Goal: Task Accomplishment & Management: Complete application form

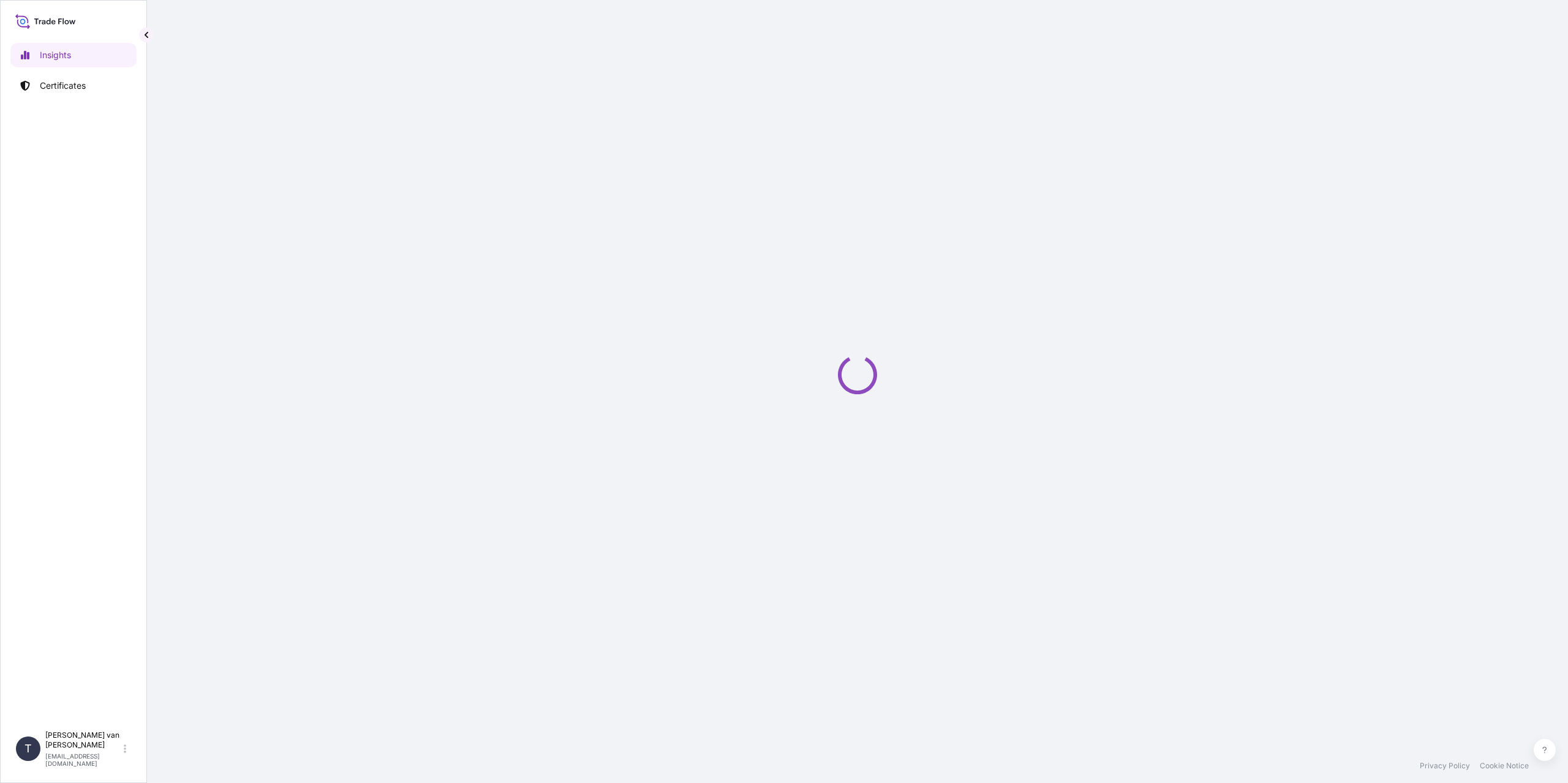
select select "2025"
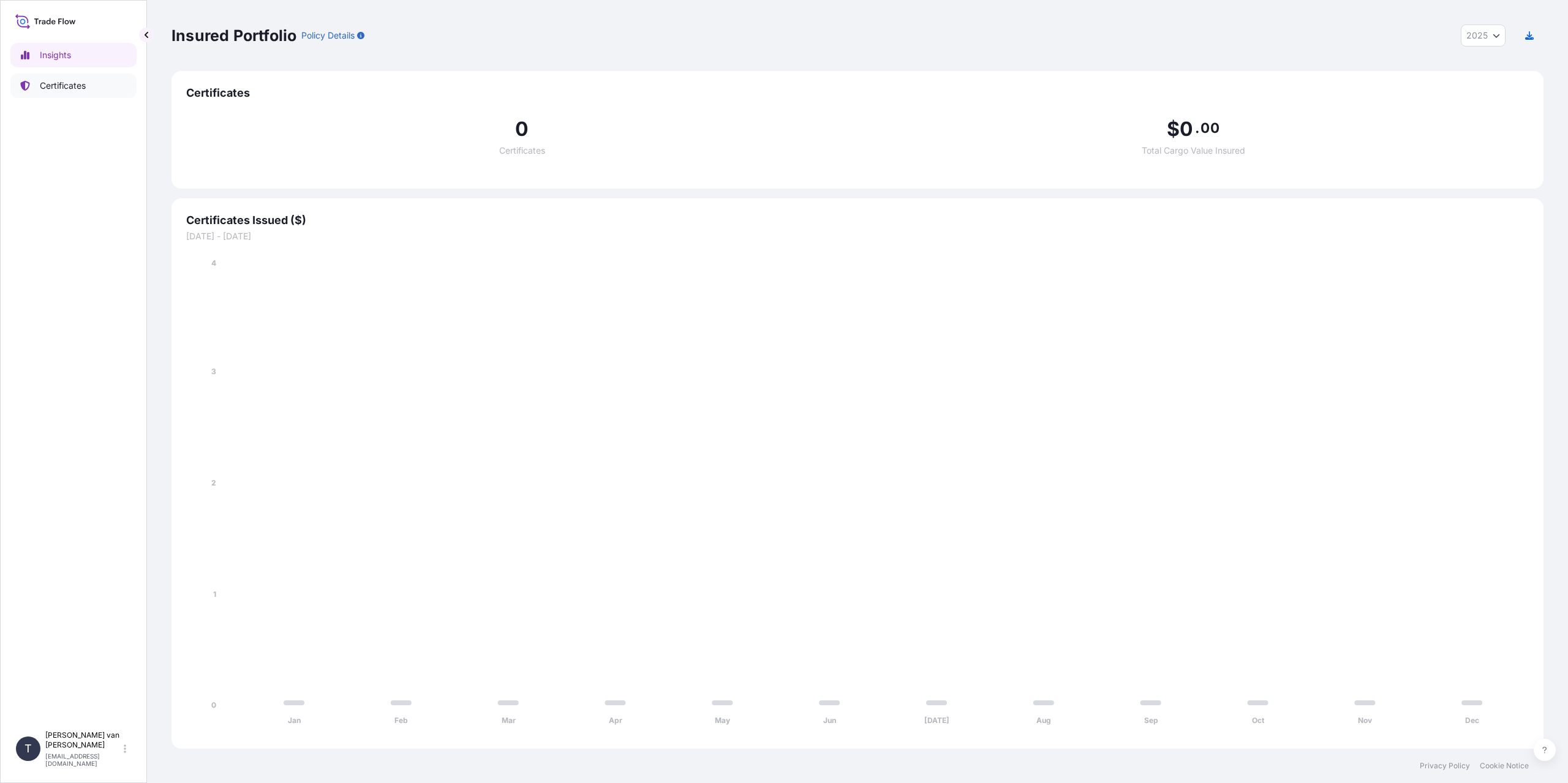
click at [62, 84] on p "Certificates" at bounding box center [62, 86] width 46 height 12
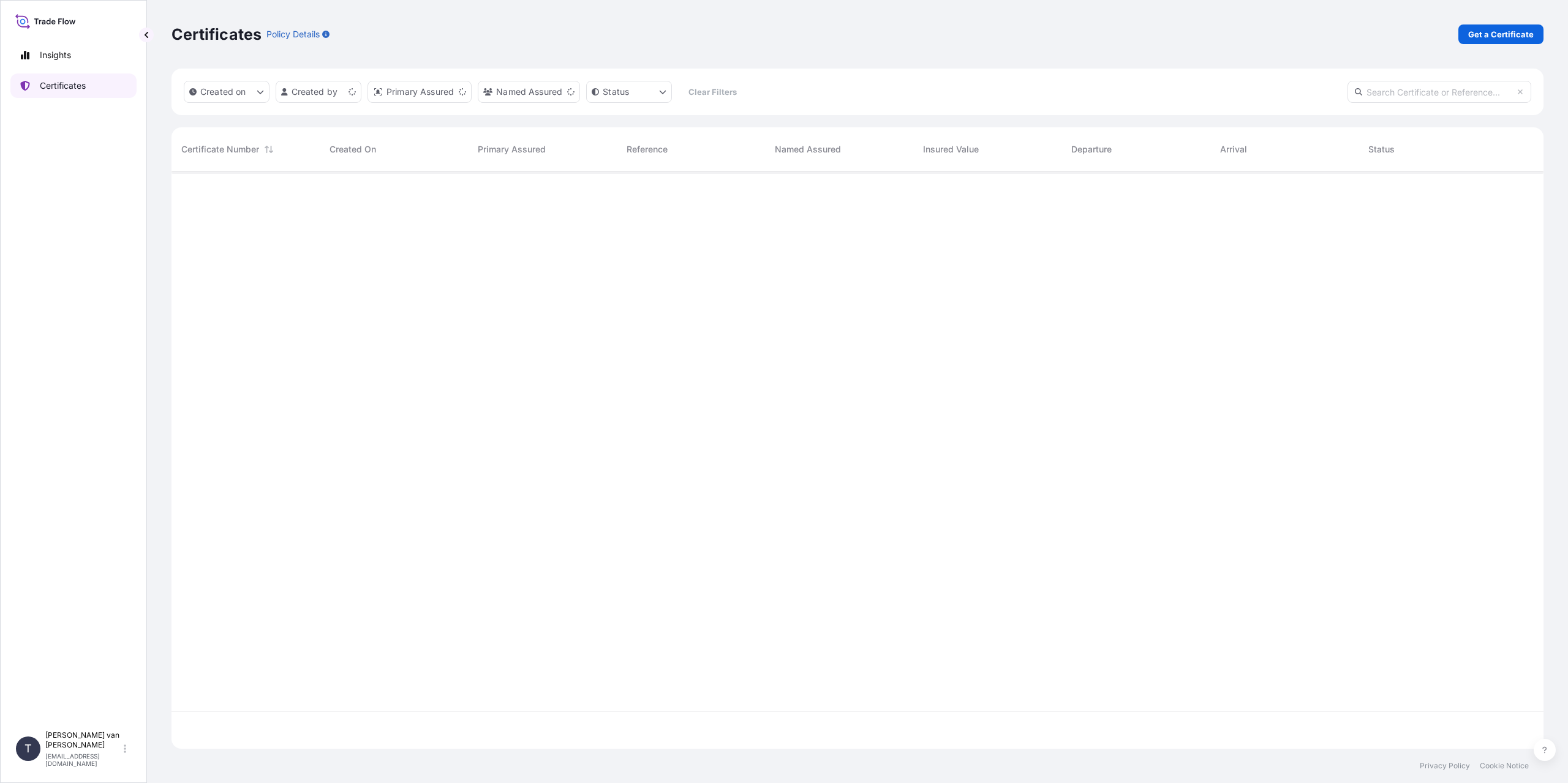
scroll to position [575, 1363]
click at [1473, 38] on p "Get a Certificate" at bounding box center [1501, 35] width 65 height 12
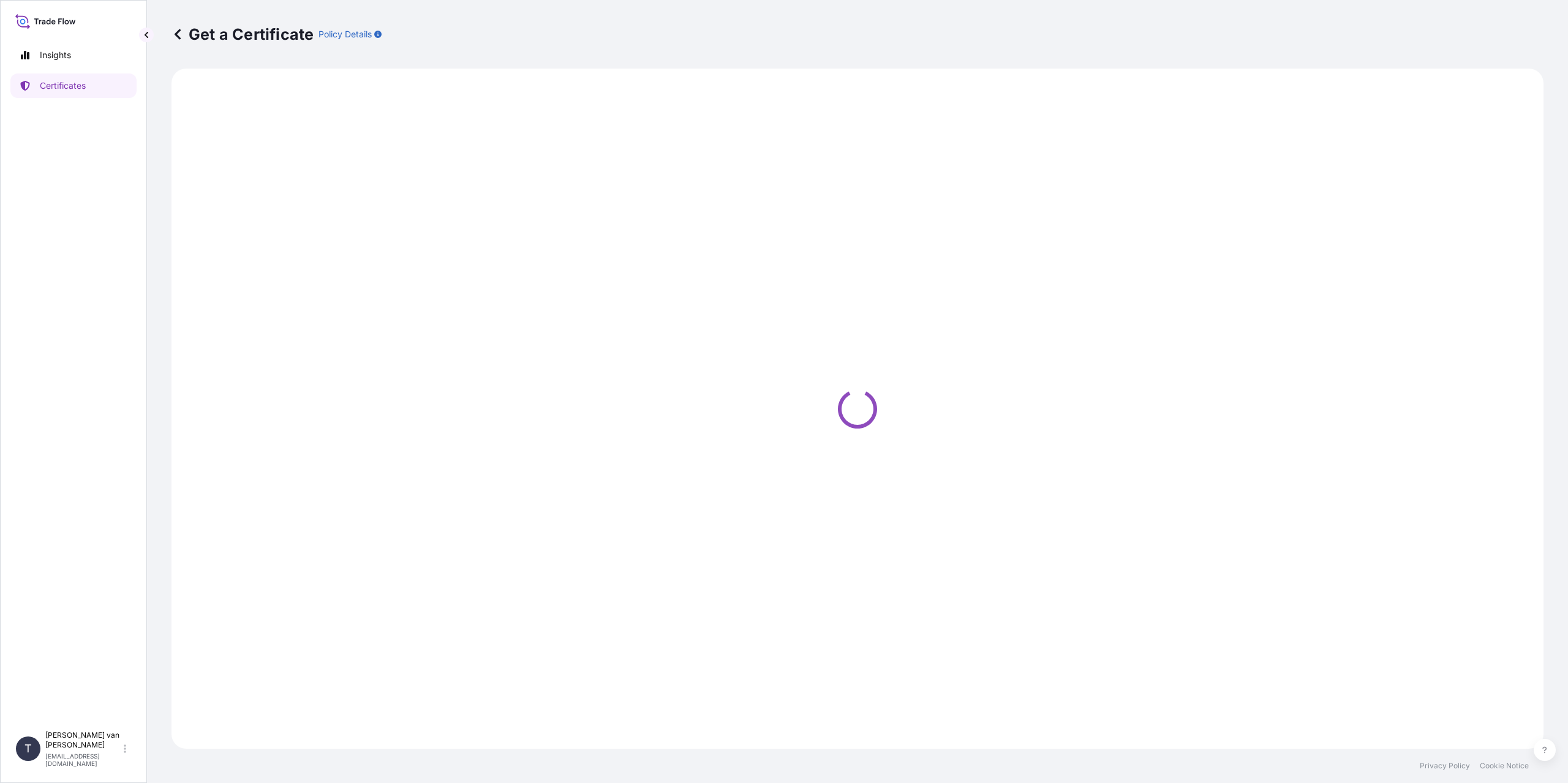
select select "Sea"
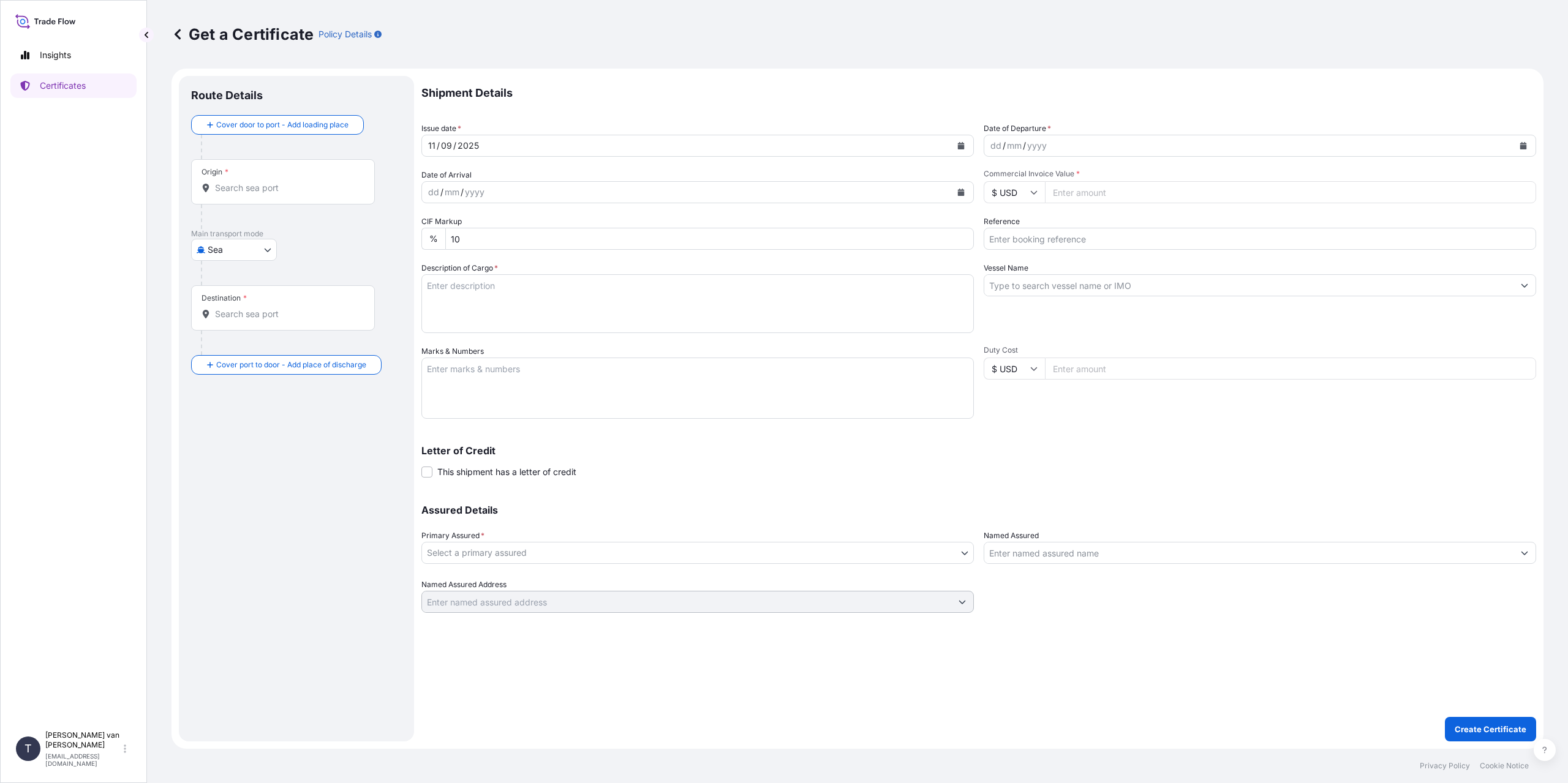
drag, startPoint x: 323, startPoint y: 188, endPoint x: 289, endPoint y: 314, distance: 130.5
click at [319, 198] on div "Origin *" at bounding box center [282, 182] width 183 height 45
click at [319, 194] on input "Origin *" at bounding box center [287, 188] width 145 height 12
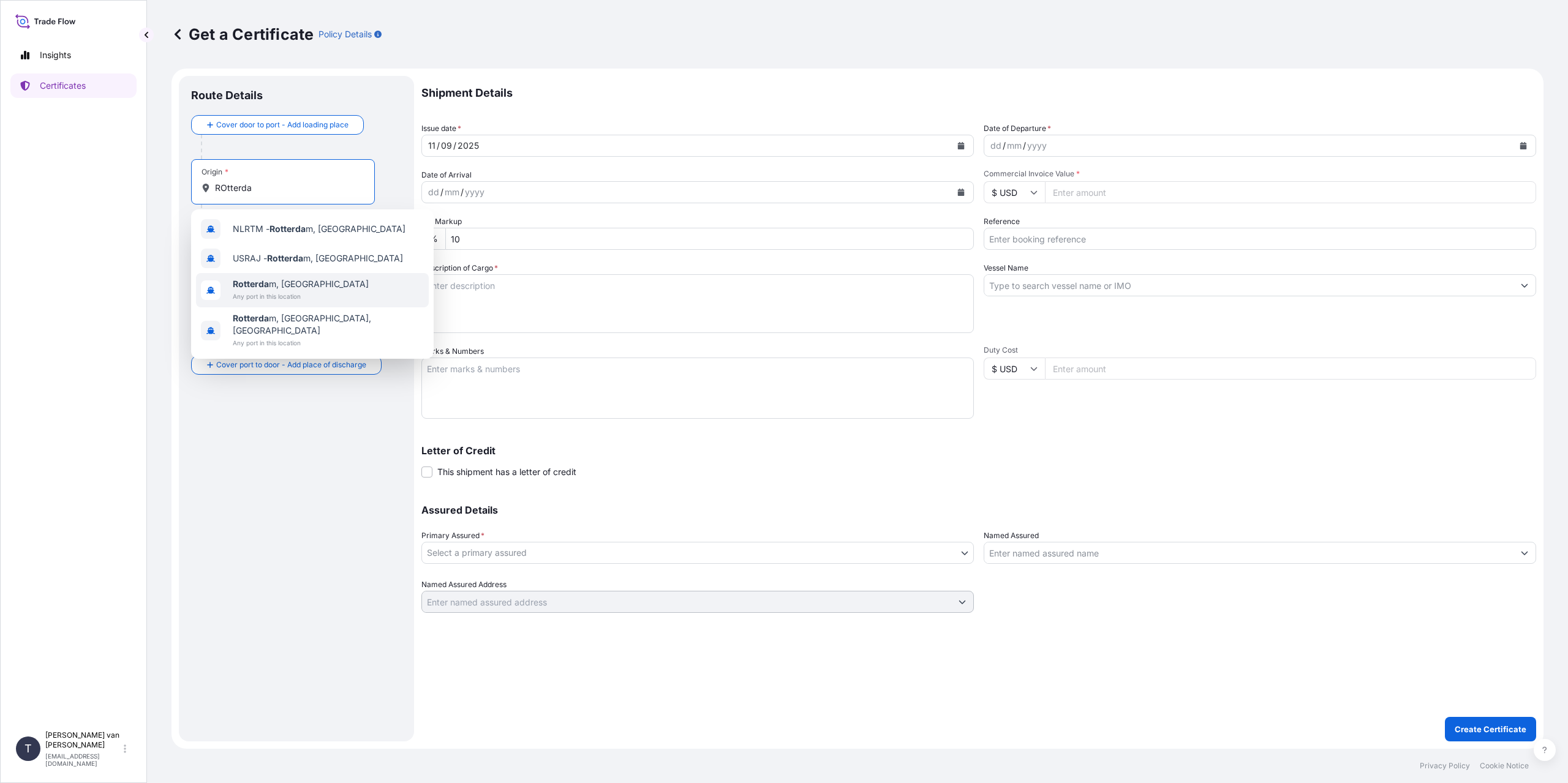
click at [261, 295] on span "Any port in this location" at bounding box center [301, 296] width 136 height 12
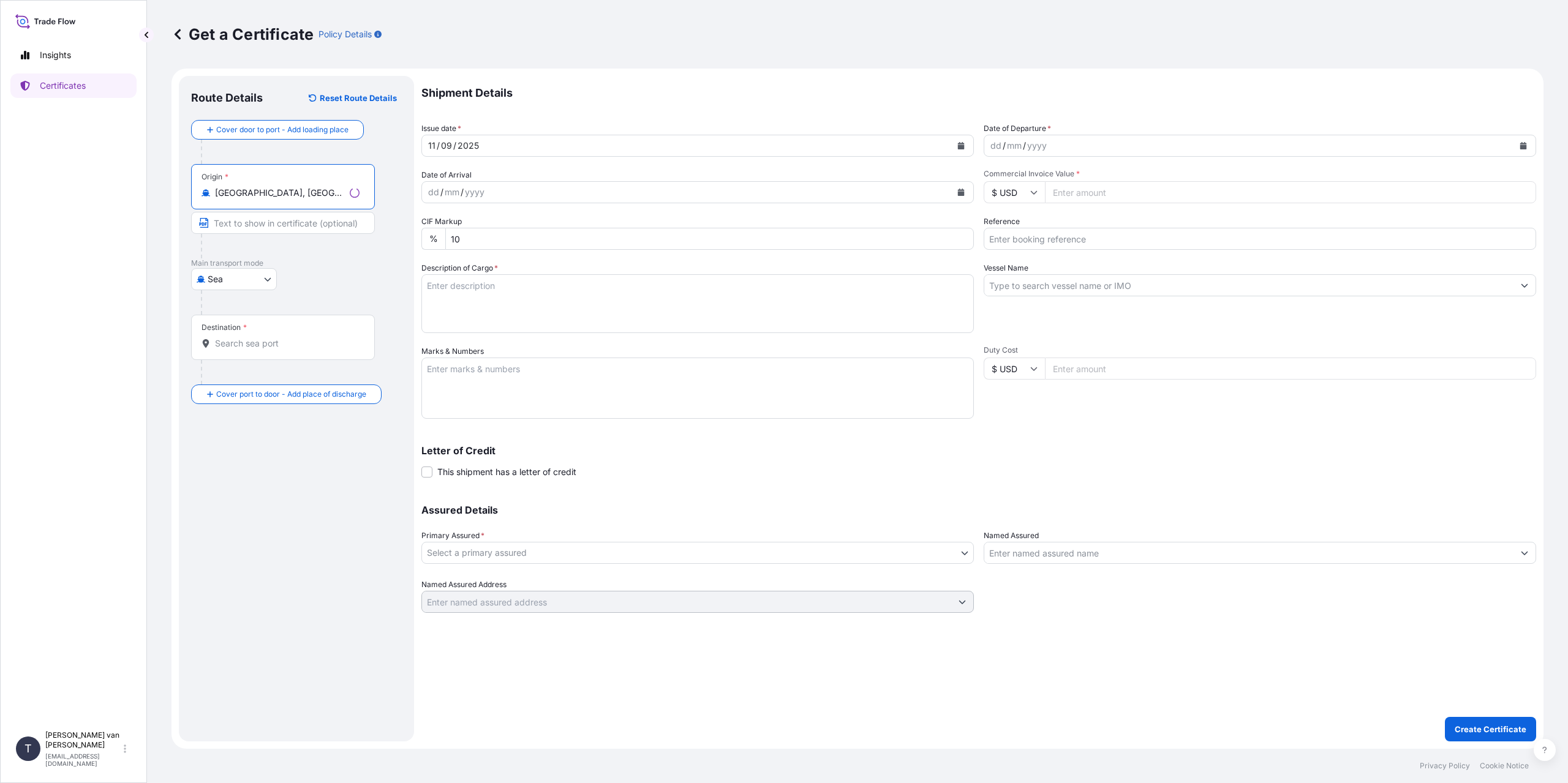
type input "[GEOGRAPHIC_DATA], [GEOGRAPHIC_DATA]"
click at [240, 341] on input "Destination *" at bounding box center [287, 343] width 145 height 12
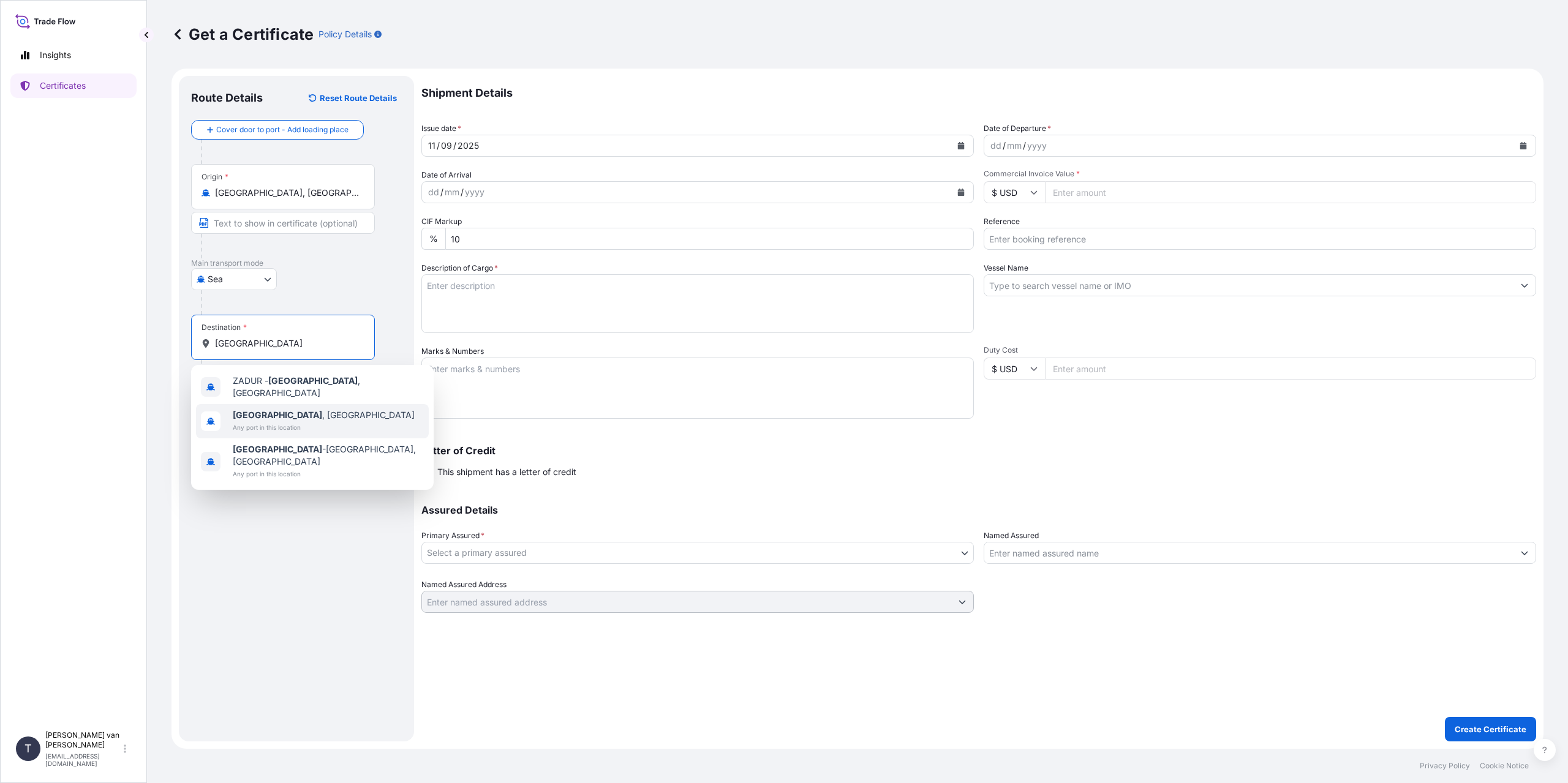
click at [290, 428] on span "Any port in this location" at bounding box center [324, 427] width 182 height 12
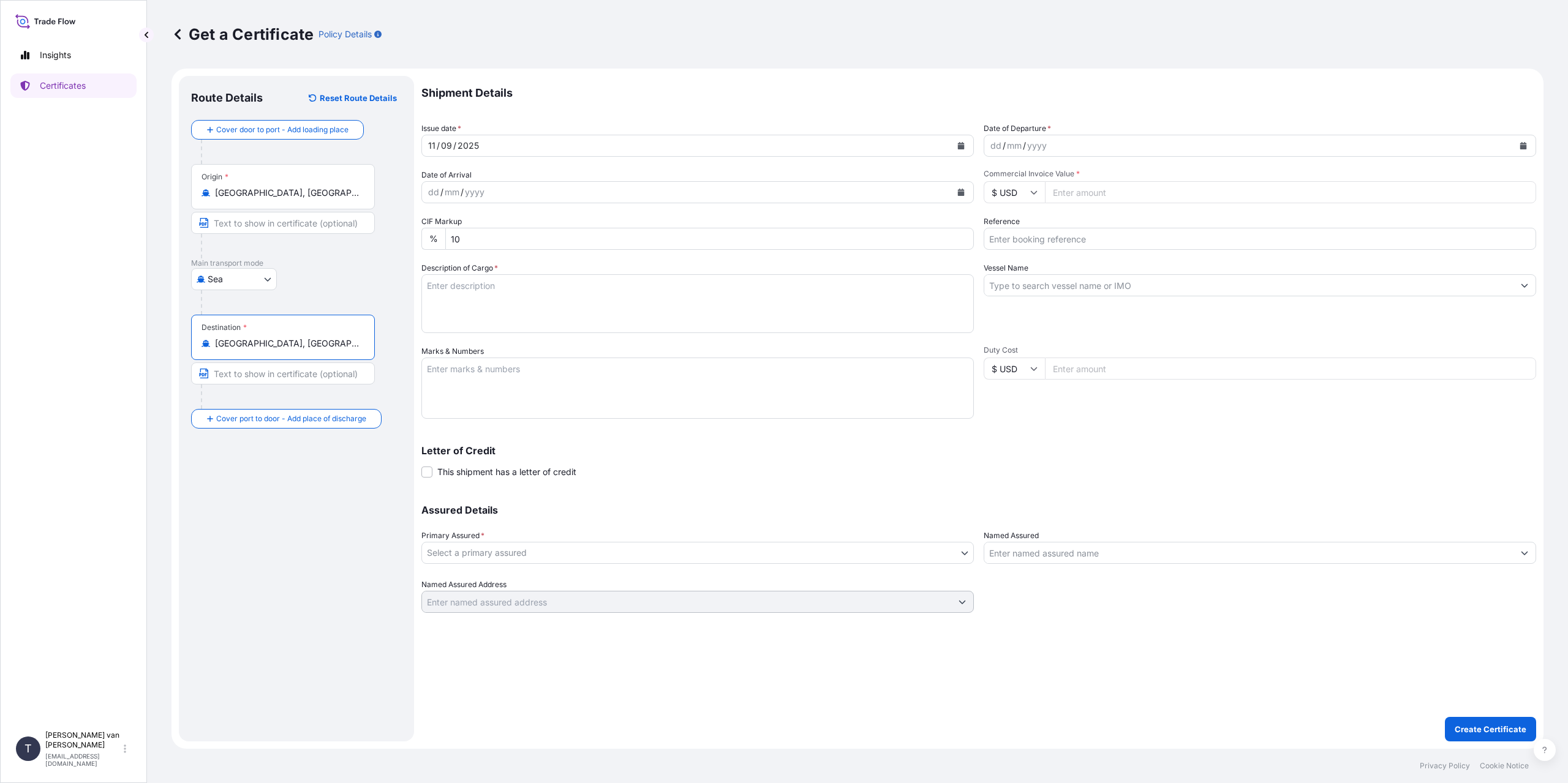
type input "[GEOGRAPHIC_DATA], [GEOGRAPHIC_DATA]"
click at [992, 144] on div "dd" at bounding box center [996, 146] width 14 height 15
click at [995, 190] on input "$ USD" at bounding box center [1014, 192] width 61 height 22
click at [1013, 231] on div "€ EUR" at bounding box center [1014, 226] width 51 height 23
type input "€ EUR"
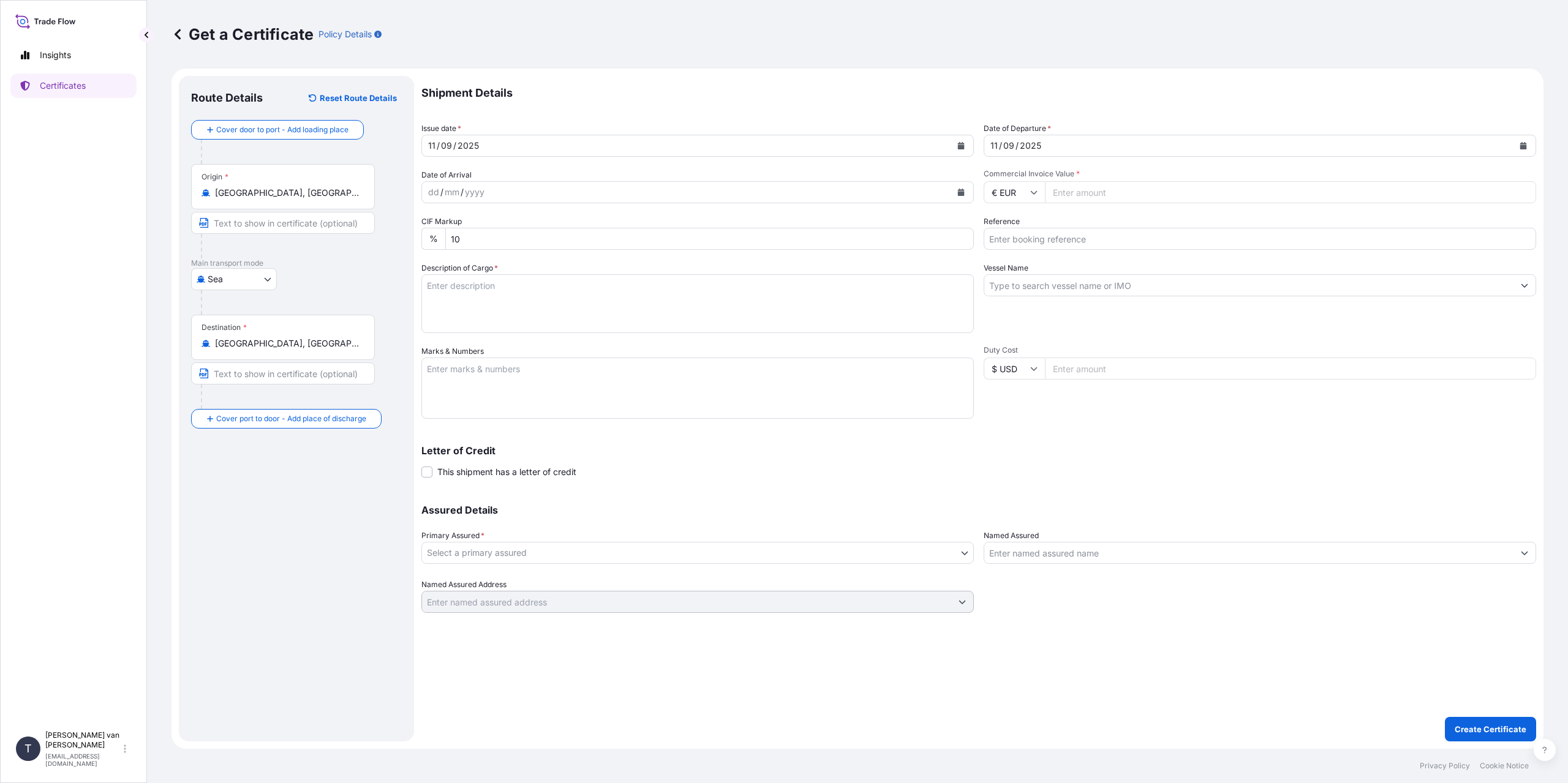
click at [1129, 190] on input "Commercial Invoice Value *" at bounding box center [1290, 192] width 491 height 22
type input "68262"
type input "68262.2"
click at [1061, 237] on input "Reference" at bounding box center [1260, 239] width 552 height 22
type input "86543637+38+39+40"
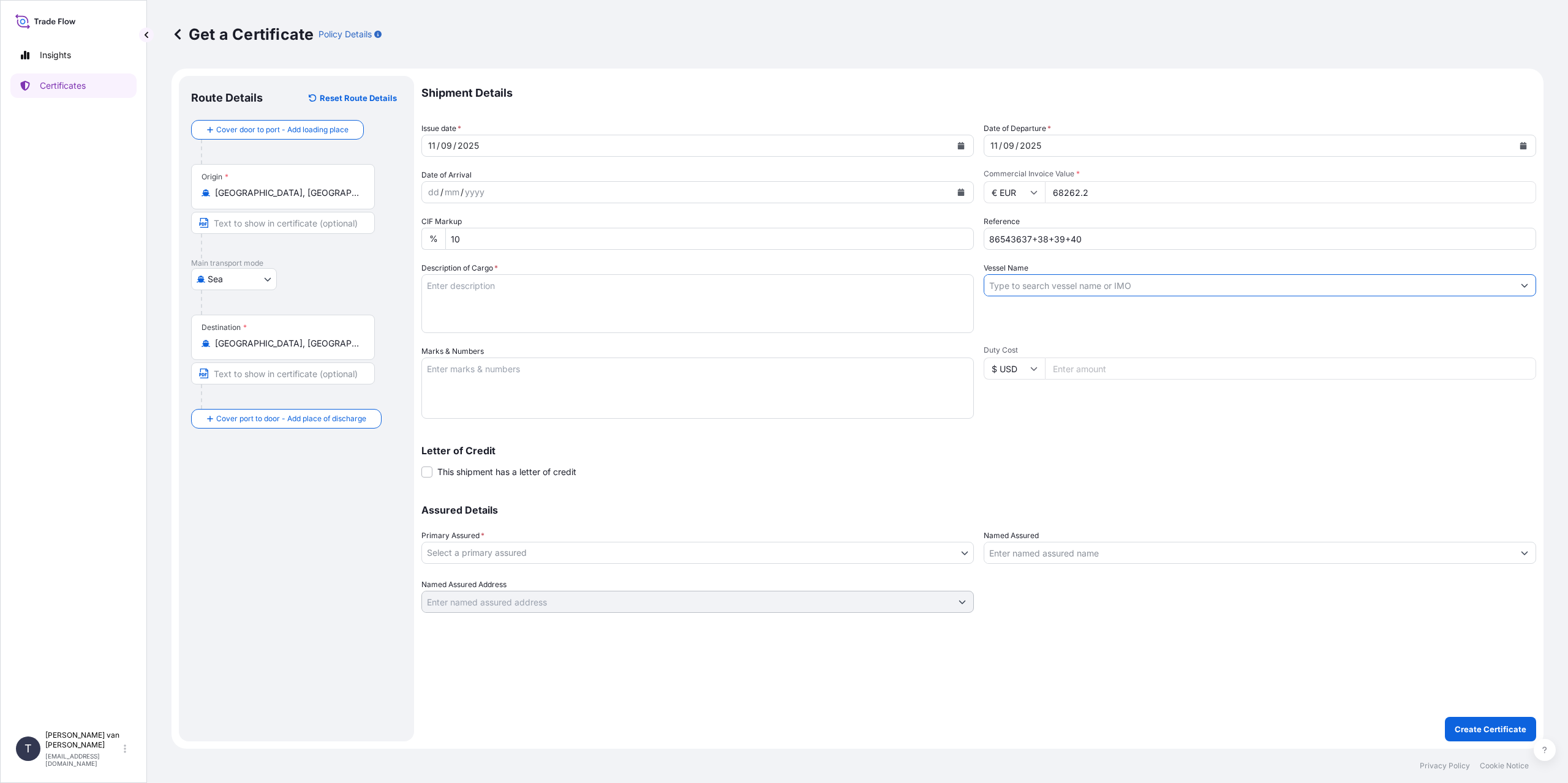
click at [1071, 289] on input "Vessel Name" at bounding box center [1249, 285] width 529 height 22
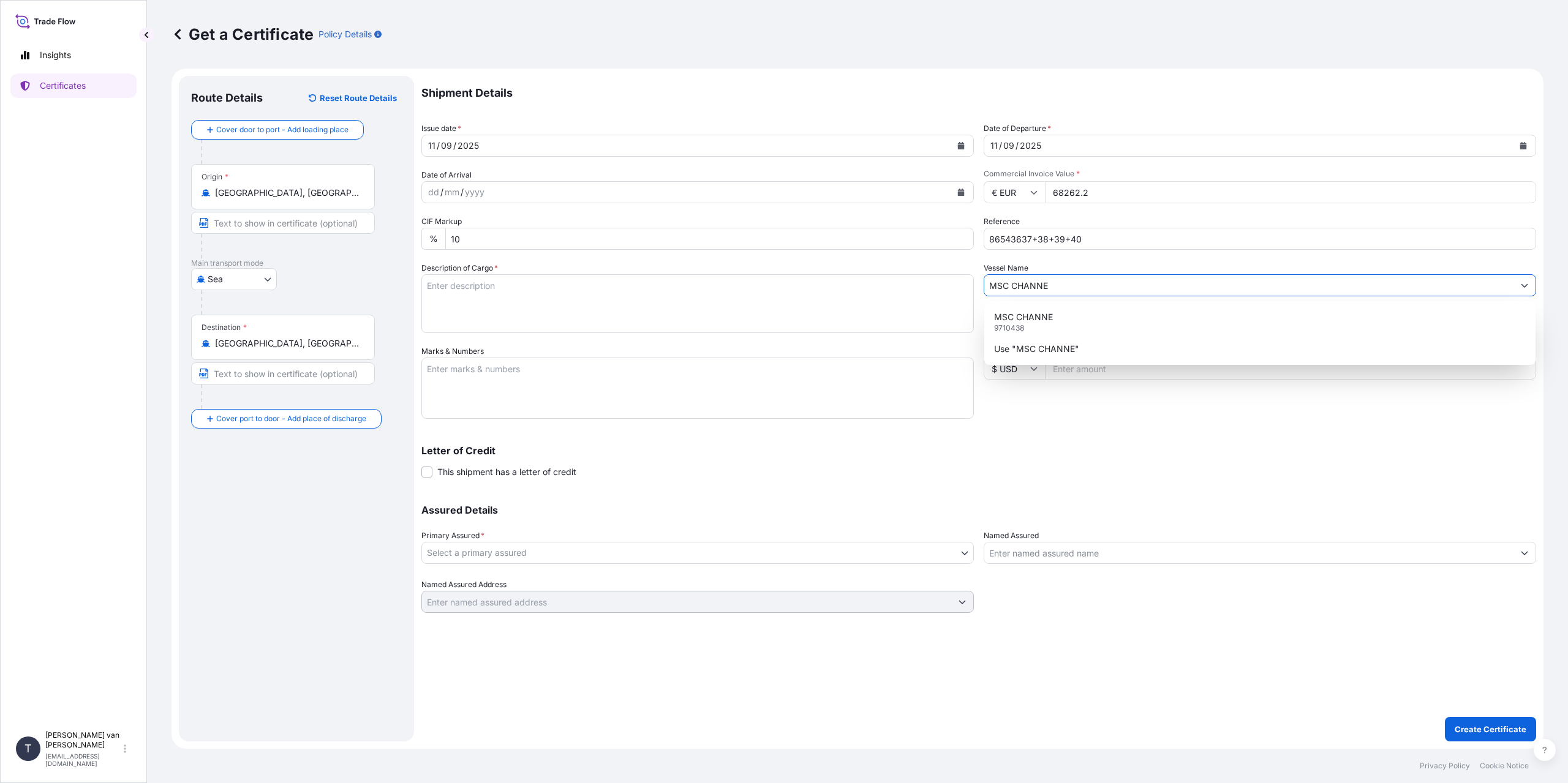
click at [1063, 308] on div "MSC CHANNE 9710438" at bounding box center [1260, 322] width 541 height 32
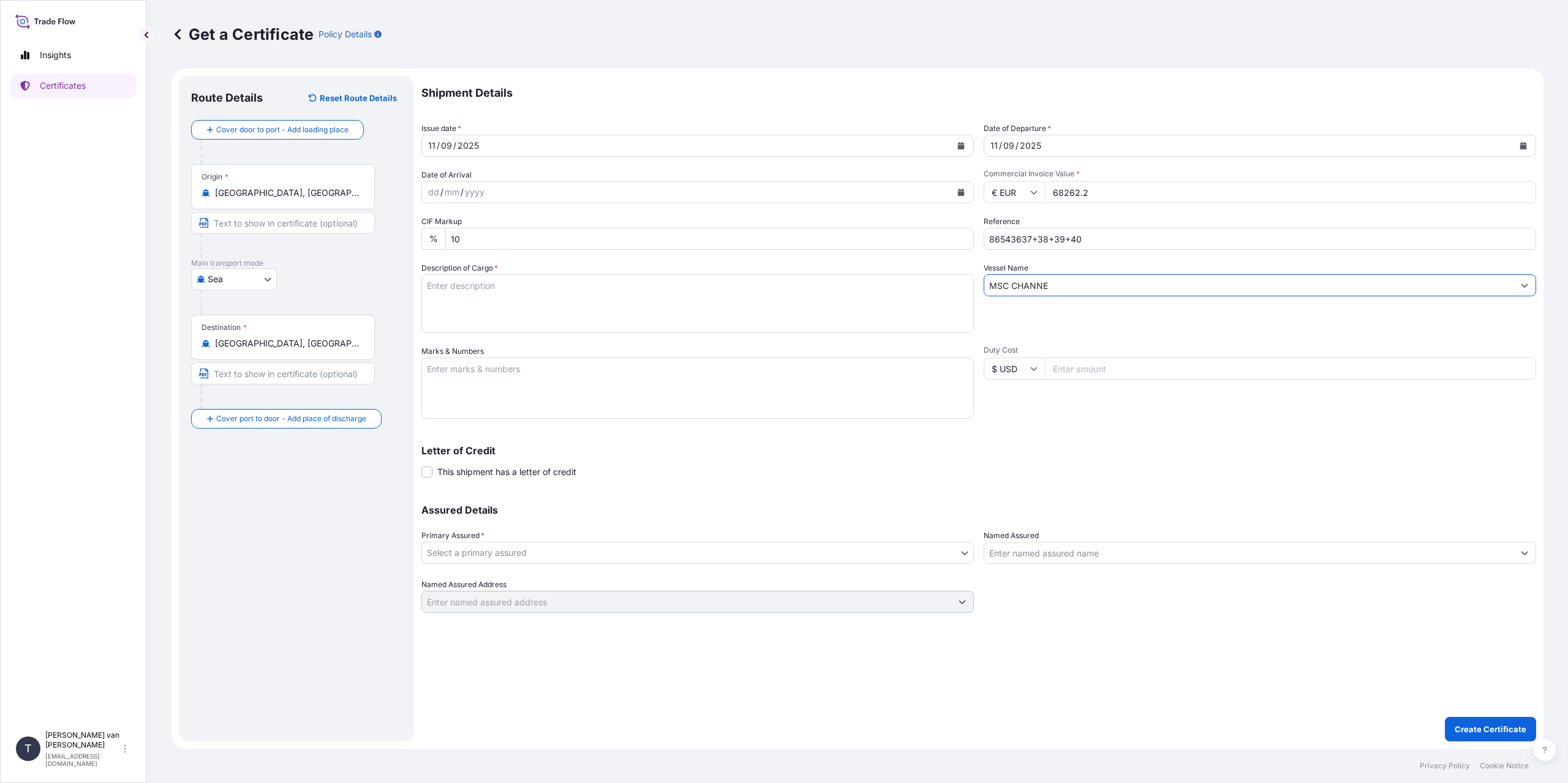
type input "MSC CHANNE"
click at [533, 295] on textarea "Description of Cargo *" at bounding box center [698, 303] width 552 height 59
type textarea "4x 20ft containers containing: 3160 bags x 25 kg Resistamyl 349 = 79000 kg net …"
click at [509, 360] on textarea "Marks & Numbers" at bounding box center [698, 388] width 552 height 61
type textarea "3"
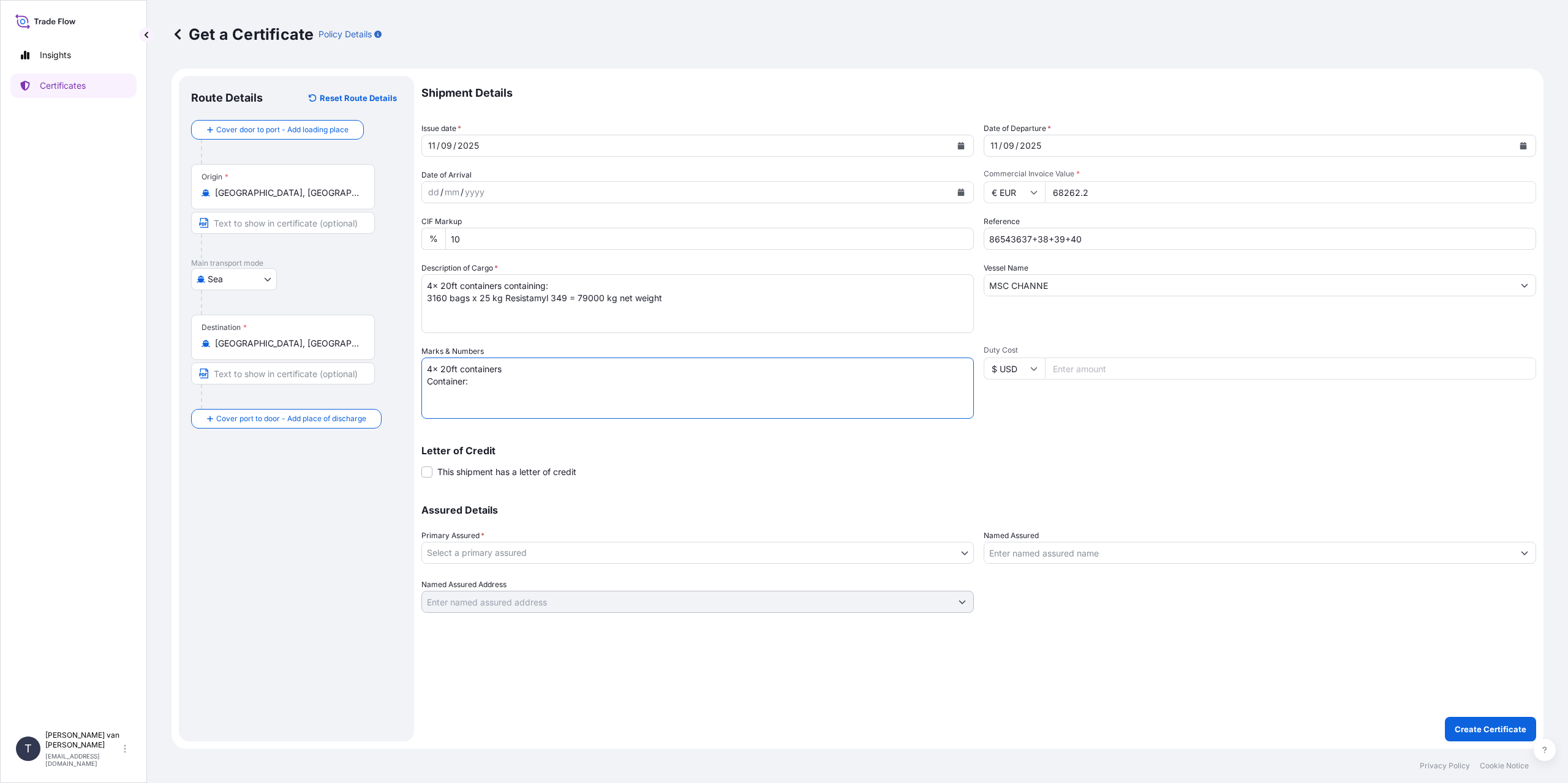
paste textarea "TGBU3991043"
paste textarea "00101743"
paste textarea "86543637"
paste textarea "TGHU1810301"
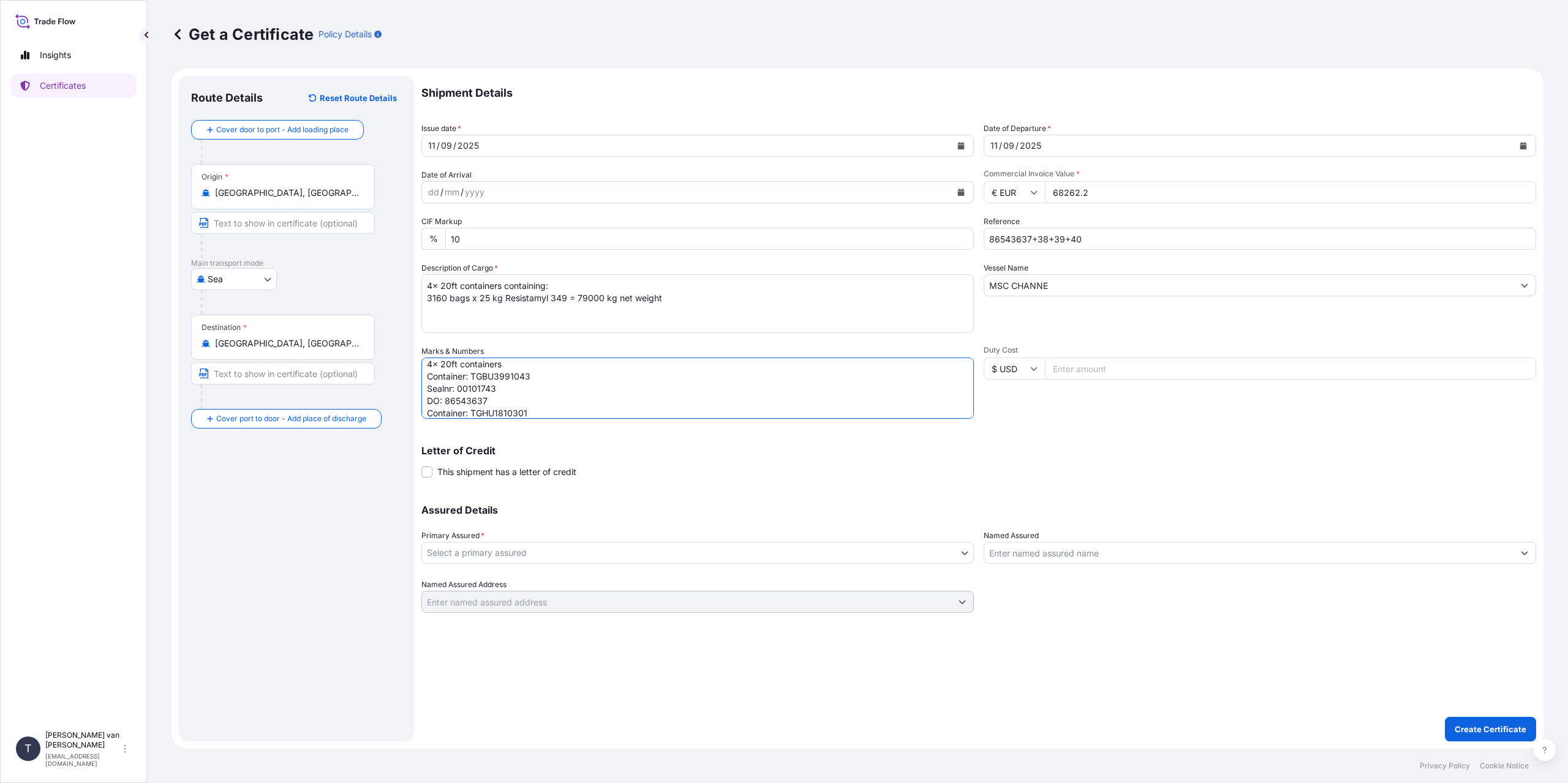
scroll to position [17, 0]
paste textarea "00101736"
paste textarea "86543638"
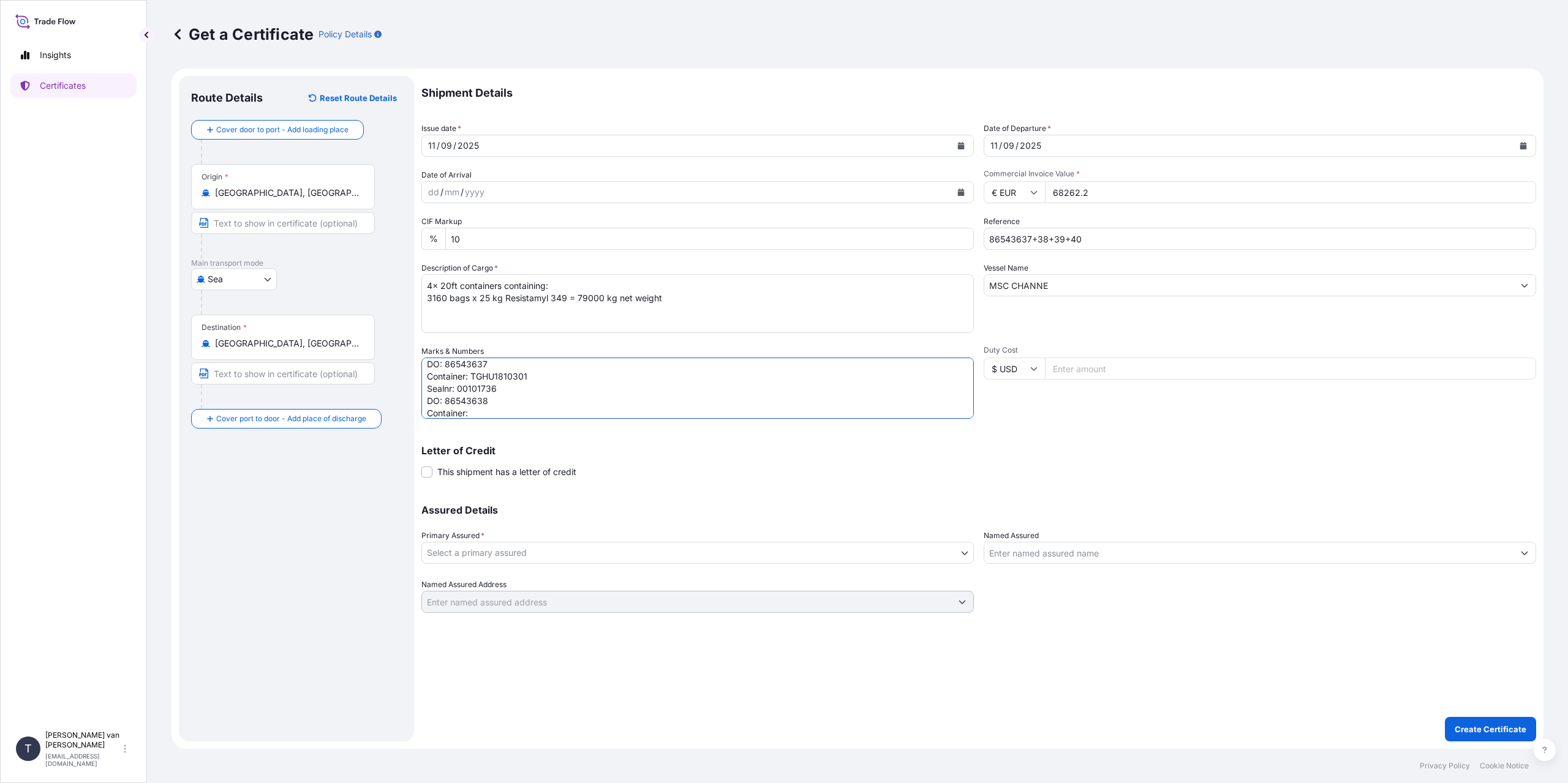
paste textarea "FTAU1276288"
paste textarea "00101745"
paste textarea "86543639"
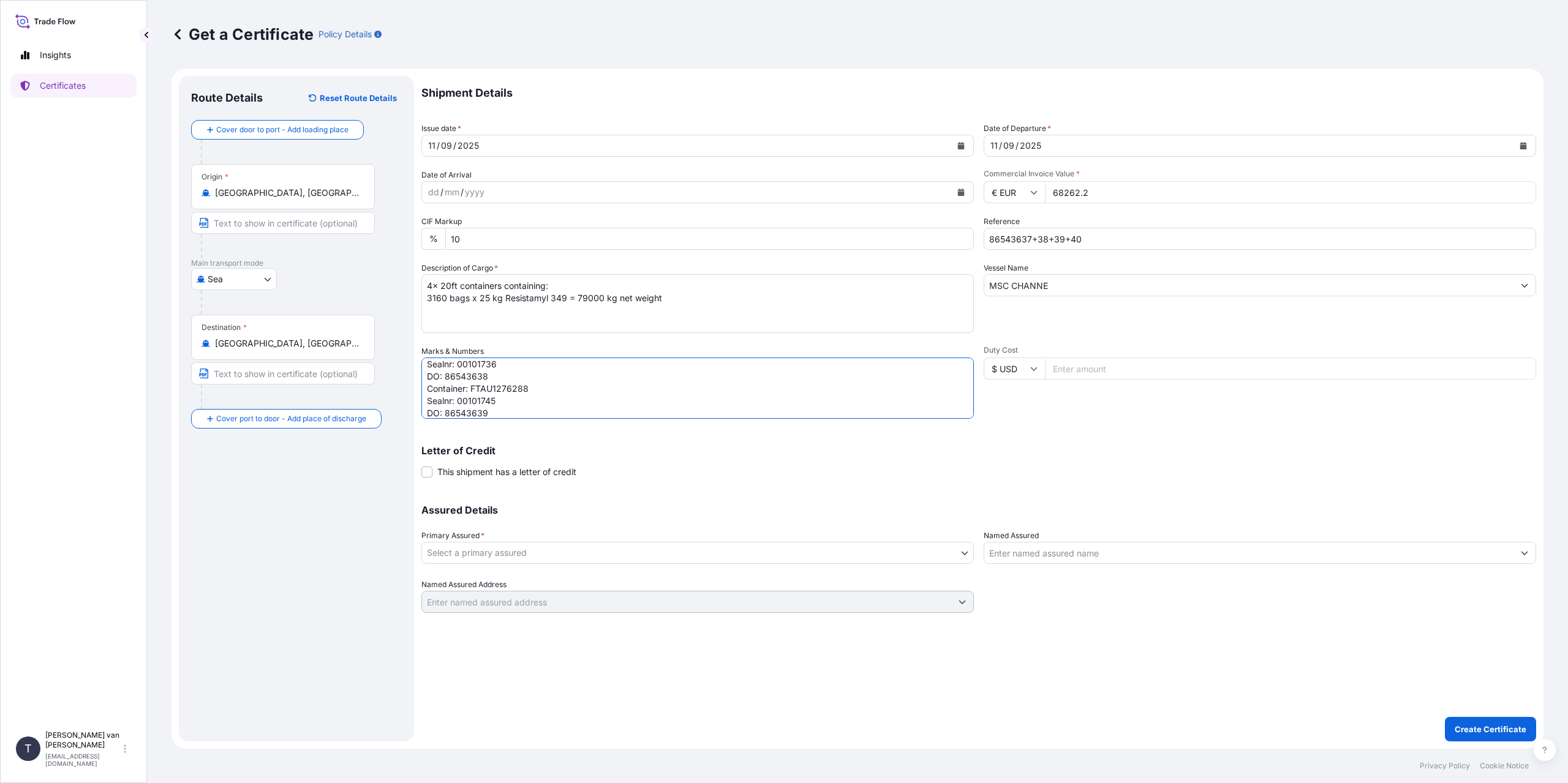
scroll to position [78, 0]
paste textarea "AXIU2193712"
paste textarea "00101746"
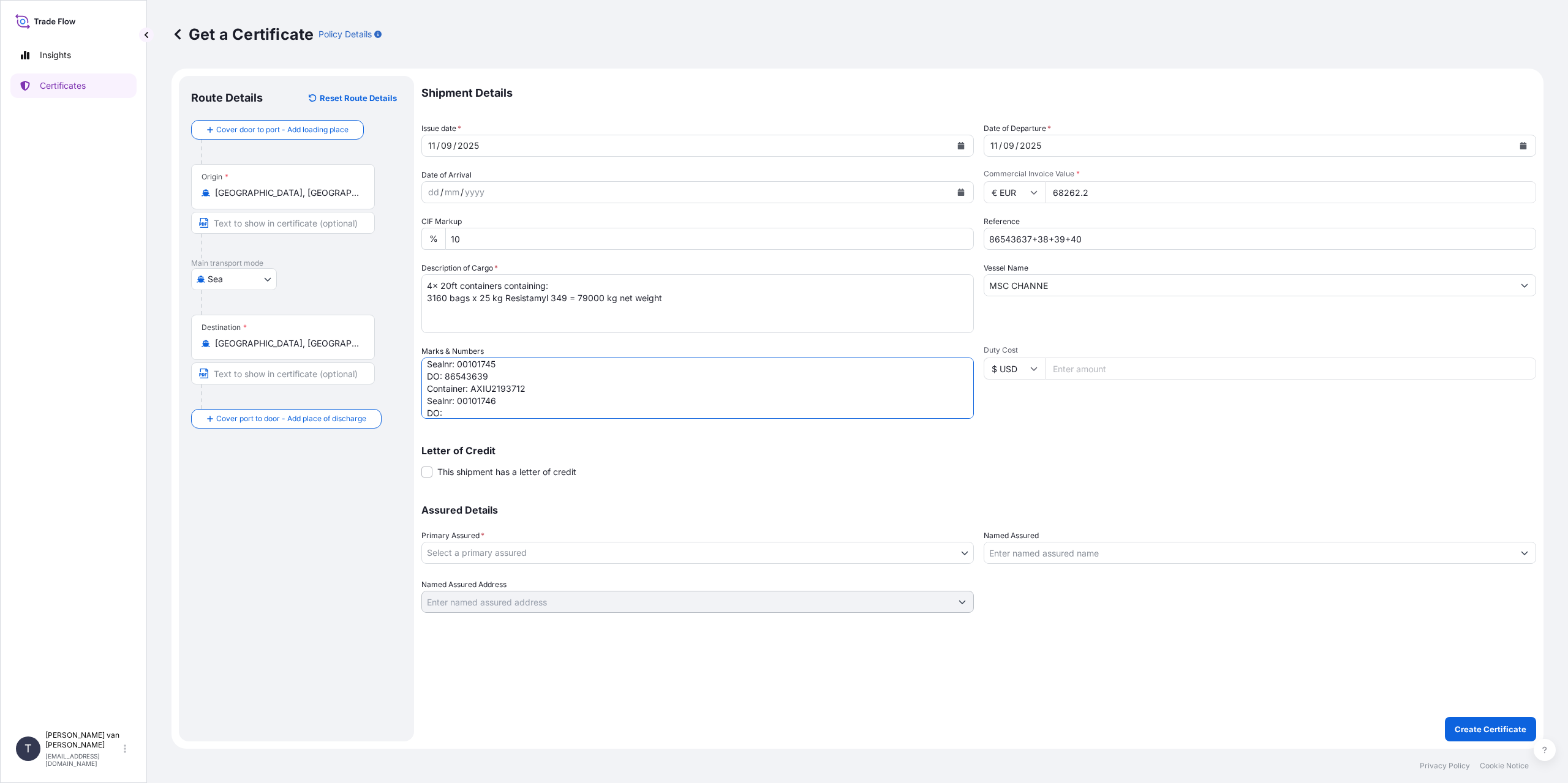
paste textarea "86543640"
type textarea "4x 20ft containers Container: TGBU3991043 Sealnr: 00101743 DO: 86543637 Contain…"
click at [597, 552] on body "Insights Certificates T [PERSON_NAME] van t Hoenderdaal [EMAIL_ADDRESS][DOMAIN_…" at bounding box center [784, 392] width 1568 height 783
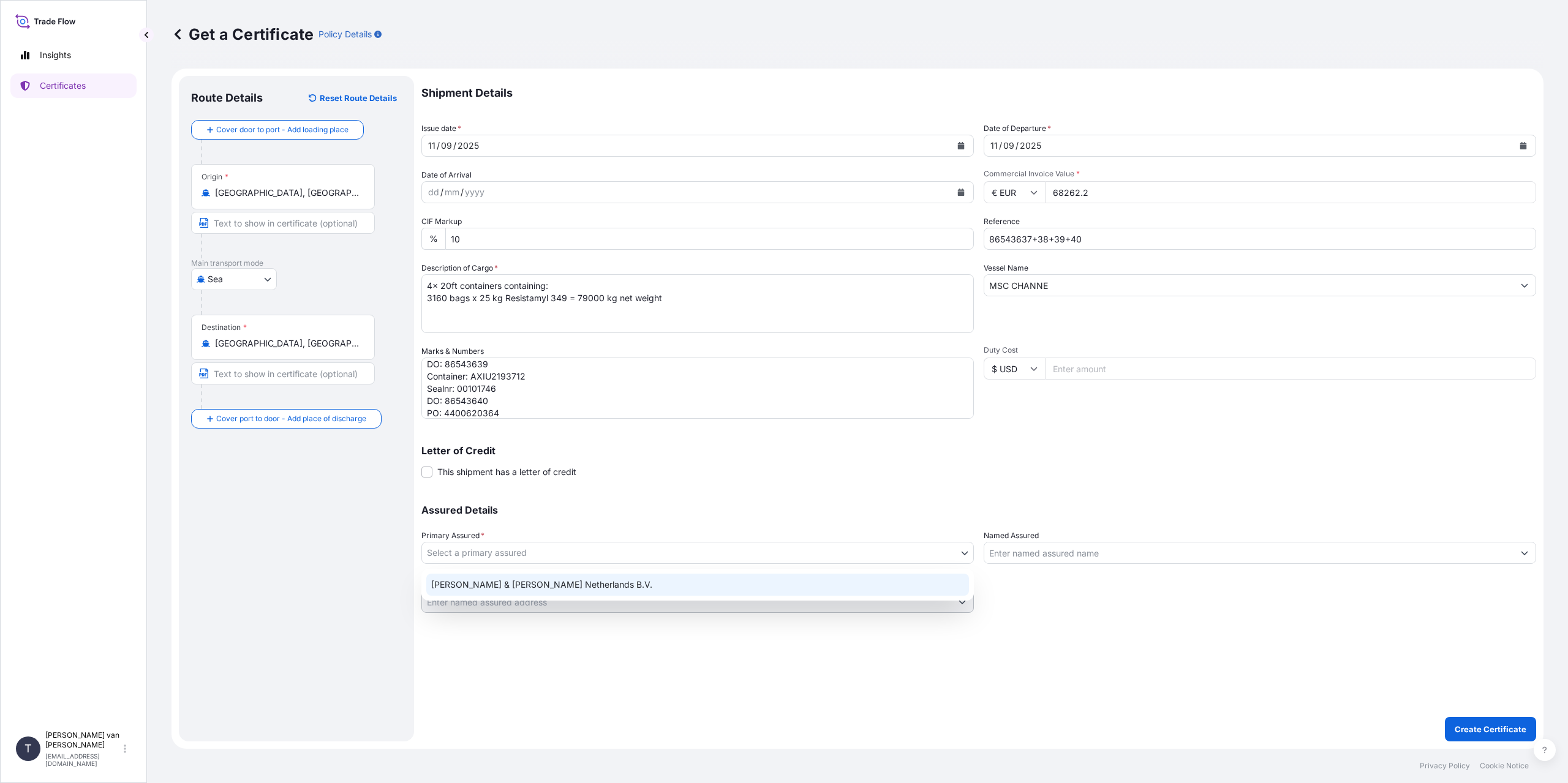
click at [568, 591] on div "[PERSON_NAME] & [PERSON_NAME] Netherlands B.V." at bounding box center [698, 585] width 542 height 22
select select "31666"
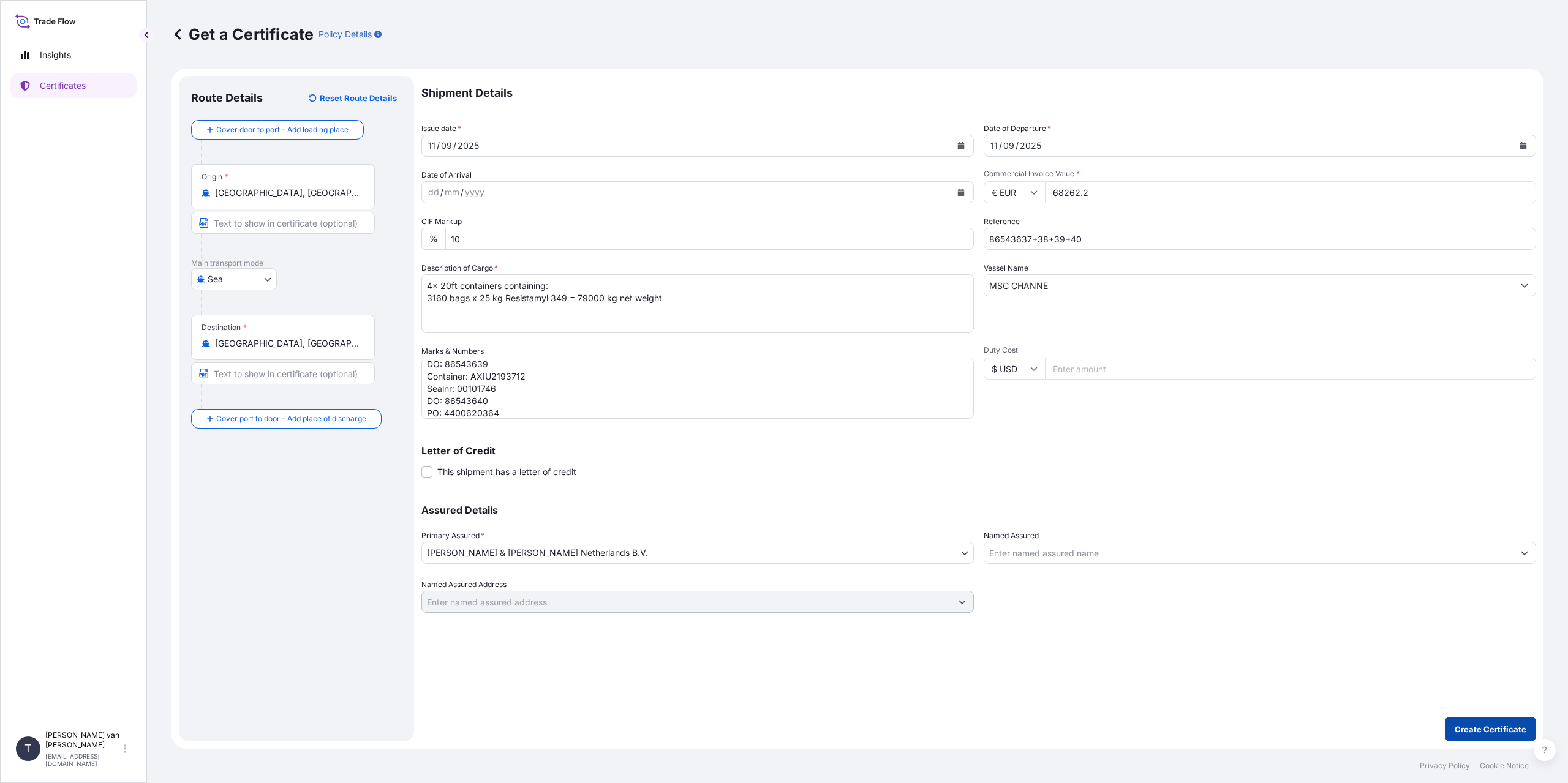
click at [1494, 731] on p "Create Certificate" at bounding box center [1491, 729] width 72 height 12
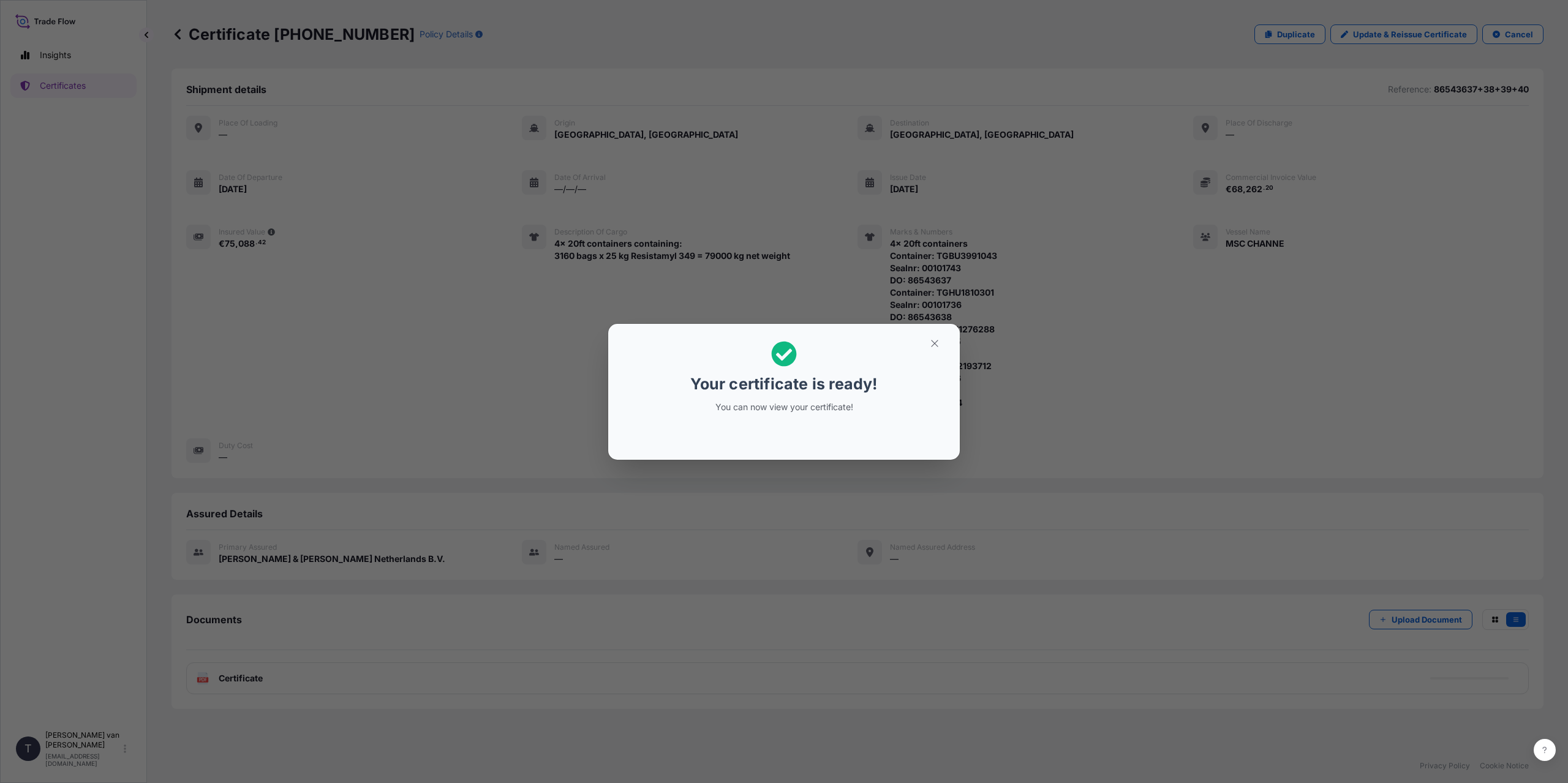
click at [409, 650] on div "Your certificate is ready! You can now view your certificate!" at bounding box center [784, 392] width 1568 height 783
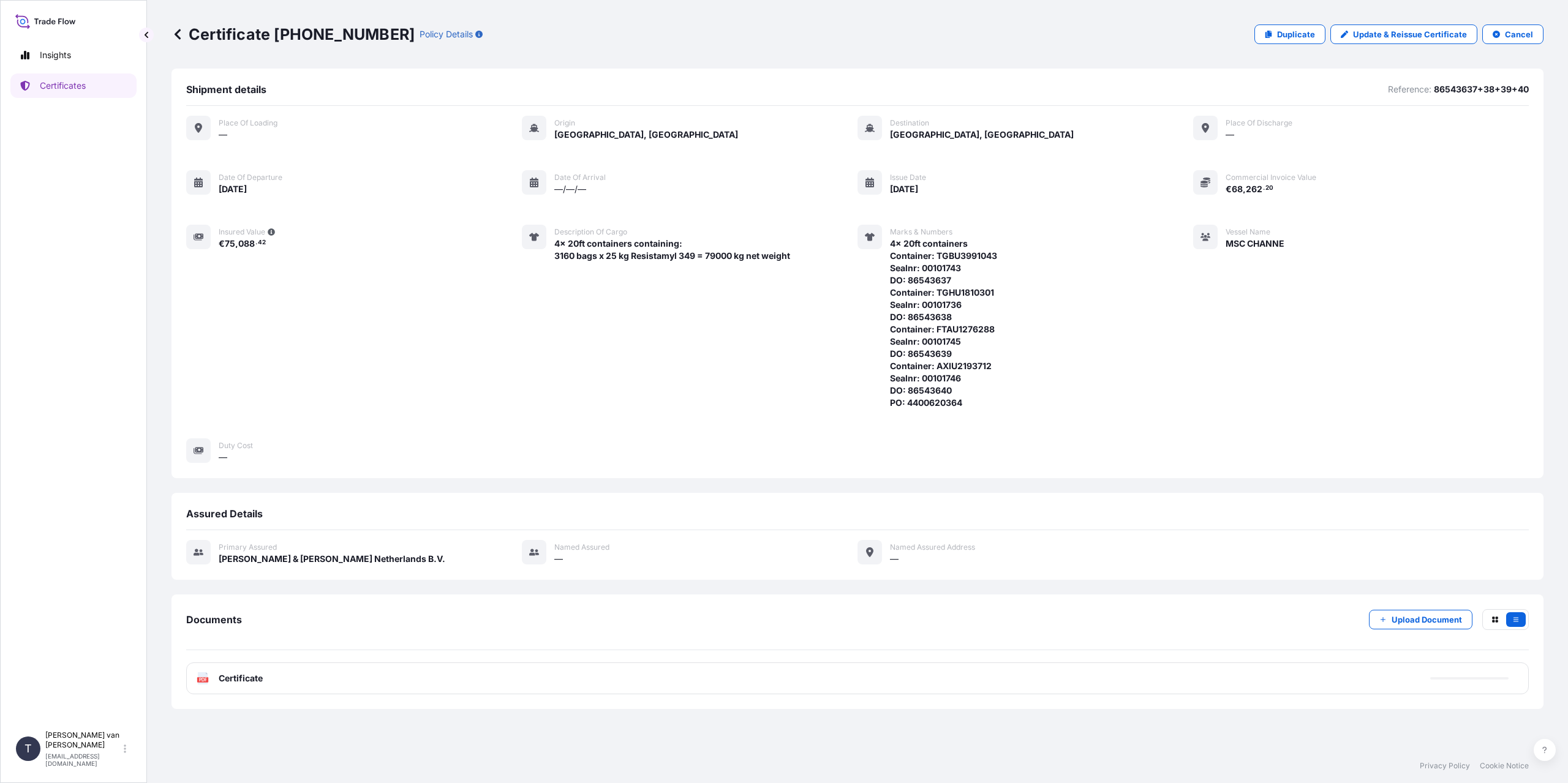
click at [374, 680] on div "PDF Certificate" at bounding box center [857, 679] width 1342 height 32
click at [310, 677] on link "PDF Certificate [DATE]T12:42:46.407400" at bounding box center [857, 679] width 1342 height 32
click at [56, 91] on p "Certificates" at bounding box center [62, 86] width 46 height 12
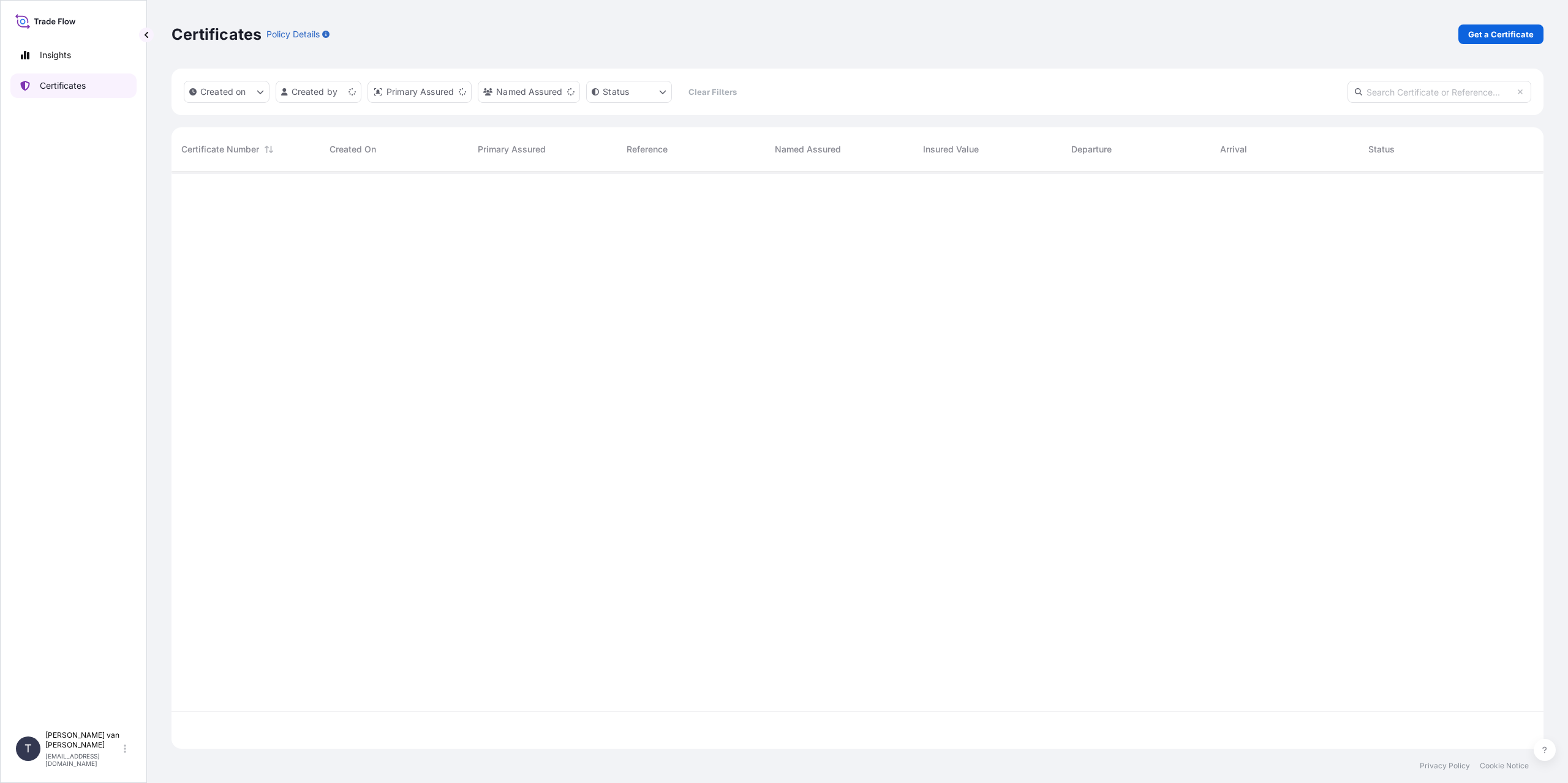
scroll to position [575, 1363]
click at [1502, 28] on link "Get a Certificate" at bounding box center [1501, 35] width 85 height 20
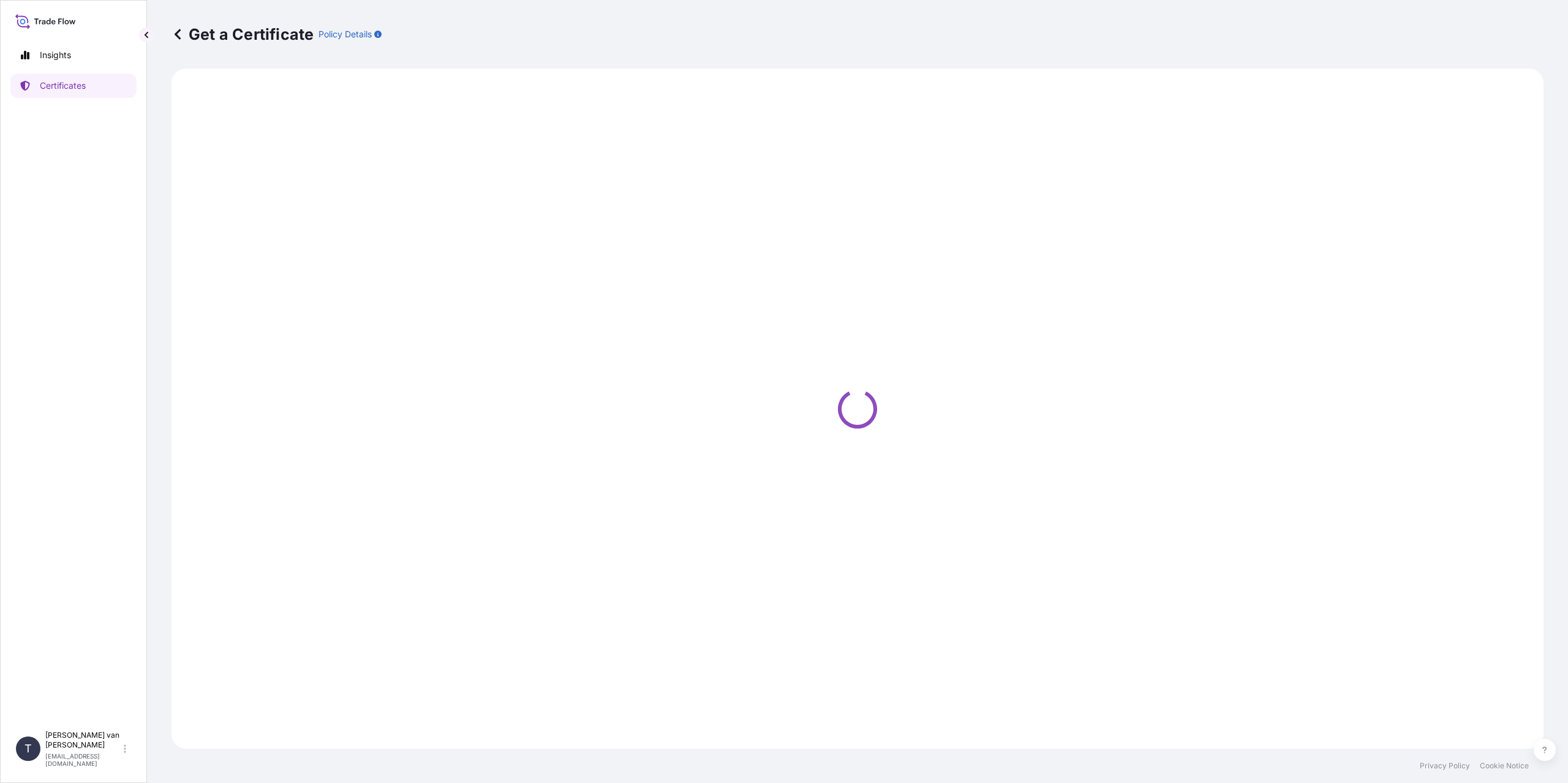
select select "Sea"
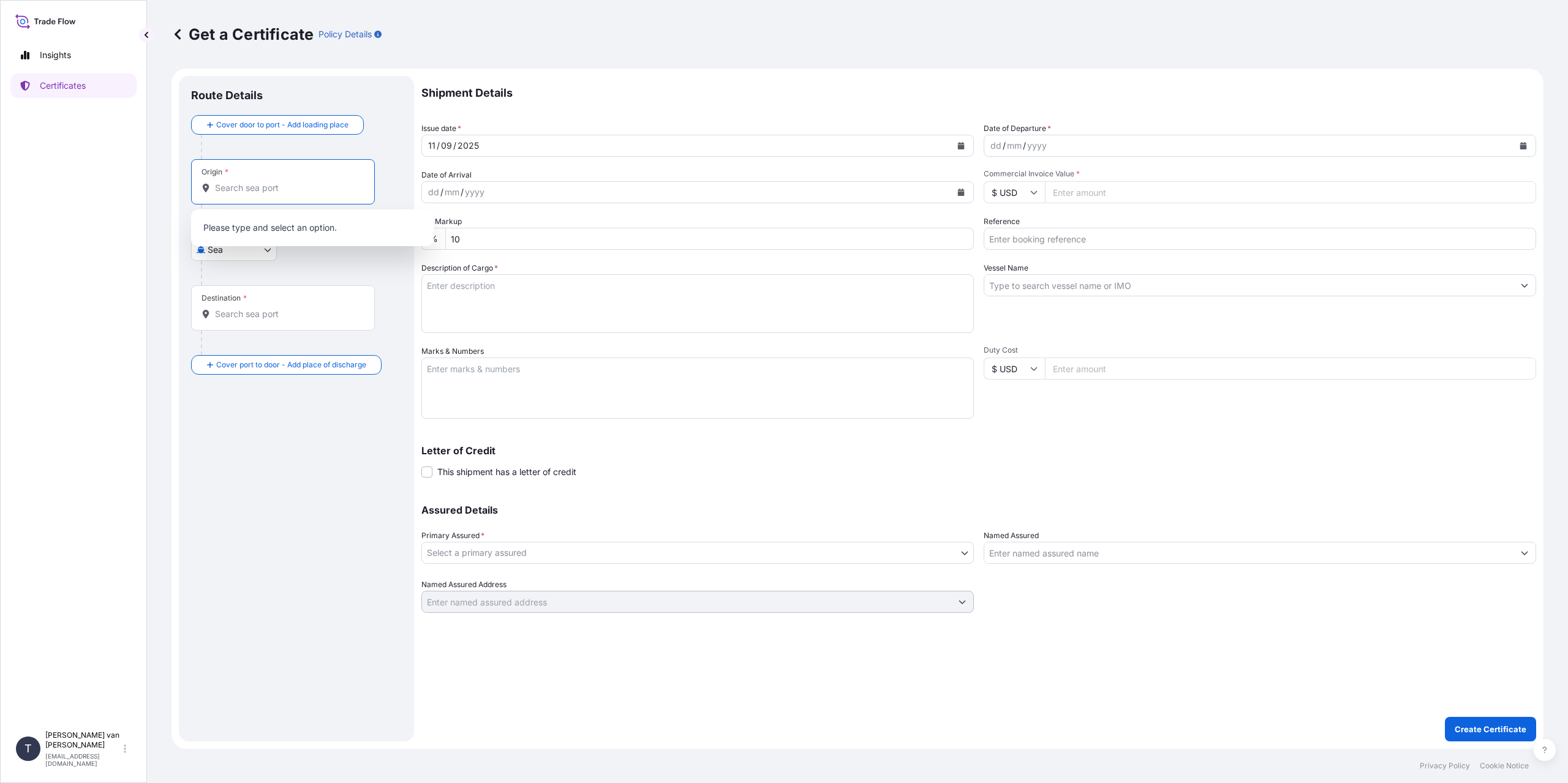
click at [262, 191] on input "Origin *" at bounding box center [287, 188] width 145 height 12
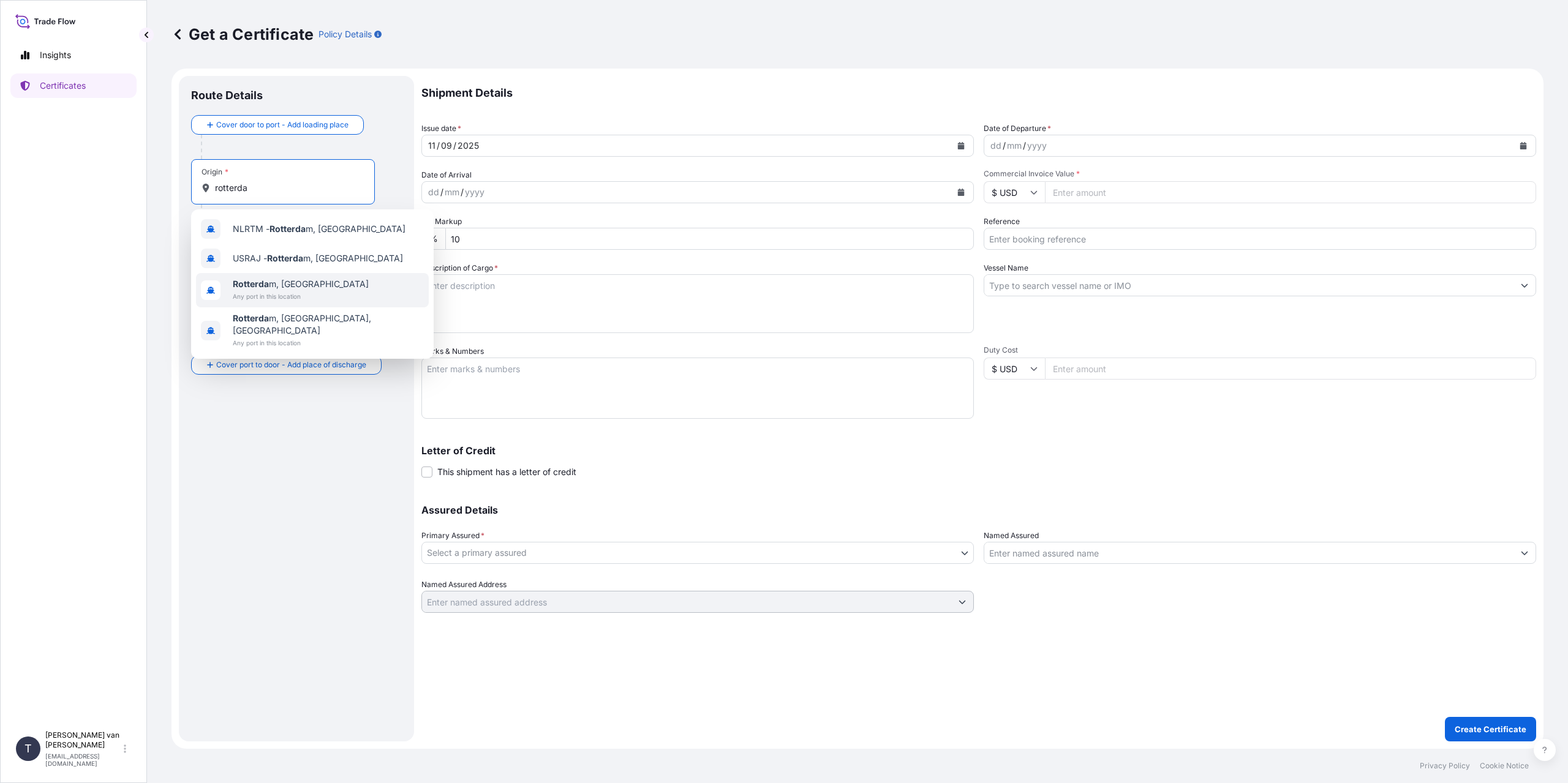
click at [266, 293] on span "Any port in this location" at bounding box center [301, 296] width 136 height 12
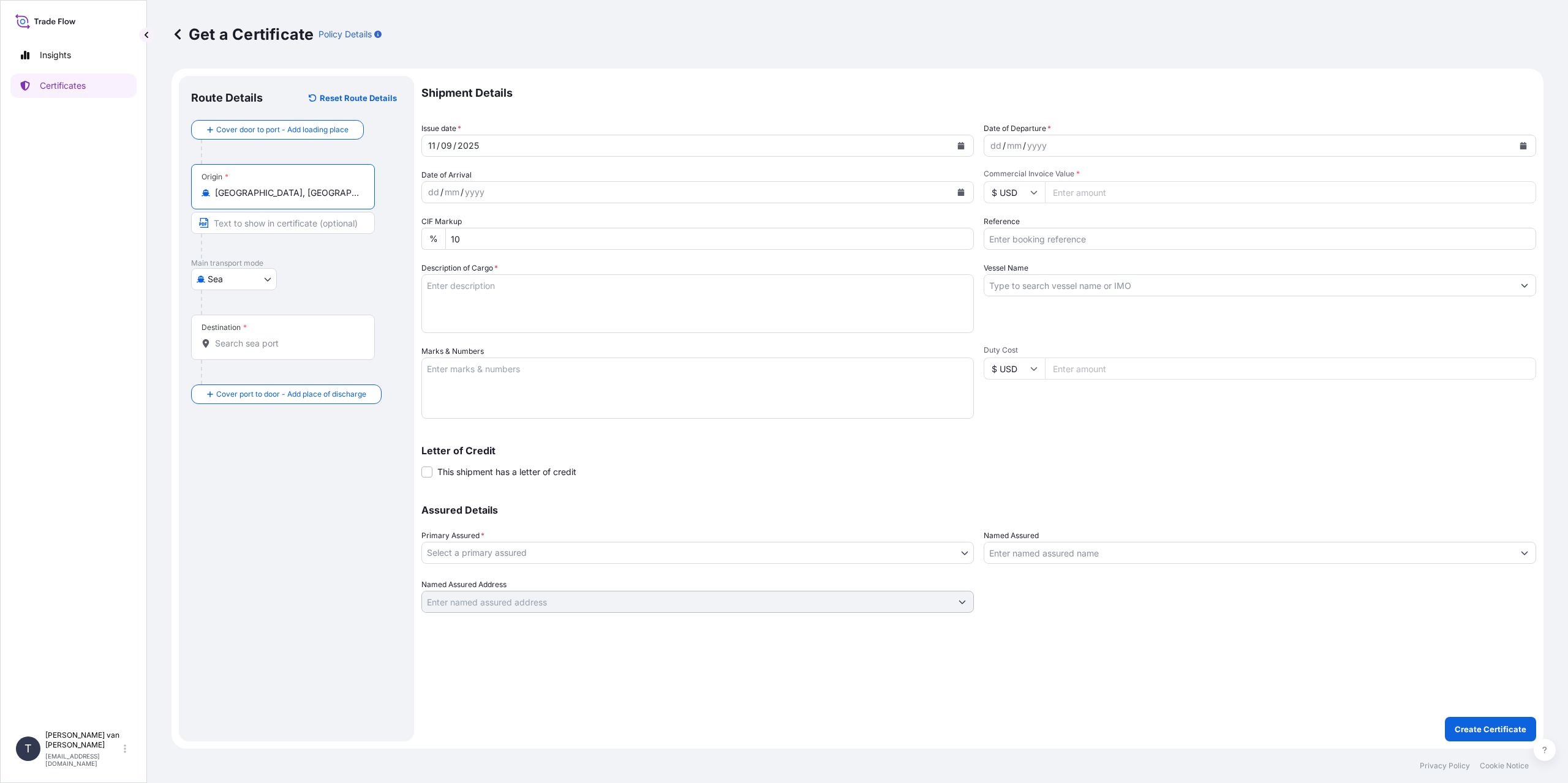
type input "[GEOGRAPHIC_DATA], [GEOGRAPHIC_DATA]"
click at [245, 336] on div "Destination *" at bounding box center [282, 337] width 183 height 45
click at [245, 337] on input "Destination *" at bounding box center [287, 343] width 145 height 12
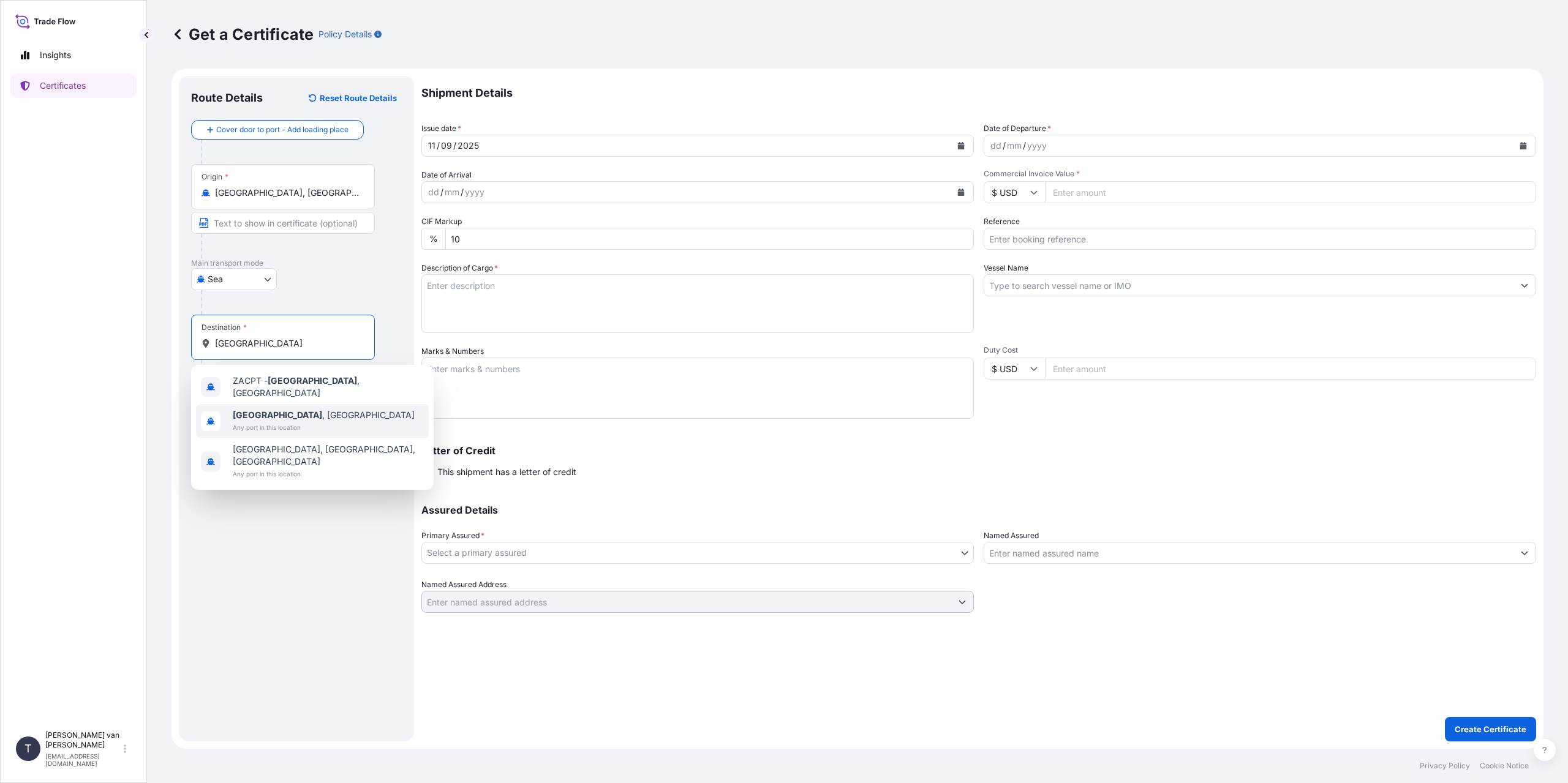
click at [300, 421] on span "Any port in this location" at bounding box center [324, 427] width 182 height 12
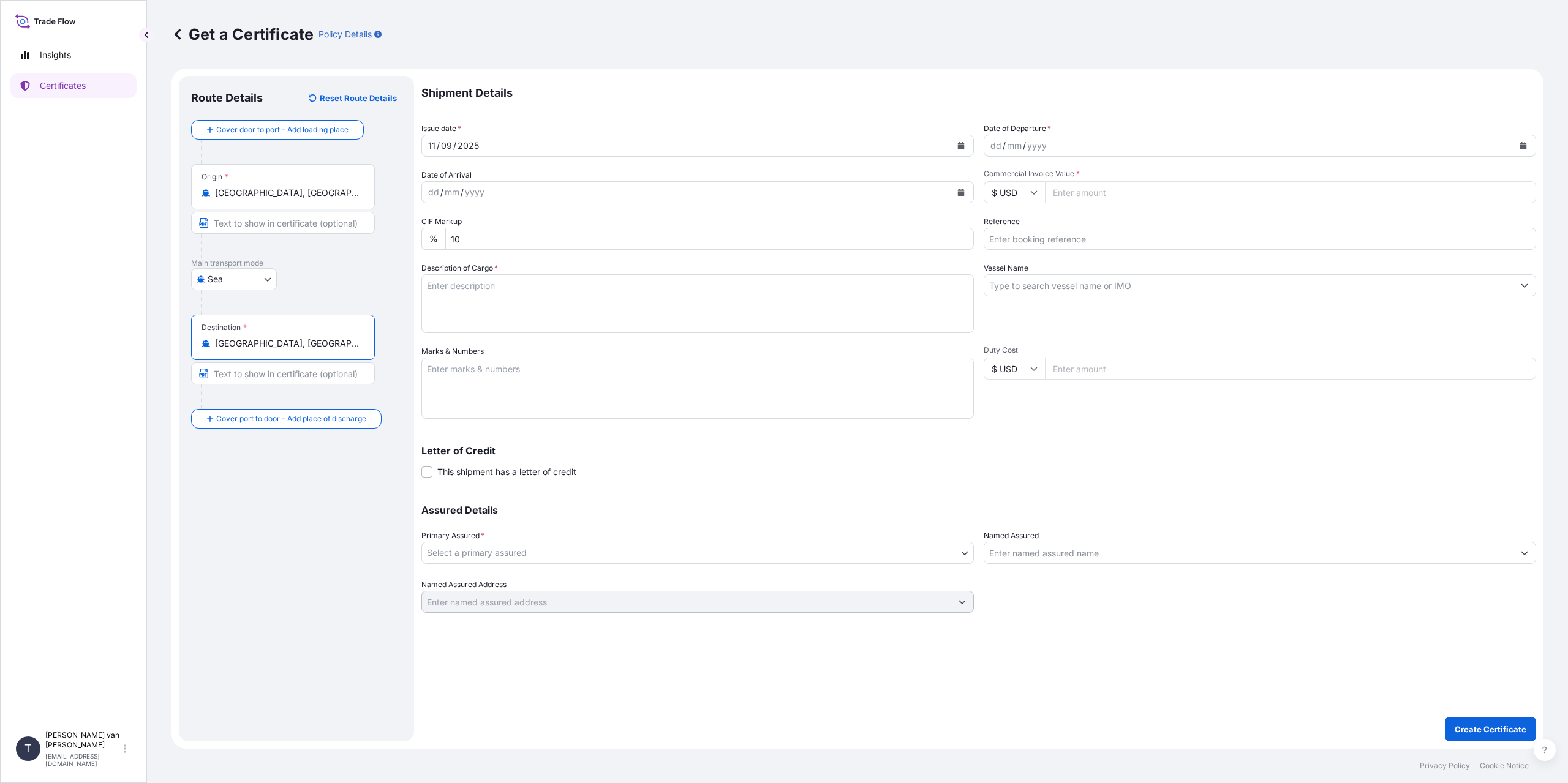
type input "[GEOGRAPHIC_DATA], [GEOGRAPHIC_DATA]"
click at [993, 150] on div "dd" at bounding box center [996, 146] width 14 height 15
click at [1020, 235] on input "Reference" at bounding box center [1260, 239] width 552 height 22
type input "86570850+51+52"
click at [1073, 193] on input "Commercial Invoice Value *" at bounding box center [1290, 192] width 491 height 22
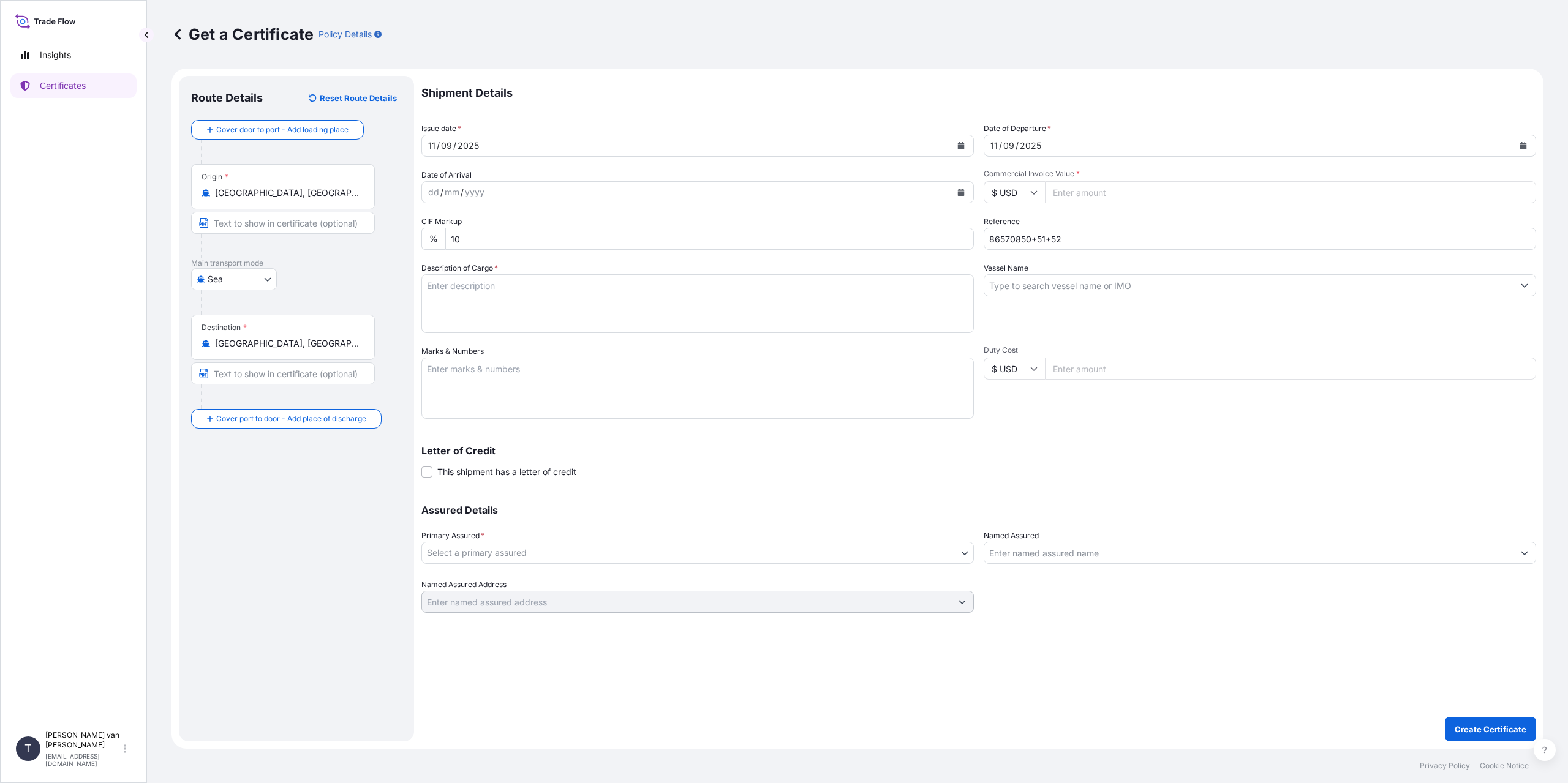
click at [1005, 187] on input "$ USD" at bounding box center [1014, 192] width 61 height 22
click at [1014, 229] on div "€ EUR" at bounding box center [1014, 226] width 51 height 23
type input "€ EUR"
click at [1086, 184] on input "Commercial Invoice Value *" at bounding box center [1290, 192] width 491 height 22
type input "52454"
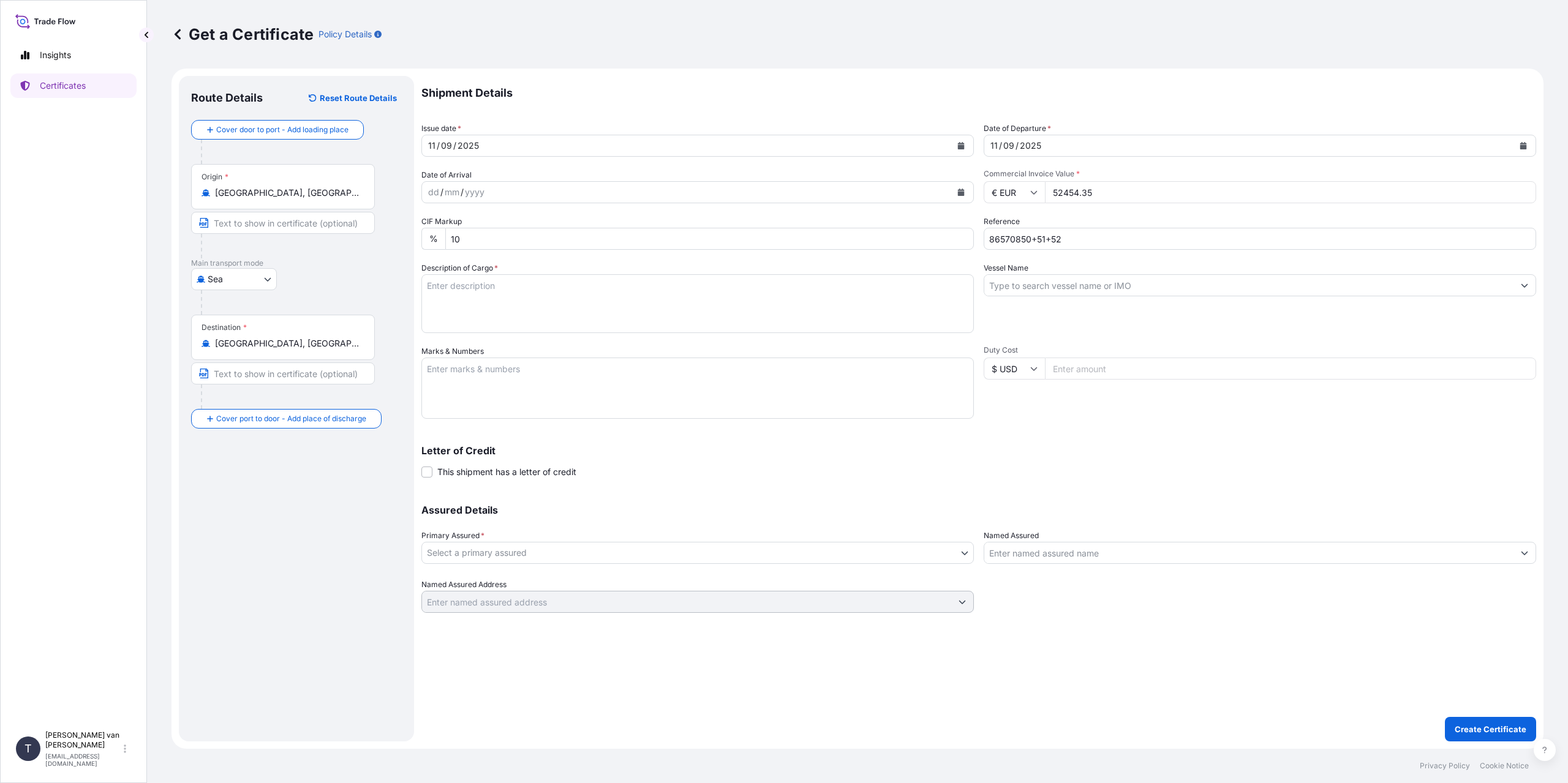
type input "52454.35"
click at [456, 288] on textarea "Description of Cargo *" at bounding box center [698, 303] width 552 height 59
click at [491, 315] on textarea "3x 20ft containers containing:" at bounding box center [698, 303] width 552 height 59
type textarea "3x 20ft containers containing: 2350 bags x Resistamyl 347 = 58750 kg net weight"
click at [473, 380] on textarea "Marks & Numbers" at bounding box center [698, 388] width 552 height 61
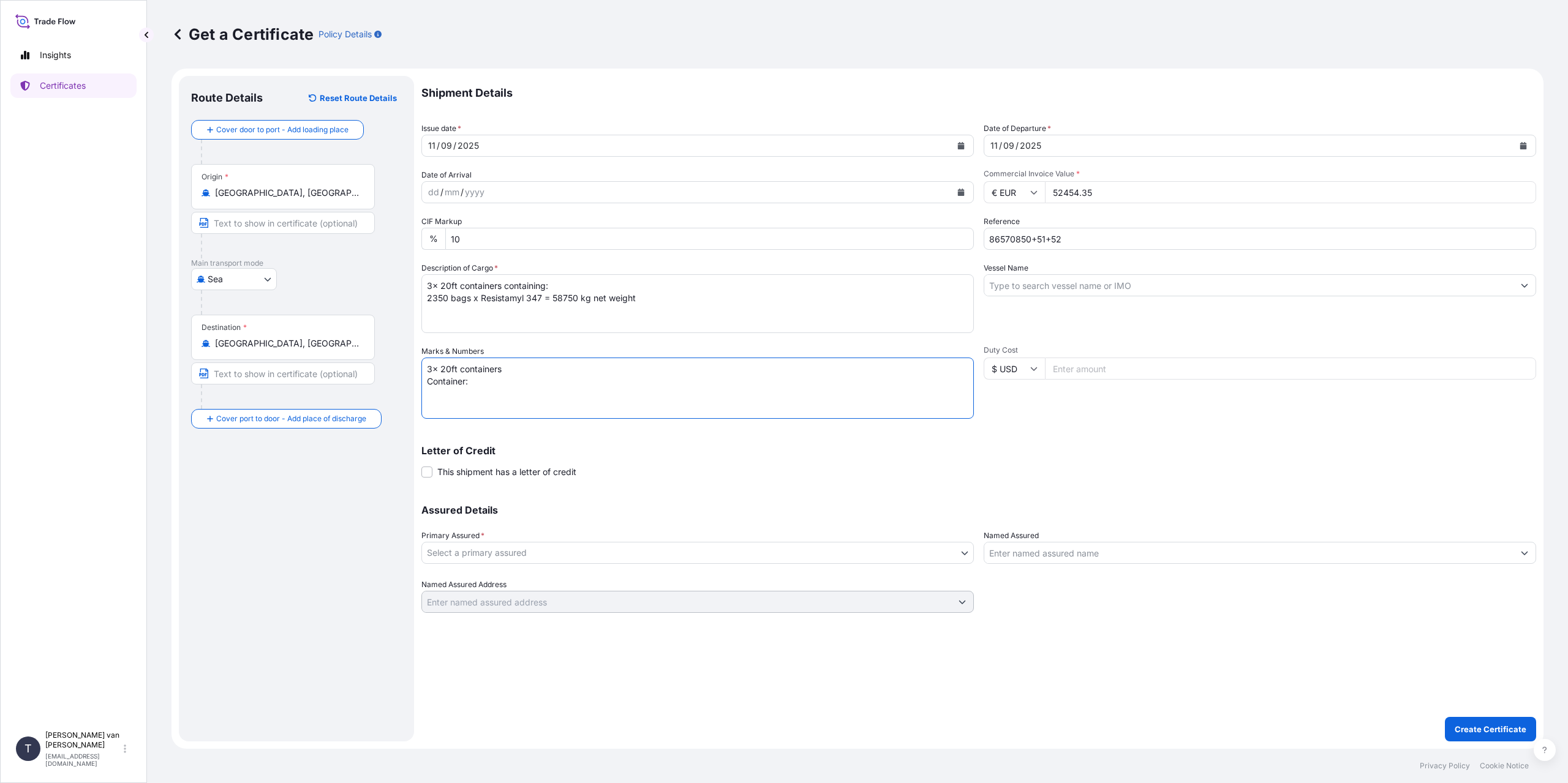
paste textarea "TGBU1204690"
paste textarea "00103222"
paste textarea "86570850"
paste textarea "TGBU3949634"
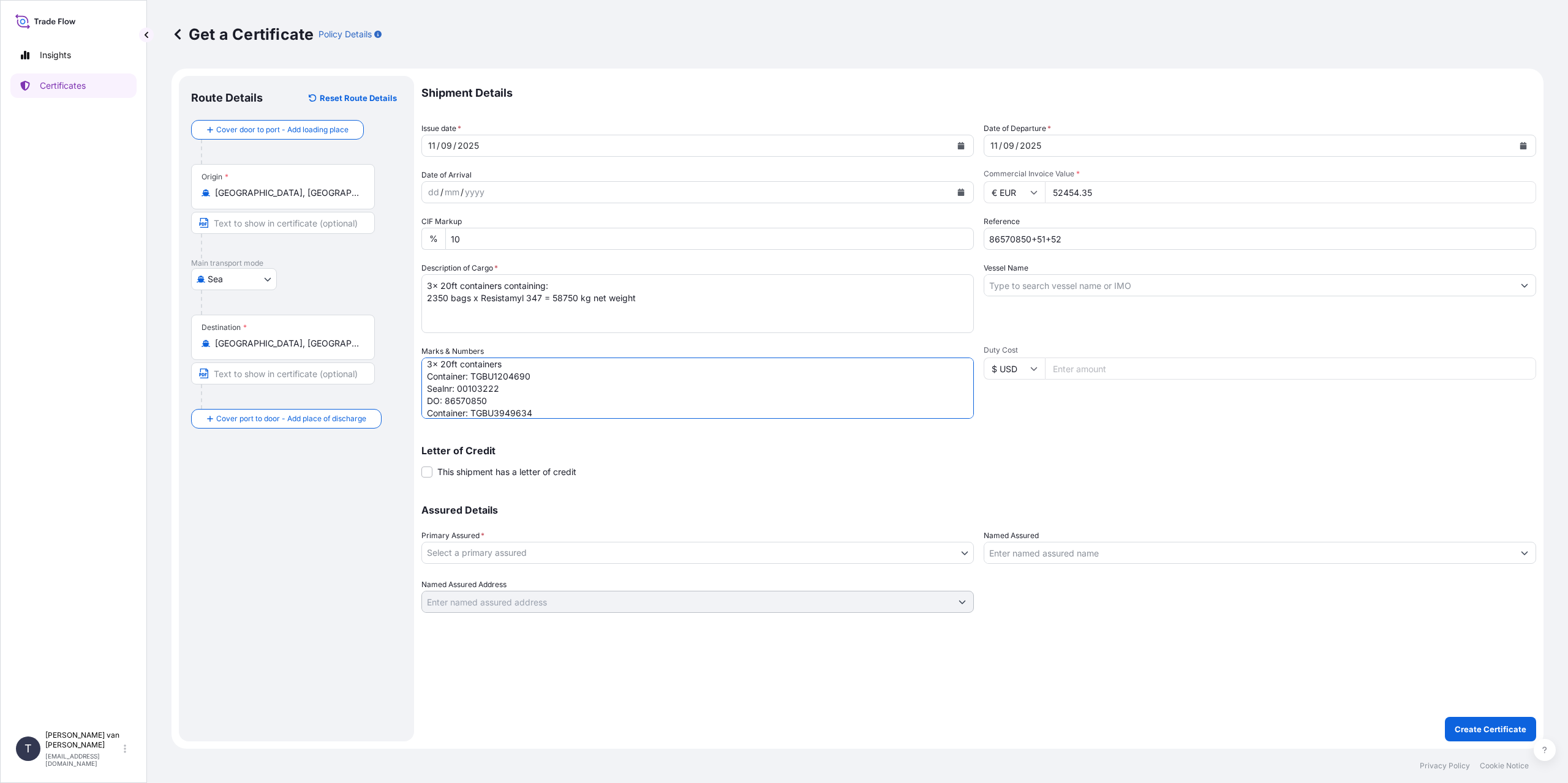
scroll to position [17, 0]
paste textarea "00103214"
paste textarea "86570851"
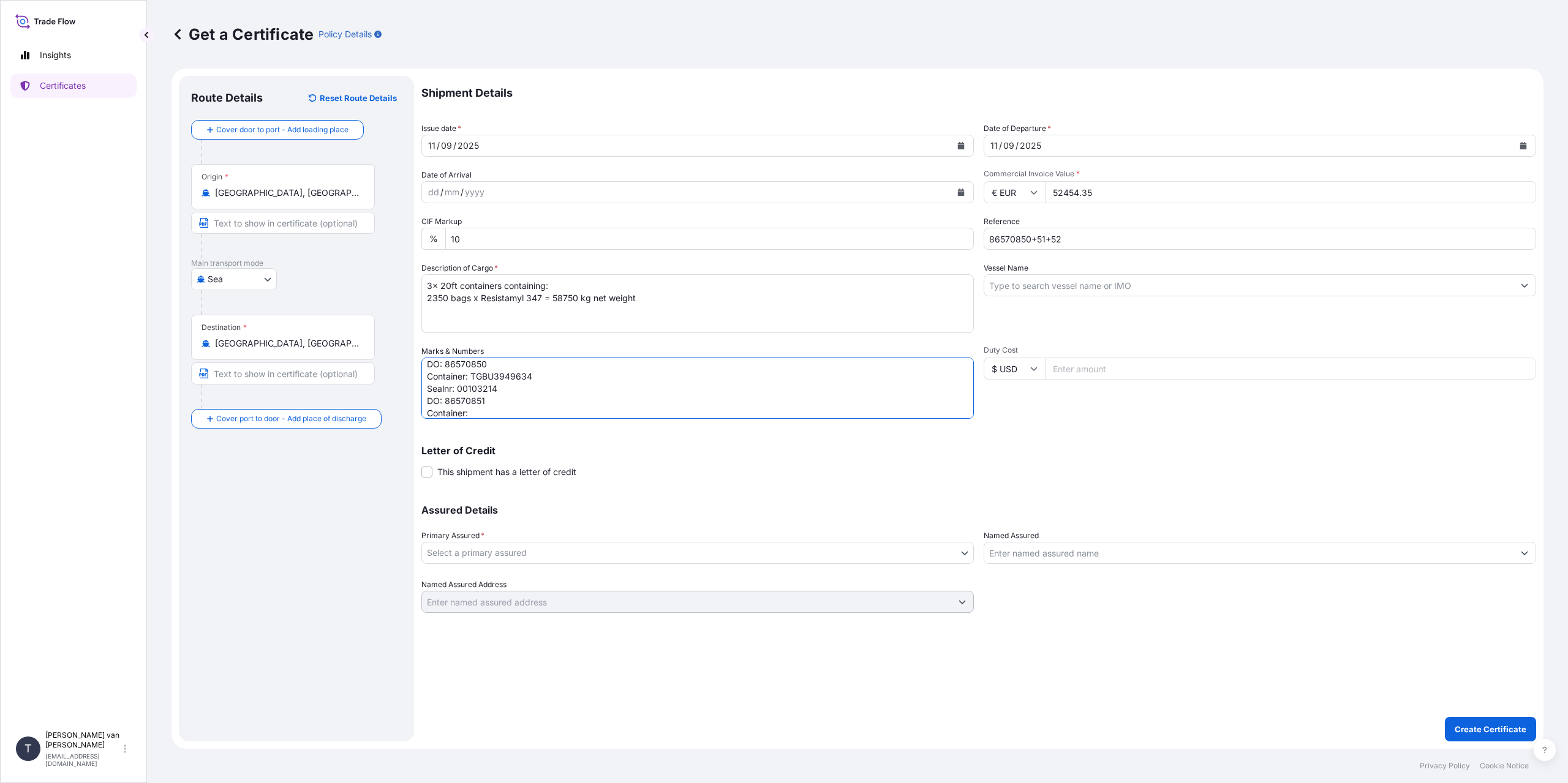
paste textarea "MSMU1964306"
paste textarea "00103207"
paste textarea "86570852"
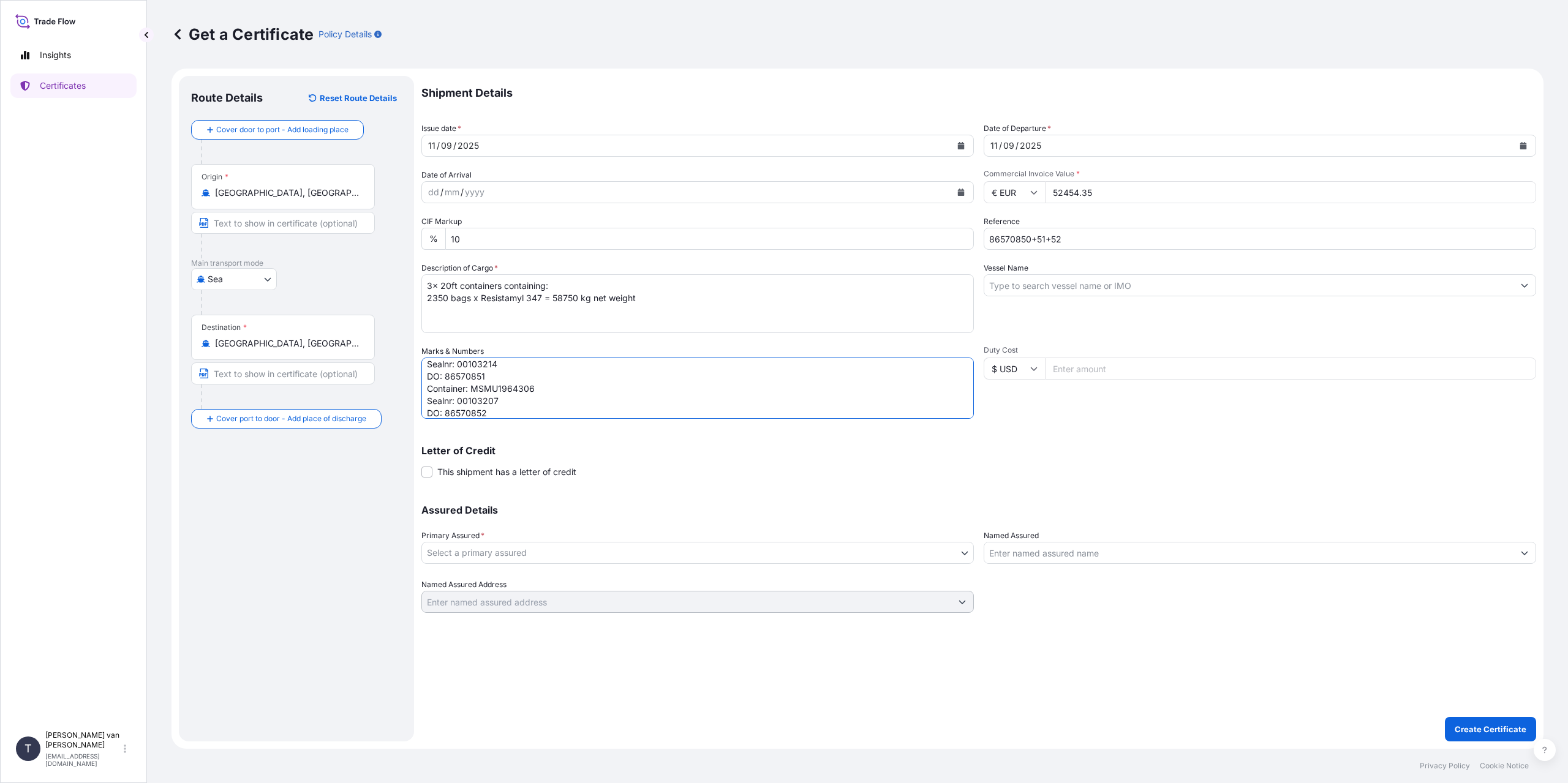
scroll to position [78, 0]
type textarea "3x 20ft containers Container: TGBU1204690 Sealnr: 00103222 DO: 86570850 Contain…"
click at [1023, 293] on input "Vessel Name" at bounding box center [1249, 285] width 529 height 22
click at [1031, 285] on input "Vessel Name" at bounding box center [1249, 285] width 529 height 22
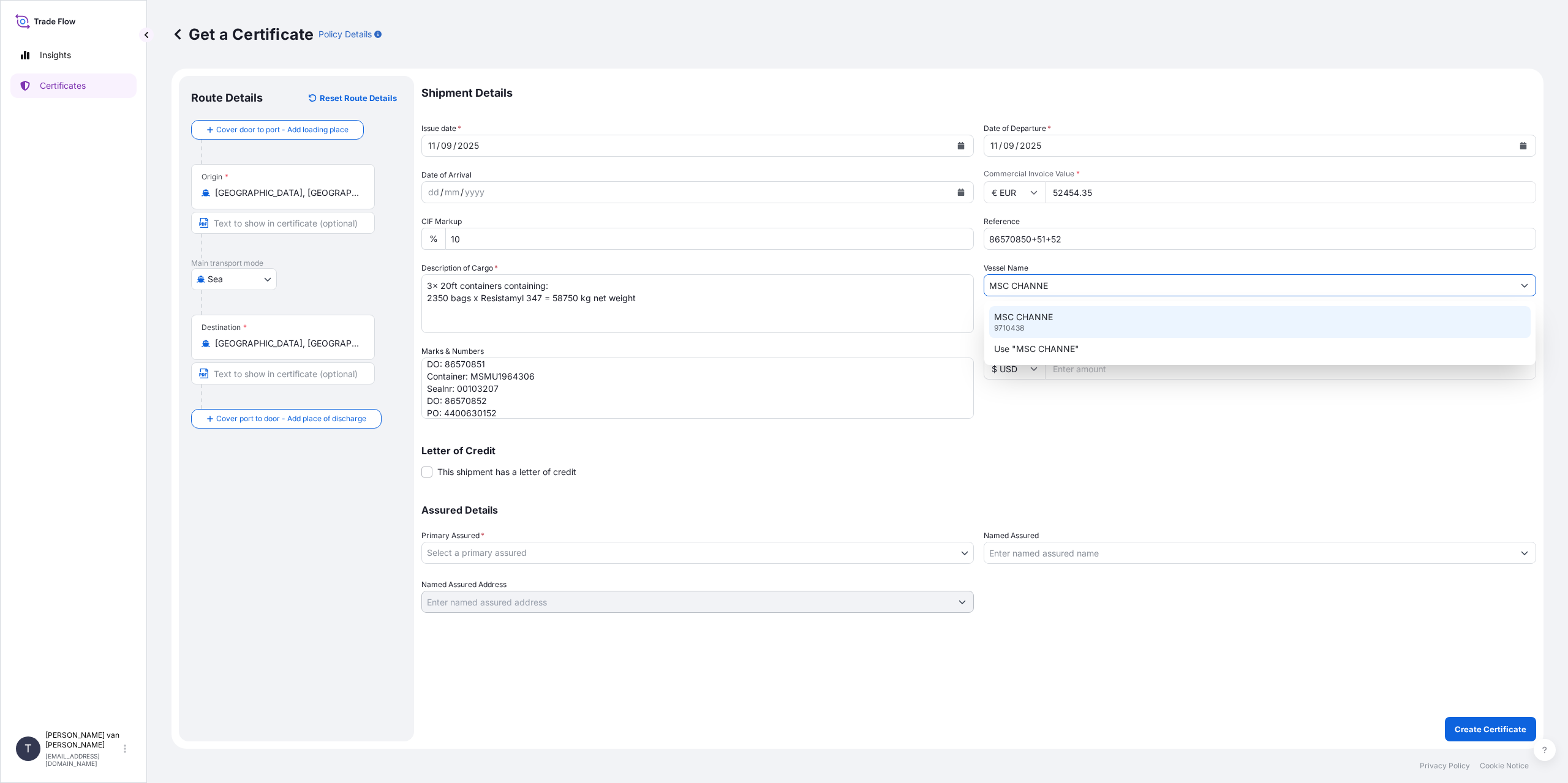
click at [1042, 317] on p "MSC CHANNE" at bounding box center [1023, 317] width 59 height 12
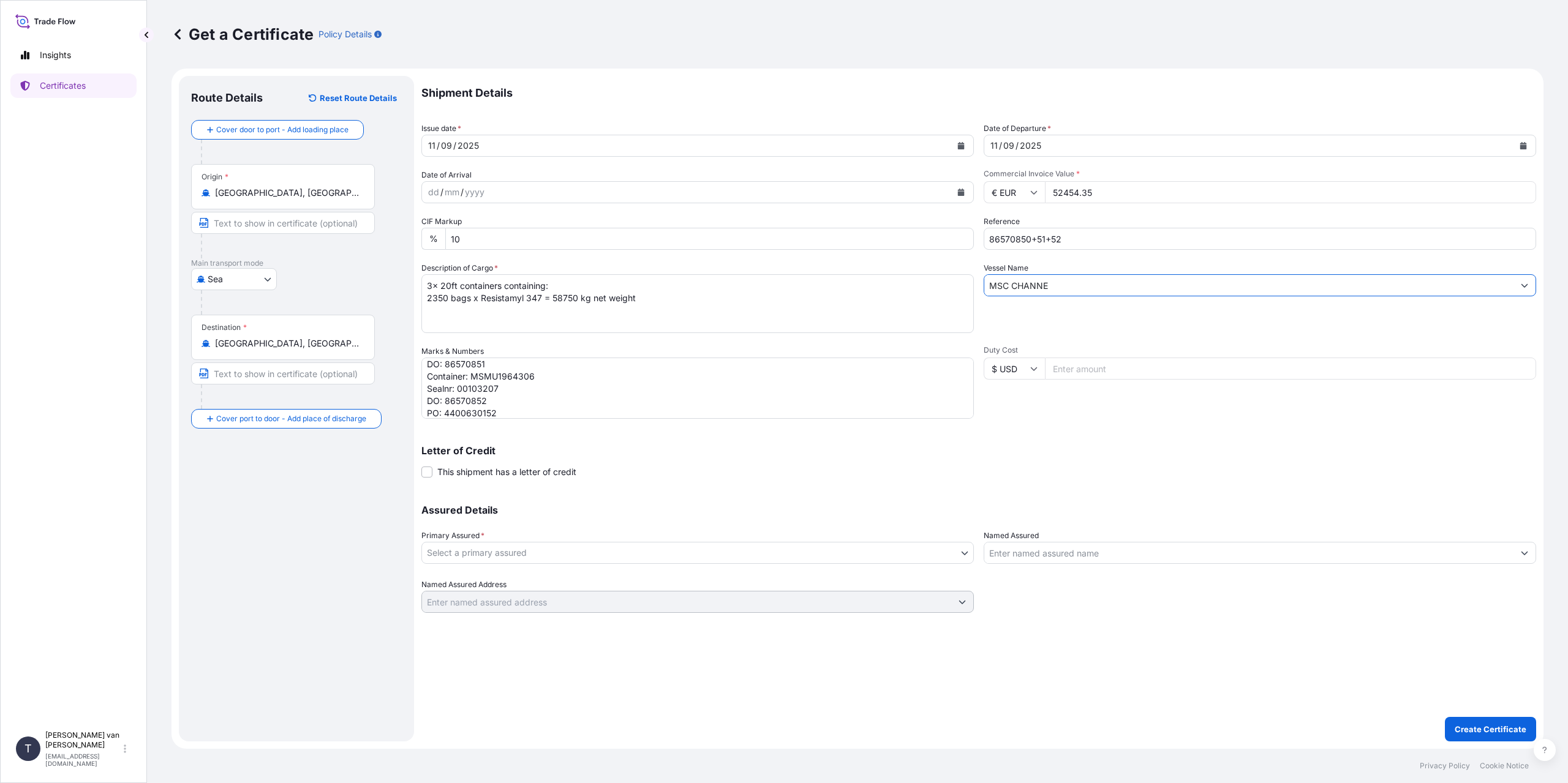
type input "MSC CHANNE"
click at [483, 544] on body "0 options available. 2 options available. Insights Certificates T [PERSON_NAME]…" at bounding box center [784, 392] width 1568 height 783
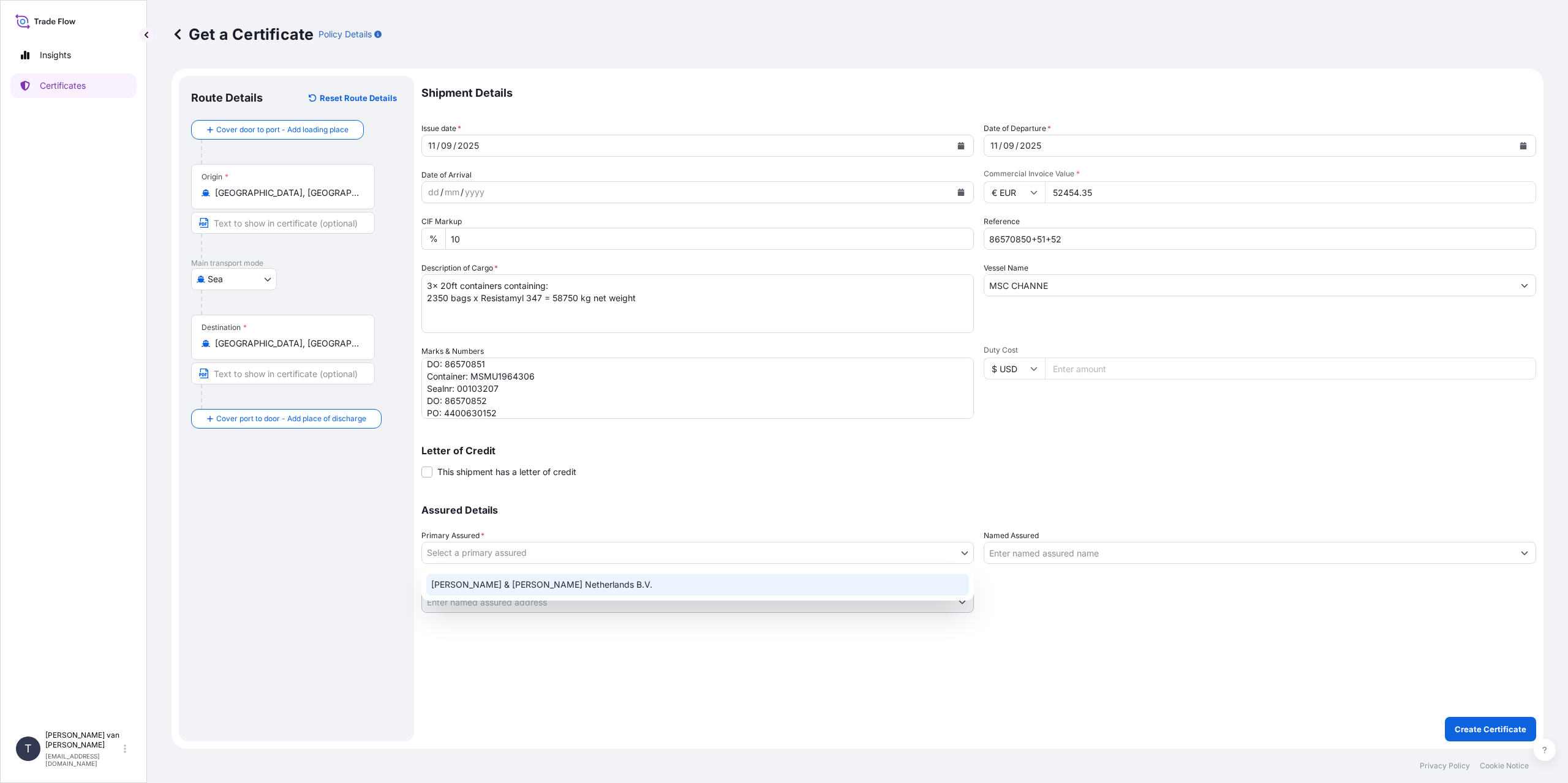
click at [472, 584] on div "[PERSON_NAME] & [PERSON_NAME] Netherlands B.V." at bounding box center [698, 585] width 542 height 22
select select "31666"
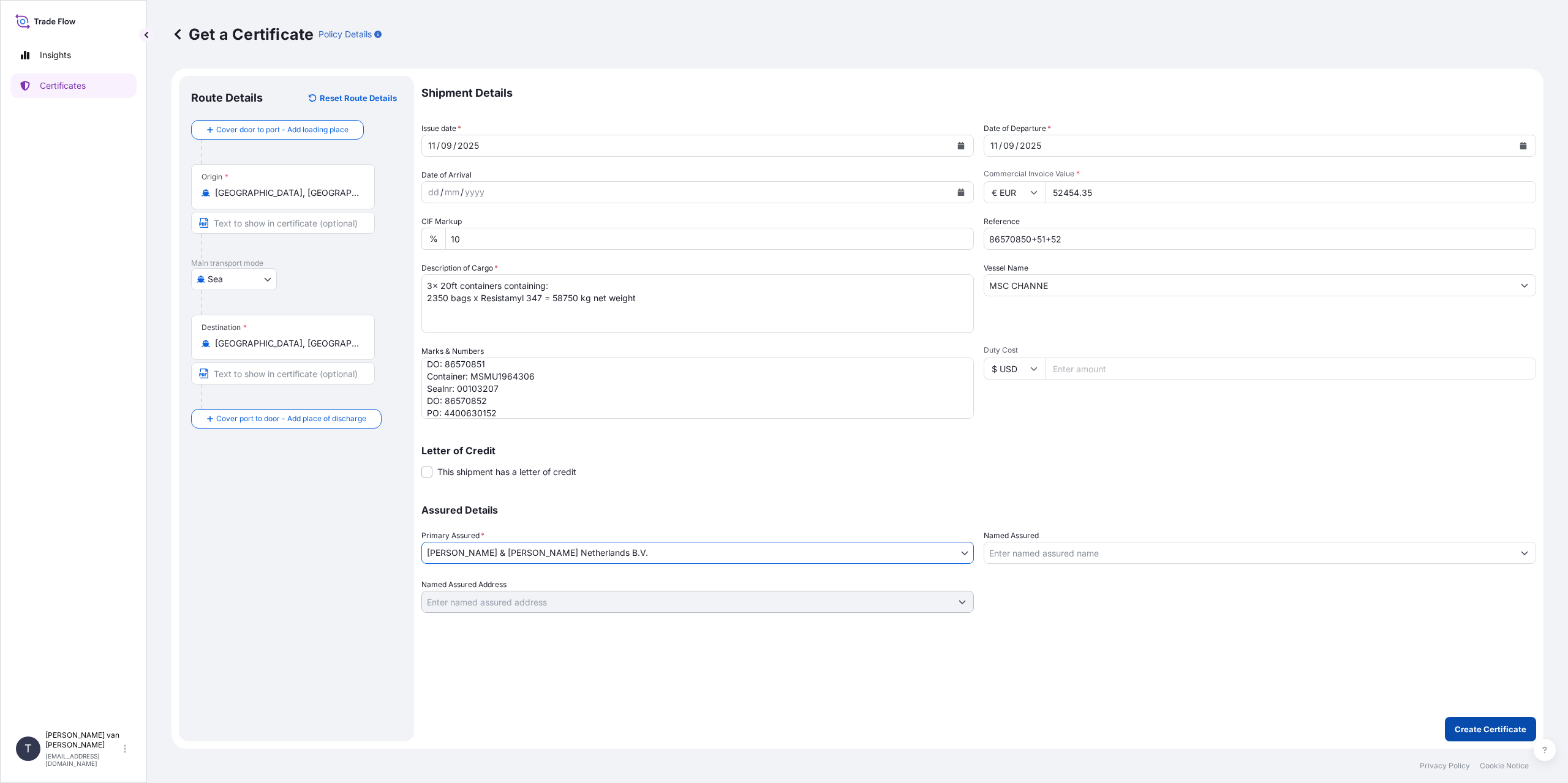
click at [1486, 732] on p "Create Certificate" at bounding box center [1491, 729] width 72 height 12
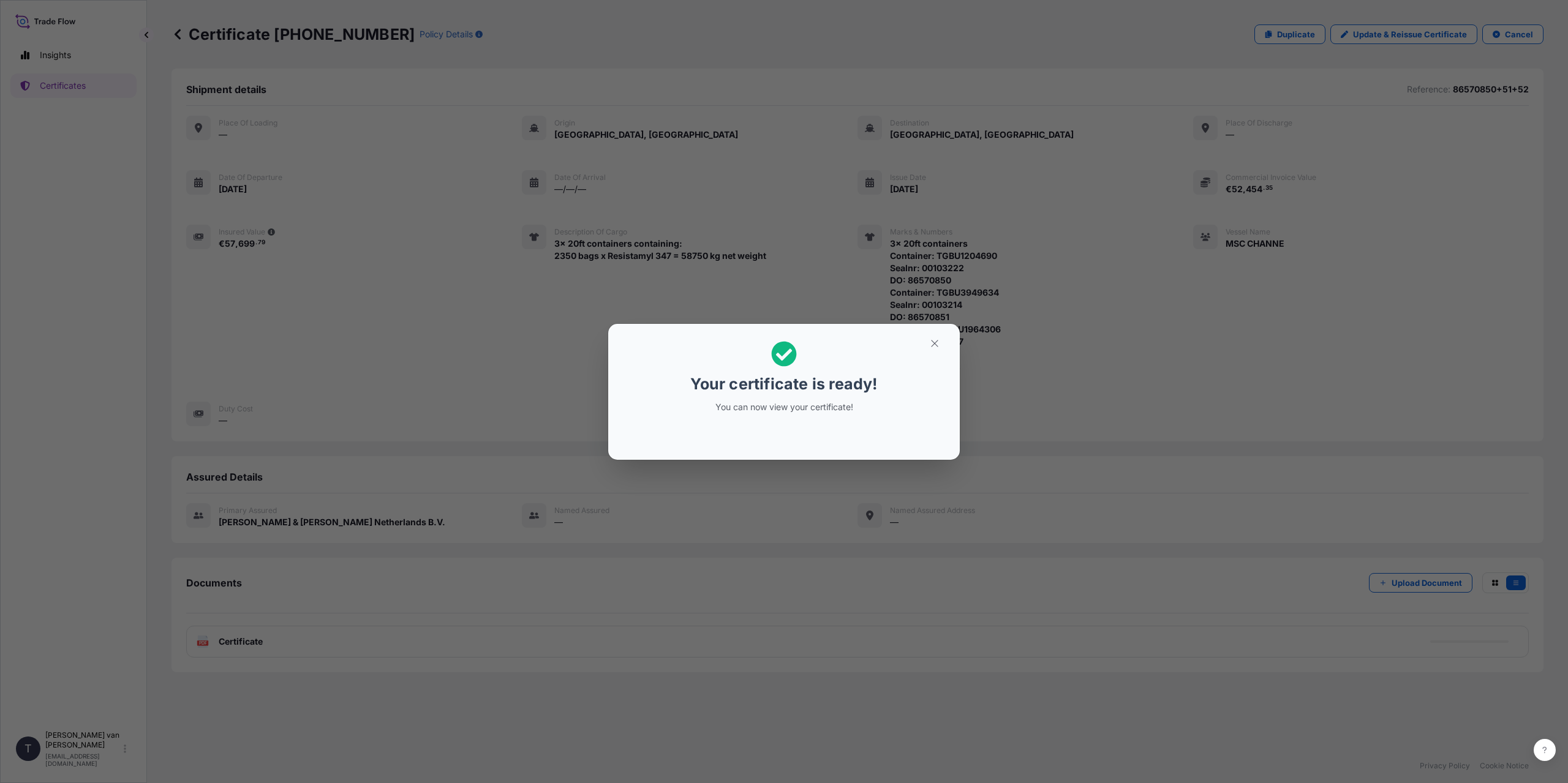
click at [455, 519] on div "Your certificate is ready! You can now view your certificate!" at bounding box center [784, 392] width 1568 height 783
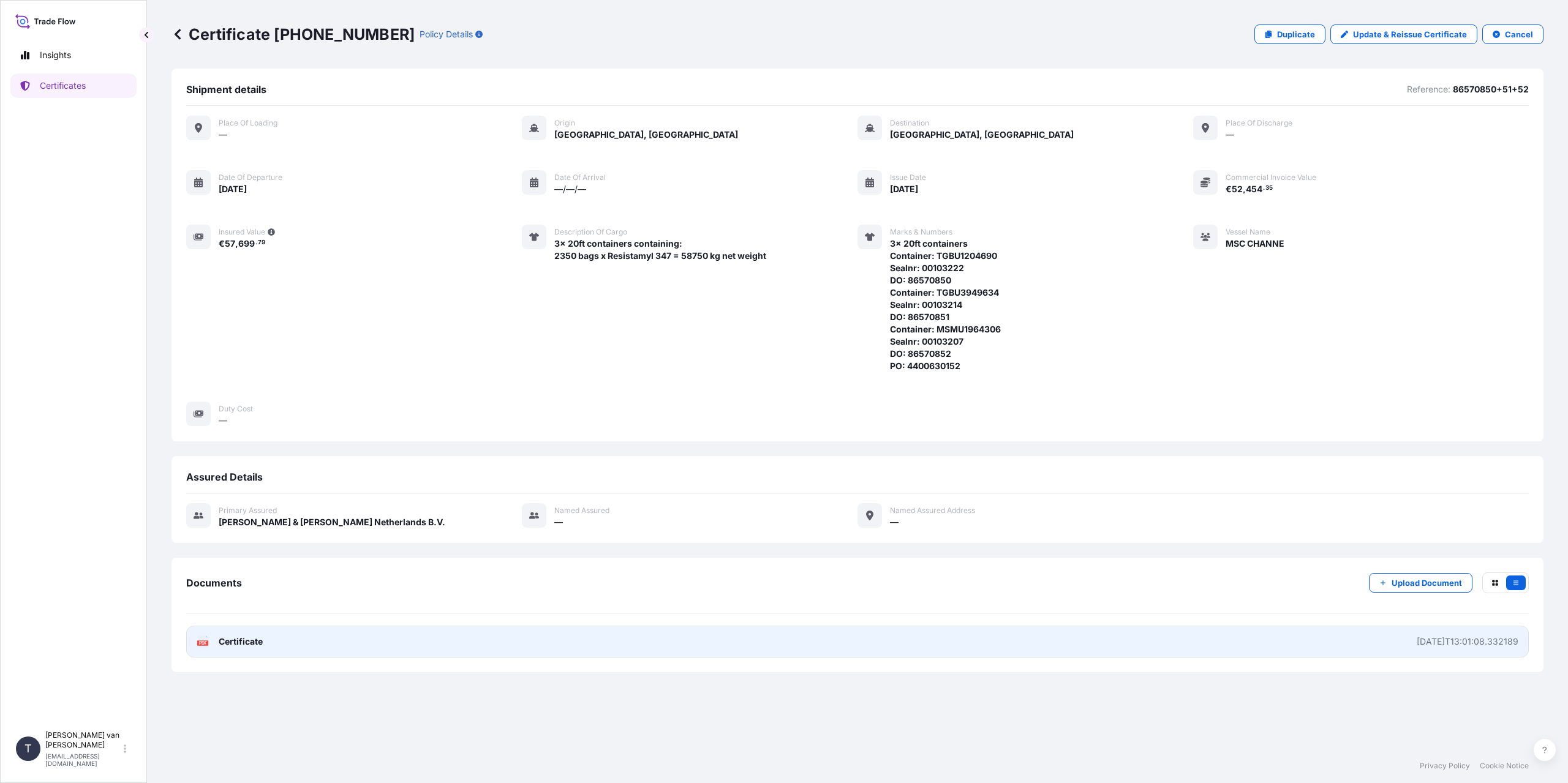
click at [400, 641] on link "PDF Certificate [DATE]T13:01:08.332189" at bounding box center [857, 642] width 1342 height 32
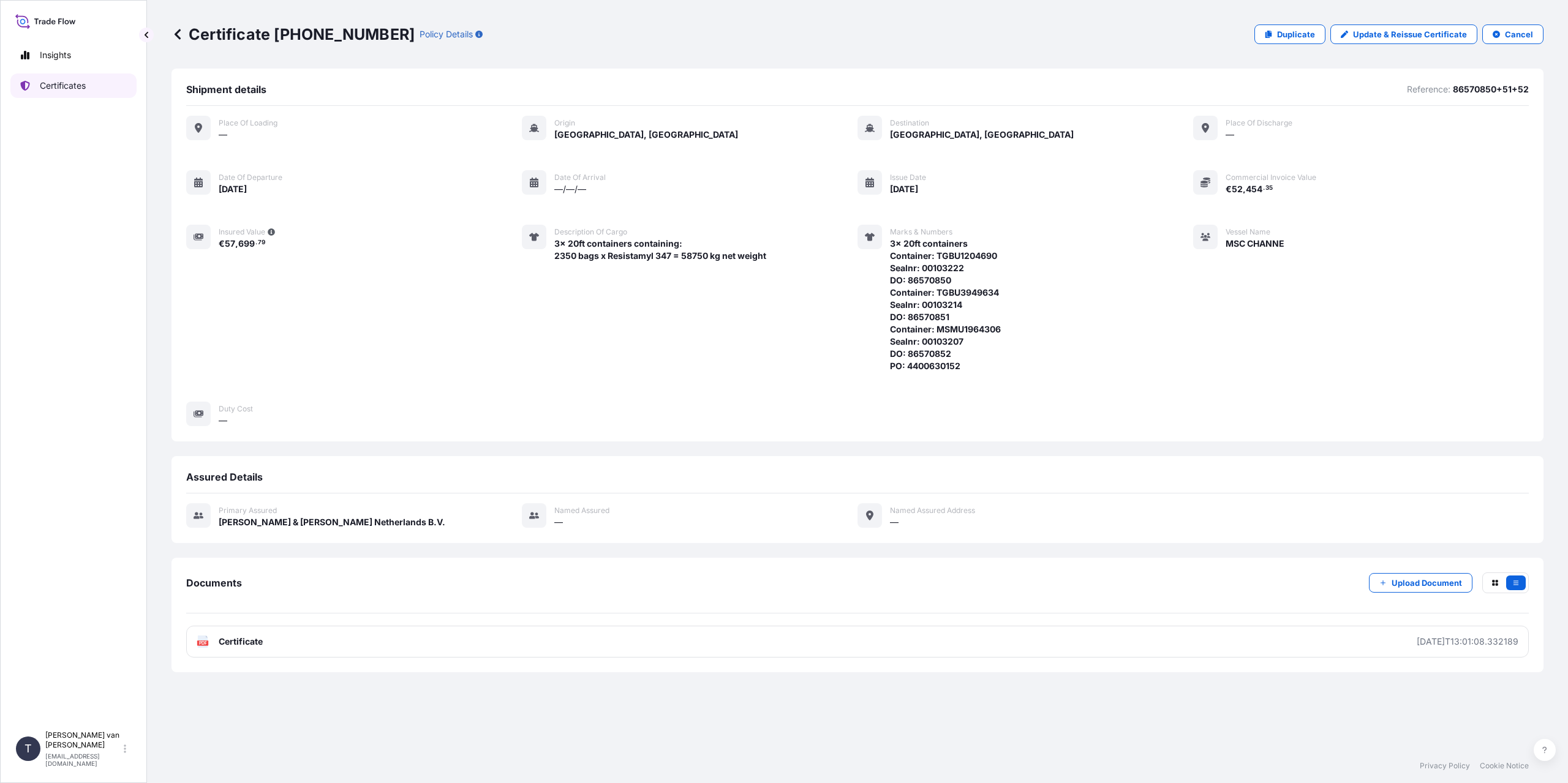
click at [91, 93] on link "Certificates" at bounding box center [74, 86] width 126 height 25
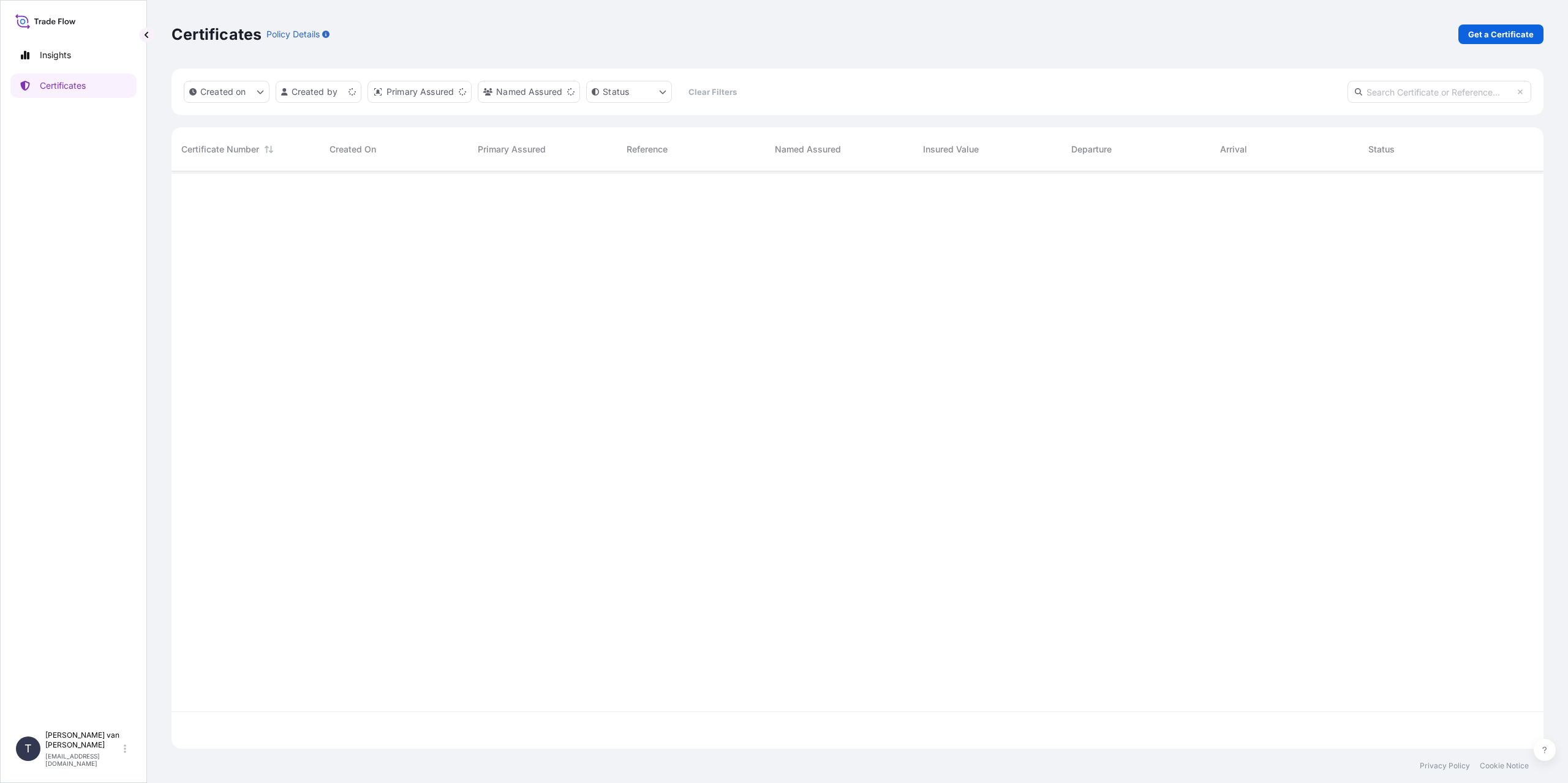
scroll to position [575, 1363]
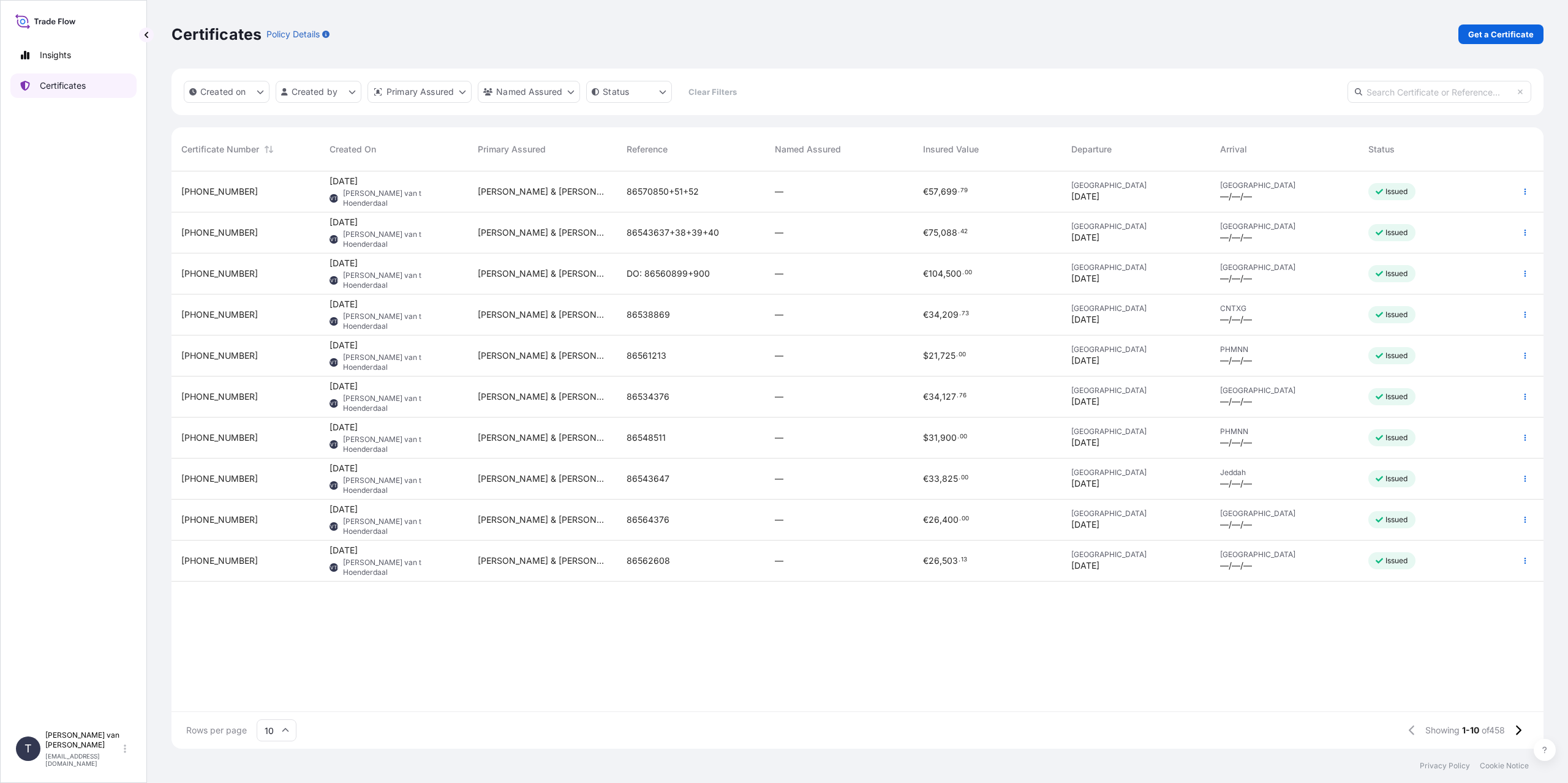
click at [80, 86] on p "Certificates" at bounding box center [62, 86] width 46 height 12
click at [1506, 27] on link "Get a Certificate" at bounding box center [1501, 35] width 85 height 20
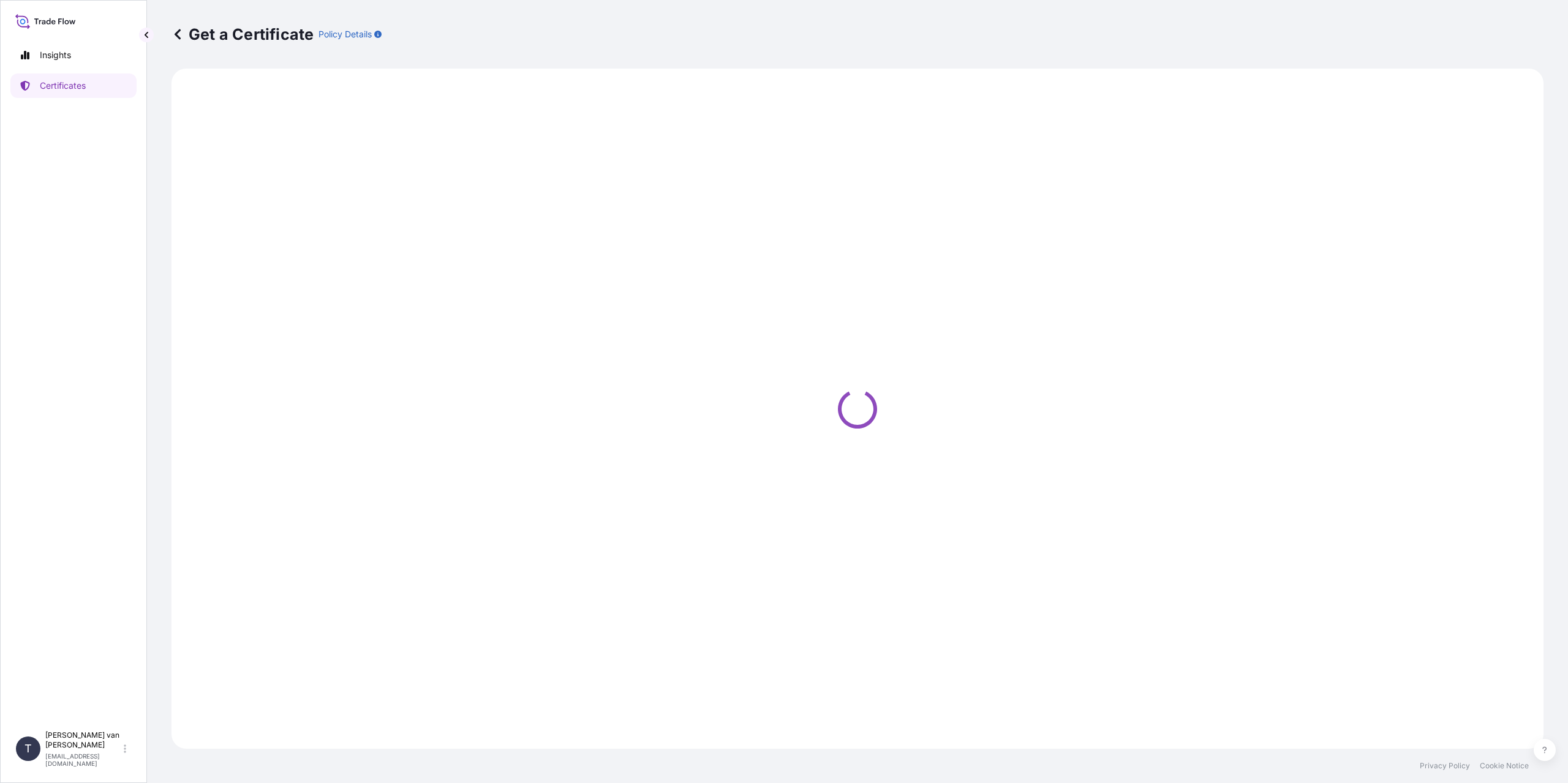
select select "Sea"
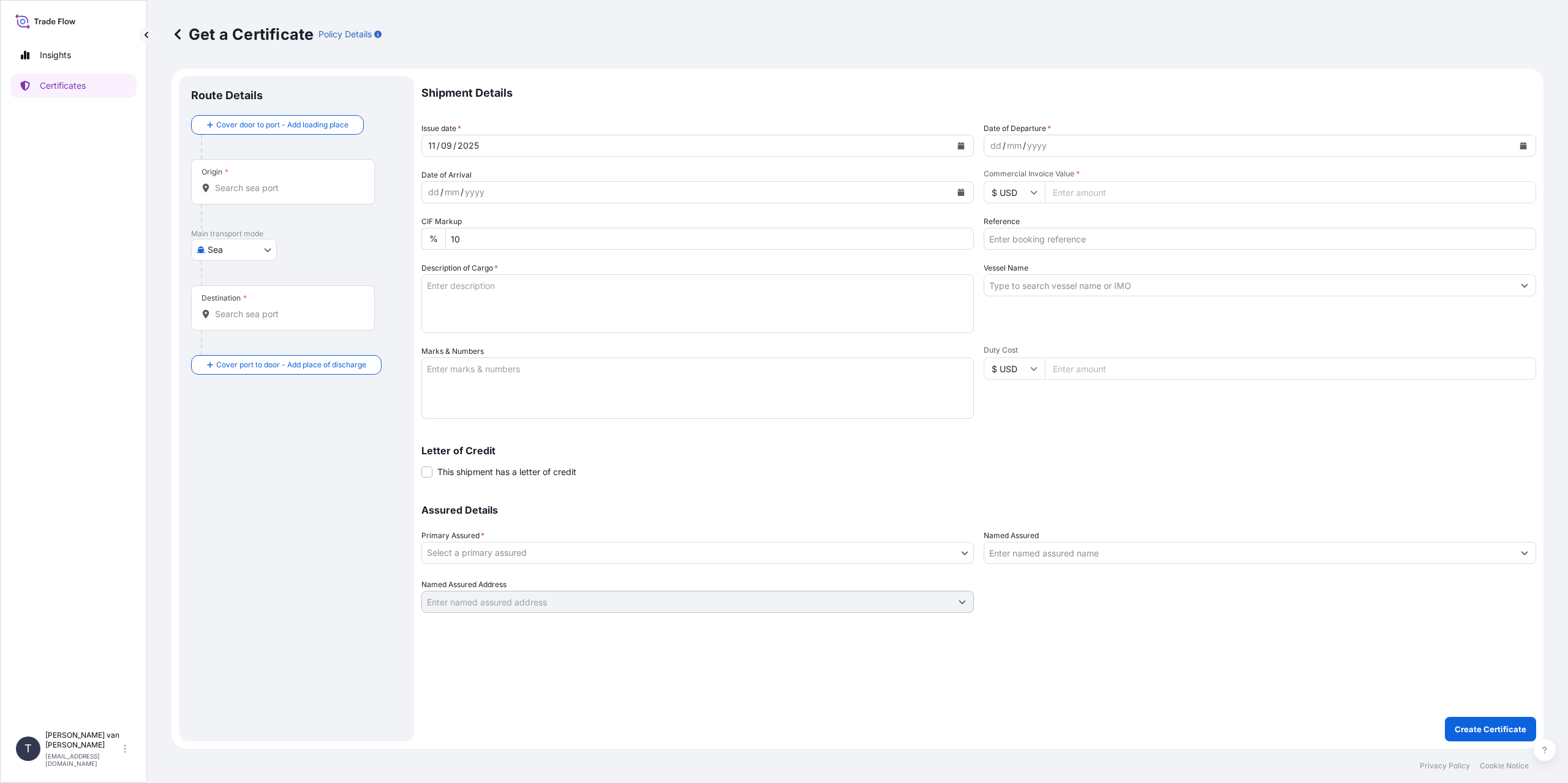
click at [293, 185] on input "Origin *" at bounding box center [287, 188] width 145 height 12
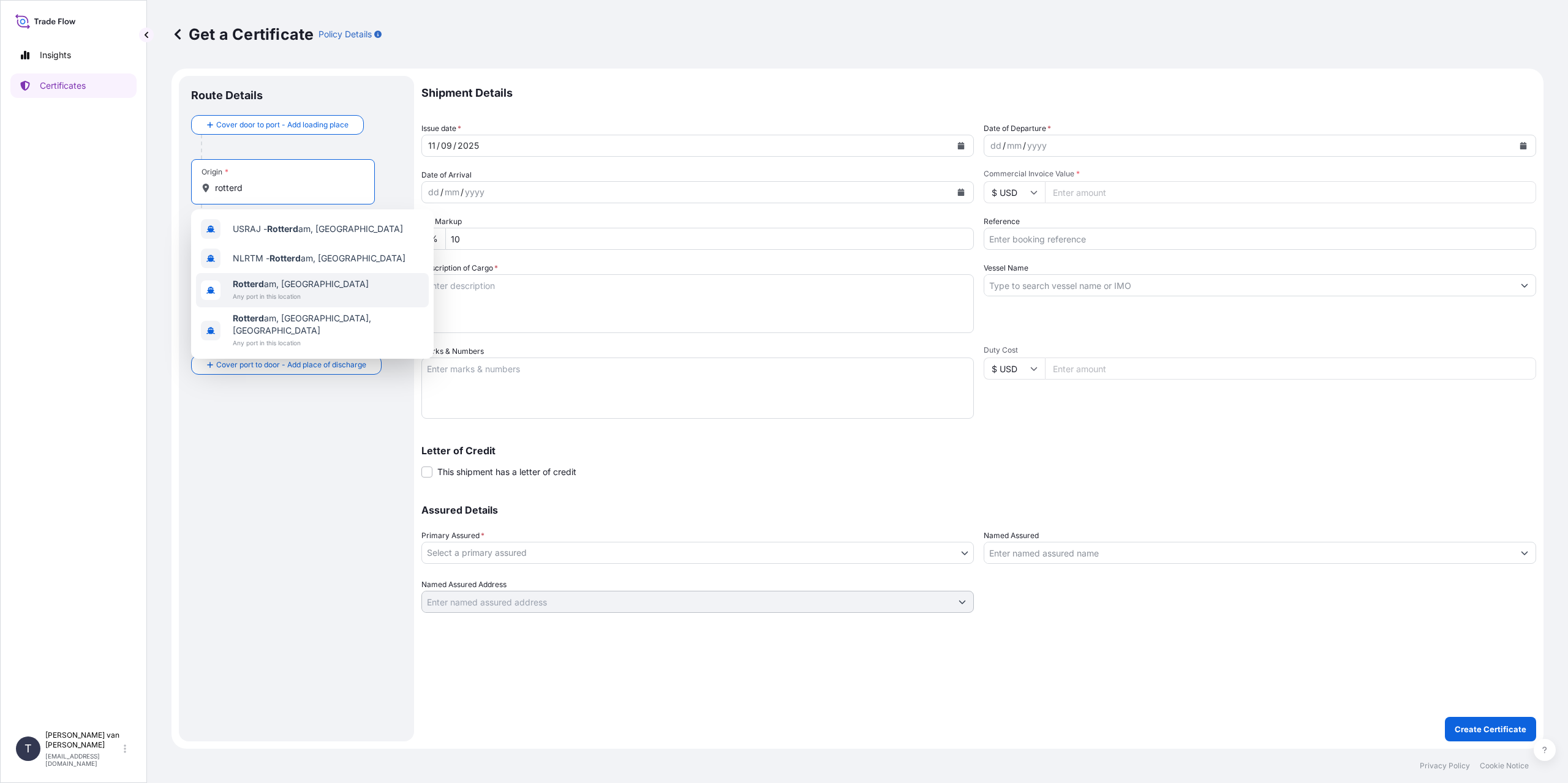
click at [265, 282] on span "Rotterd am, [GEOGRAPHIC_DATA]" at bounding box center [301, 284] width 136 height 12
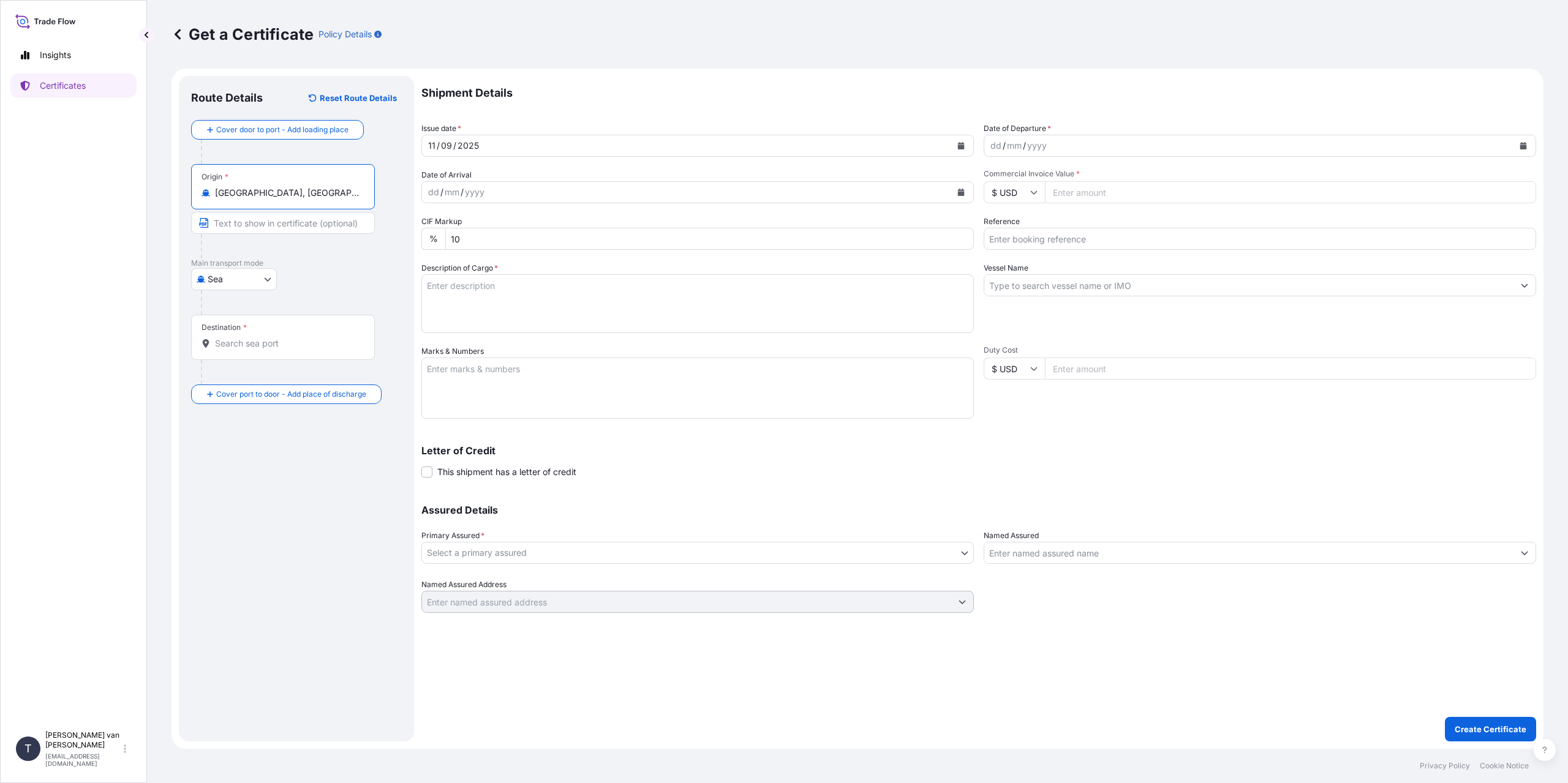
type input "[GEOGRAPHIC_DATA], [GEOGRAPHIC_DATA]"
click at [236, 347] on input "Destination *" at bounding box center [287, 343] width 145 height 12
click at [255, 415] on span "Cape Tow n, [GEOGRAPHIC_DATA]" at bounding box center [302, 410] width 138 height 12
click at [992, 142] on div "dd" at bounding box center [996, 146] width 14 height 15
click at [294, 340] on input "[GEOGRAPHIC_DATA], [GEOGRAPHIC_DATA]" at bounding box center [287, 343] width 145 height 12
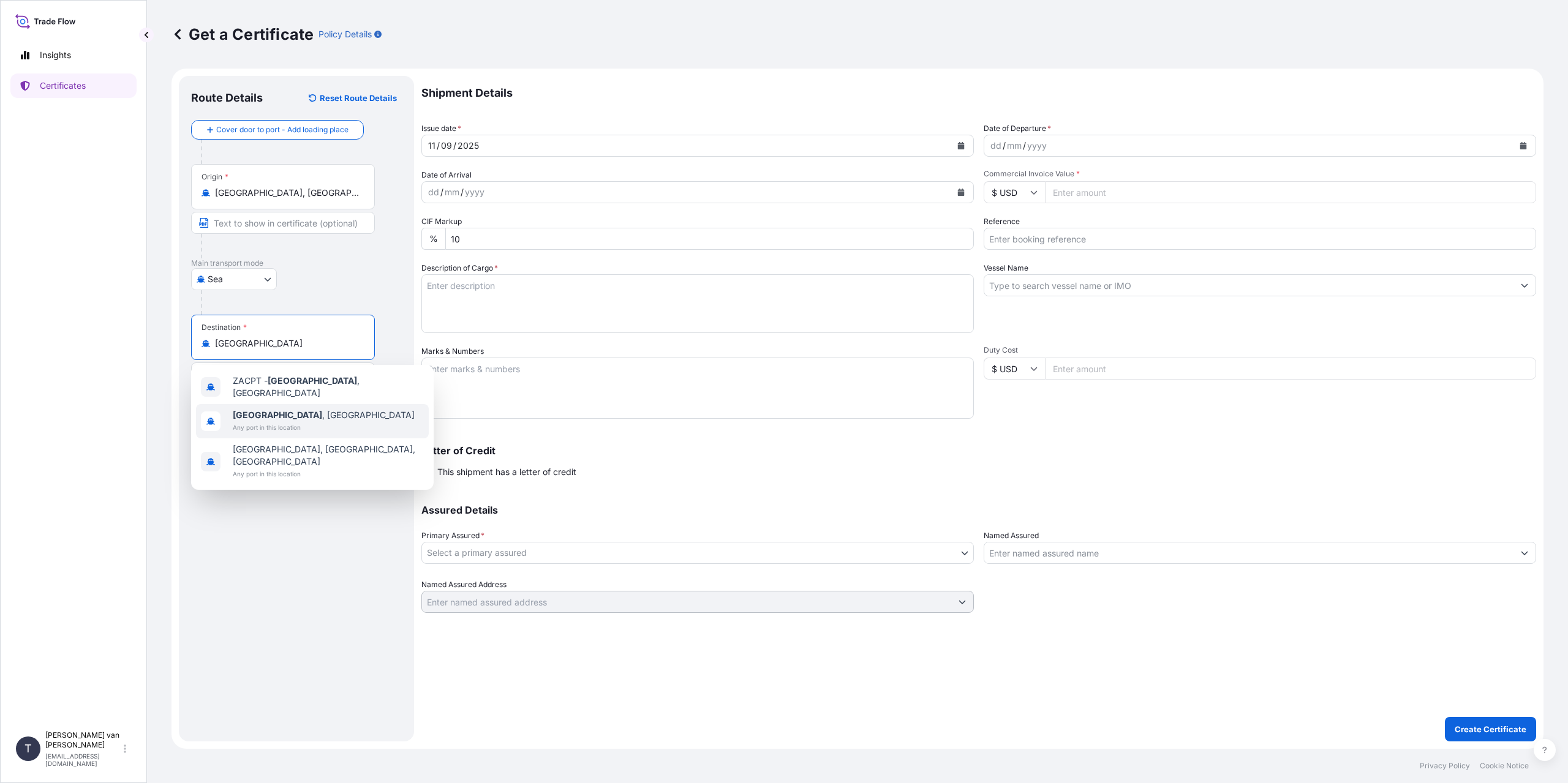
click at [290, 409] on span "[GEOGRAPHIC_DATA] , [GEOGRAPHIC_DATA]" at bounding box center [324, 415] width 182 height 12
type input "[GEOGRAPHIC_DATA], [GEOGRAPHIC_DATA]"
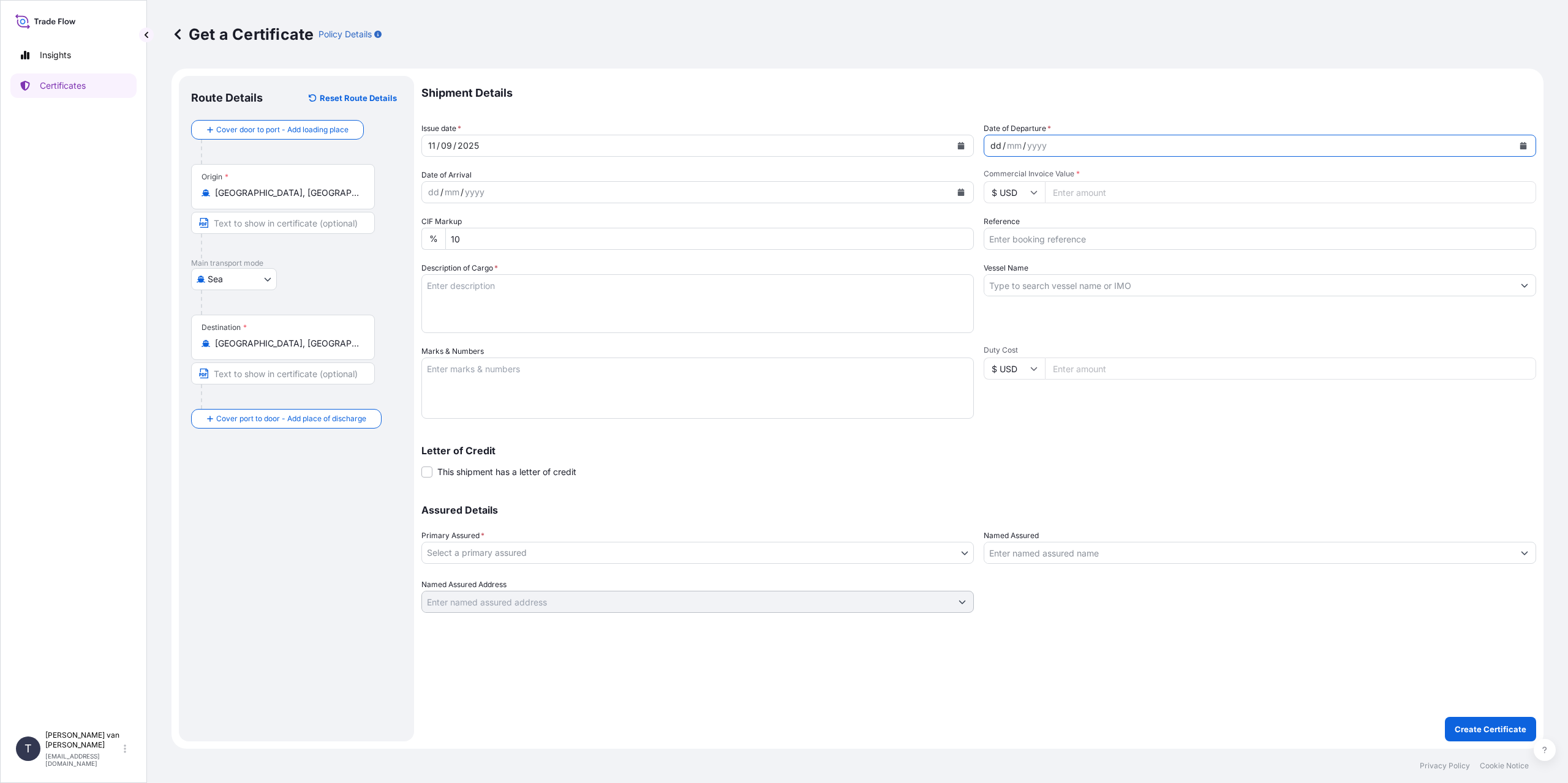
click at [987, 141] on div "dd / mm / yyyy" at bounding box center [1249, 146] width 529 height 22
click at [989, 151] on div "dd" at bounding box center [996, 146] width 14 height 15
click at [1011, 192] on input "$ USD" at bounding box center [1014, 192] width 61 height 22
click at [1026, 224] on div "€ EUR" at bounding box center [1014, 226] width 51 height 23
type input "€ EUR"
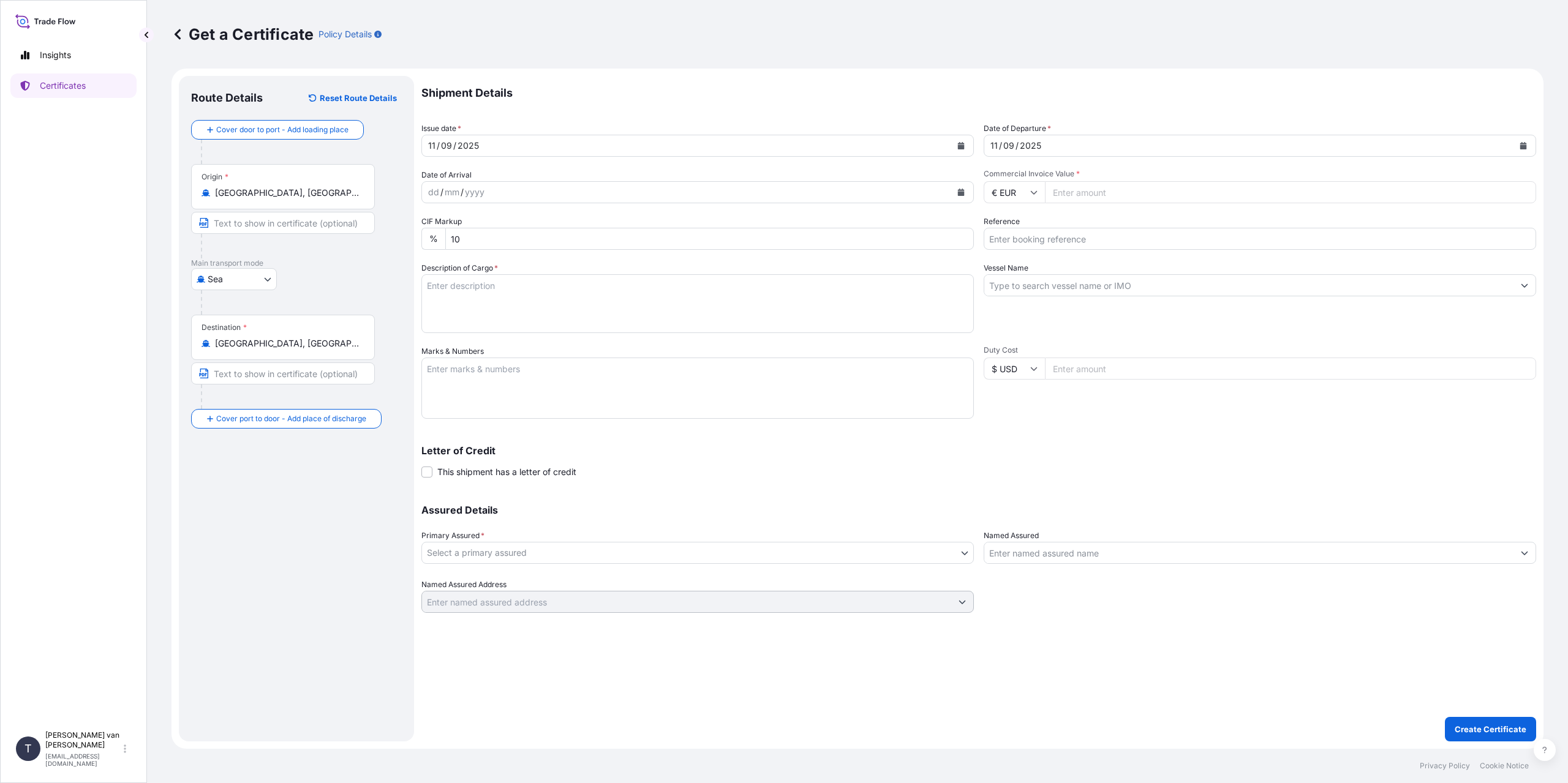
click at [1084, 186] on input "Commercial Invoice Value *" at bounding box center [1290, 192] width 491 height 22
type input "52900"
type input "52900.77"
click at [1022, 243] on input "Reference" at bounding box center [1260, 239] width 552 height 22
type input "86553673+74+78"
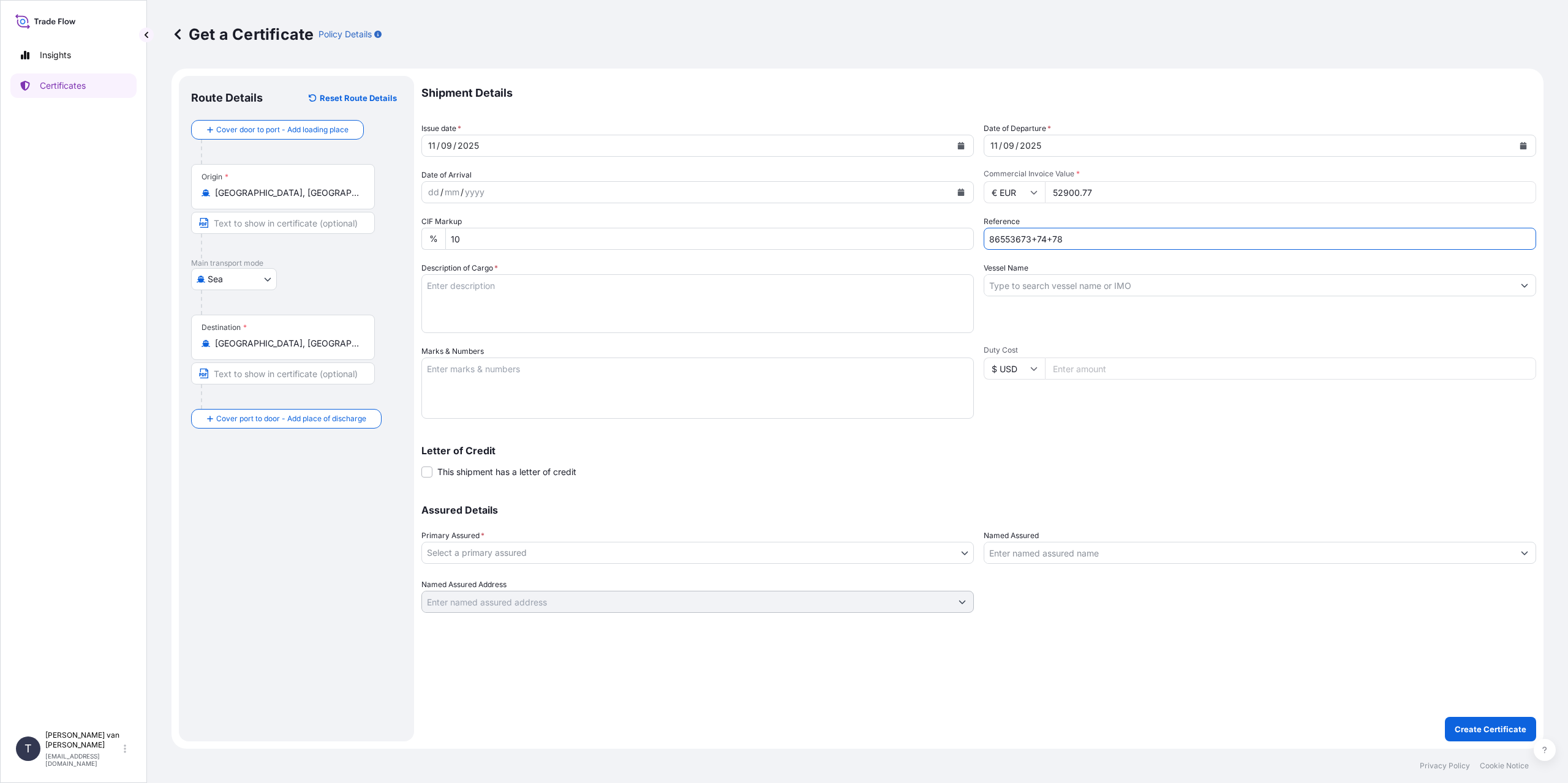
click at [521, 288] on textarea "Description of Cargo *" at bounding box center [698, 303] width 552 height 59
click at [1124, 243] on input "86553673+74+78" at bounding box center [1260, 239] width 552 height 22
click at [487, 293] on textarea "Description of Cargo *" at bounding box center [698, 303] width 552 height 59
type textarea "3x 20ft containers containing: 2370 bags x 25 kg Resistamyl 347 = 59250 kg net …"
click at [488, 373] on textarea "Marks & Numbers" at bounding box center [698, 388] width 552 height 61
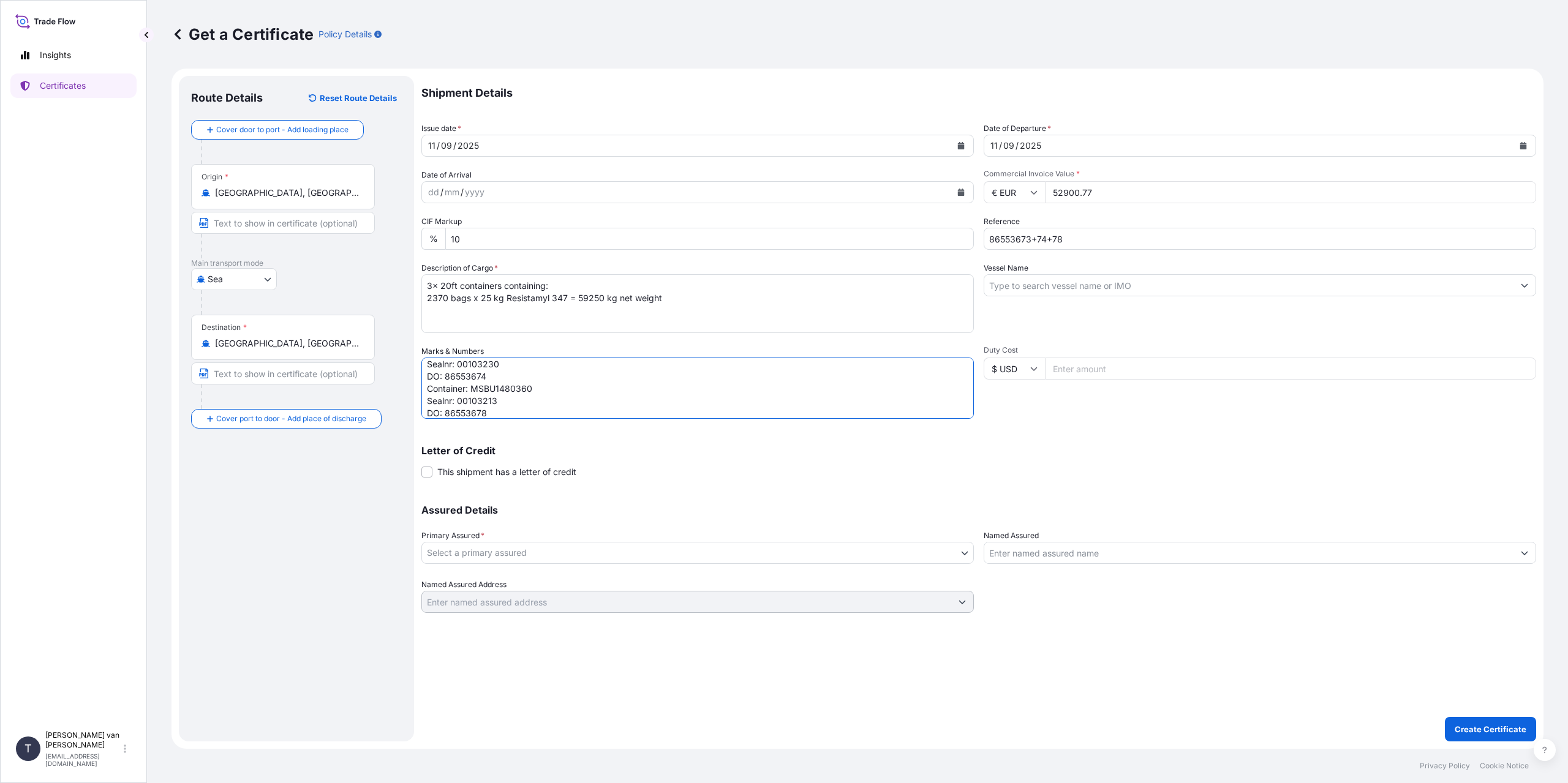
scroll to position [78, 0]
type textarea "3x 20ft containers Container: MSDU1183518 Sealnr: 00103244 DO: 86553673 Contain…"
click at [1028, 291] on input "Vessel Name" at bounding box center [1249, 285] width 529 height 22
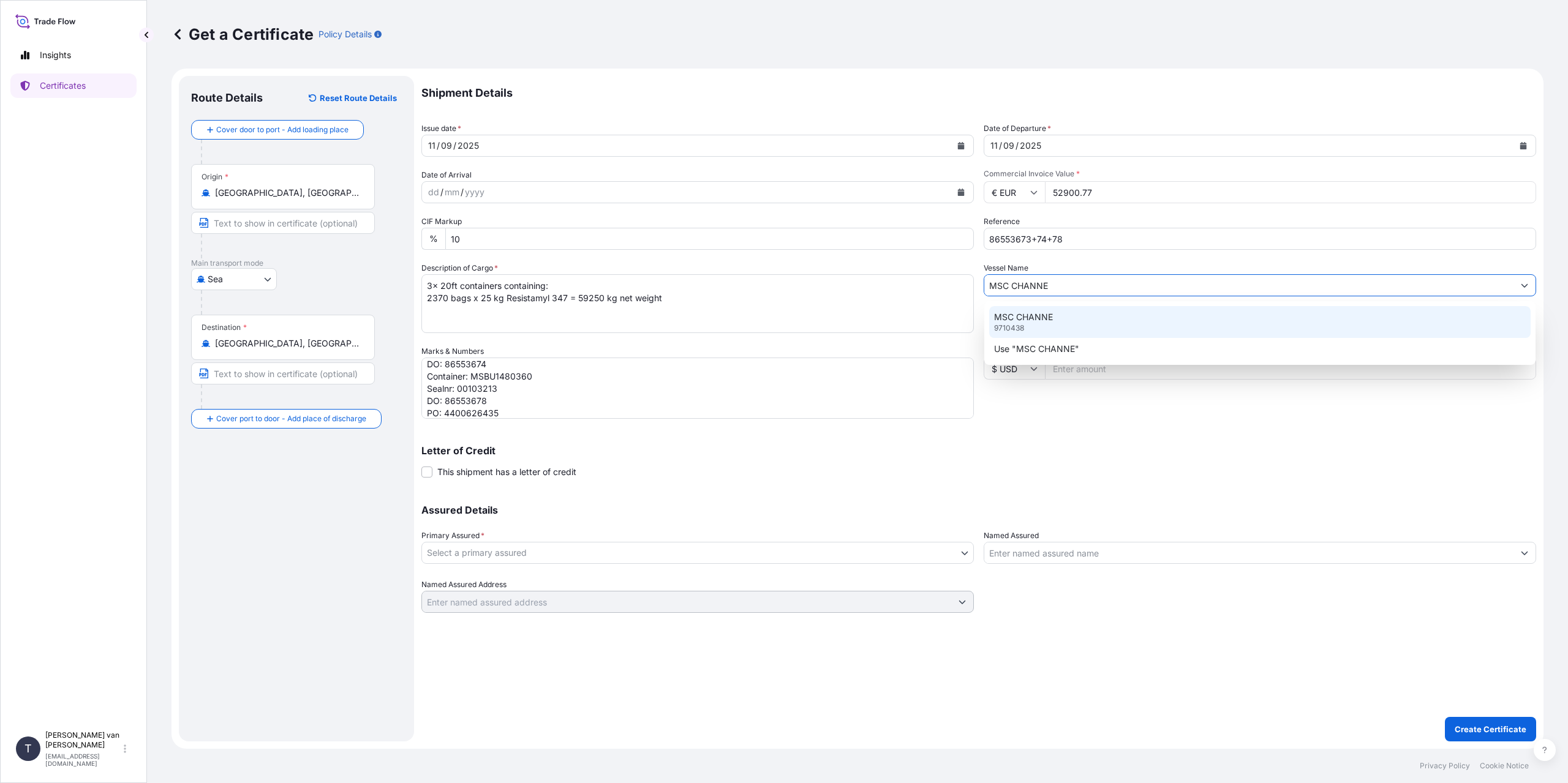
click at [1067, 327] on div "MSC CHANNE 9710438" at bounding box center [1260, 322] width 541 height 32
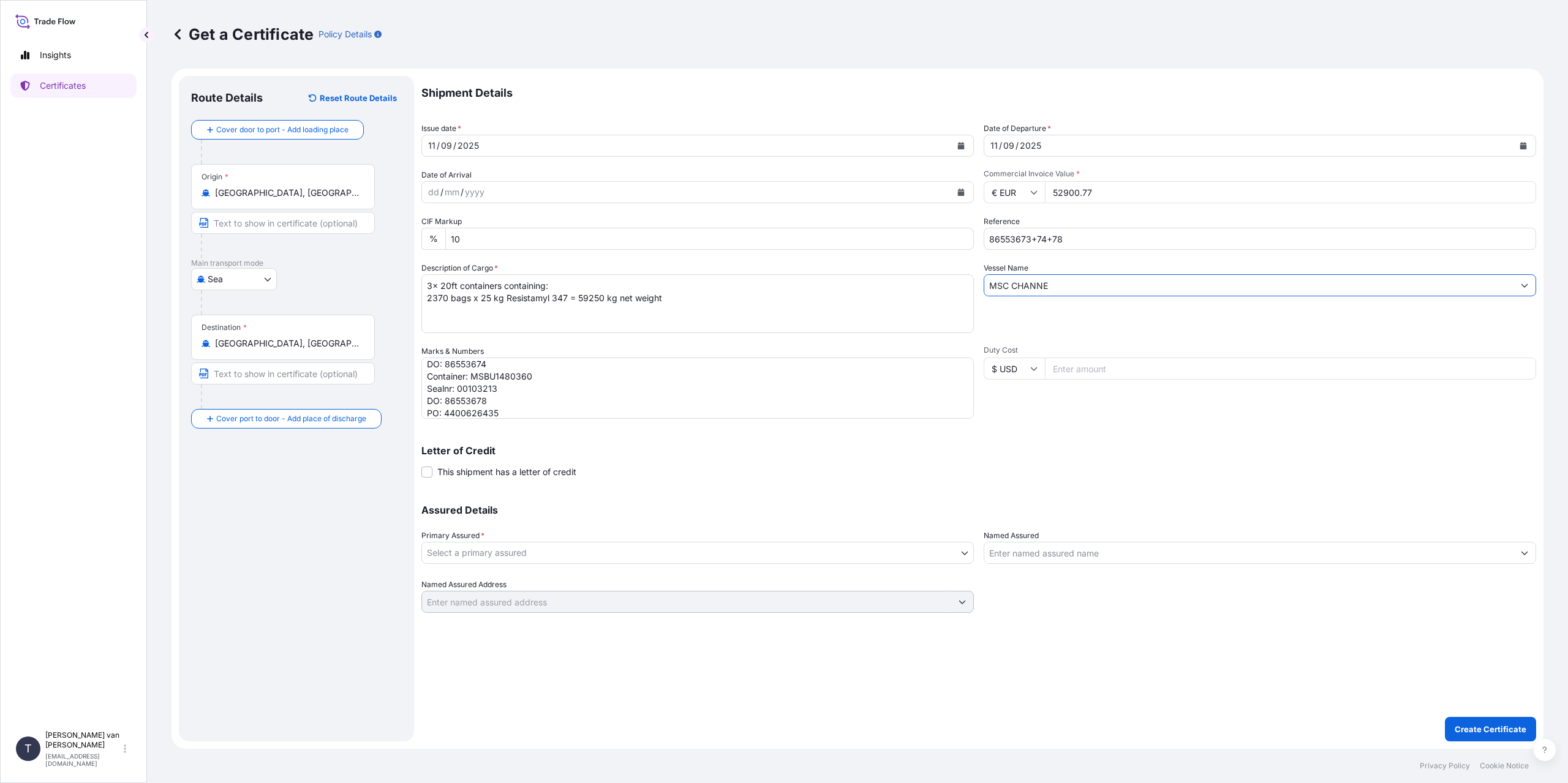
type input "MSC CHANNE"
click at [502, 551] on body "0 options available. 2 options available. Insights Certificates T [PERSON_NAME]…" at bounding box center [784, 392] width 1568 height 783
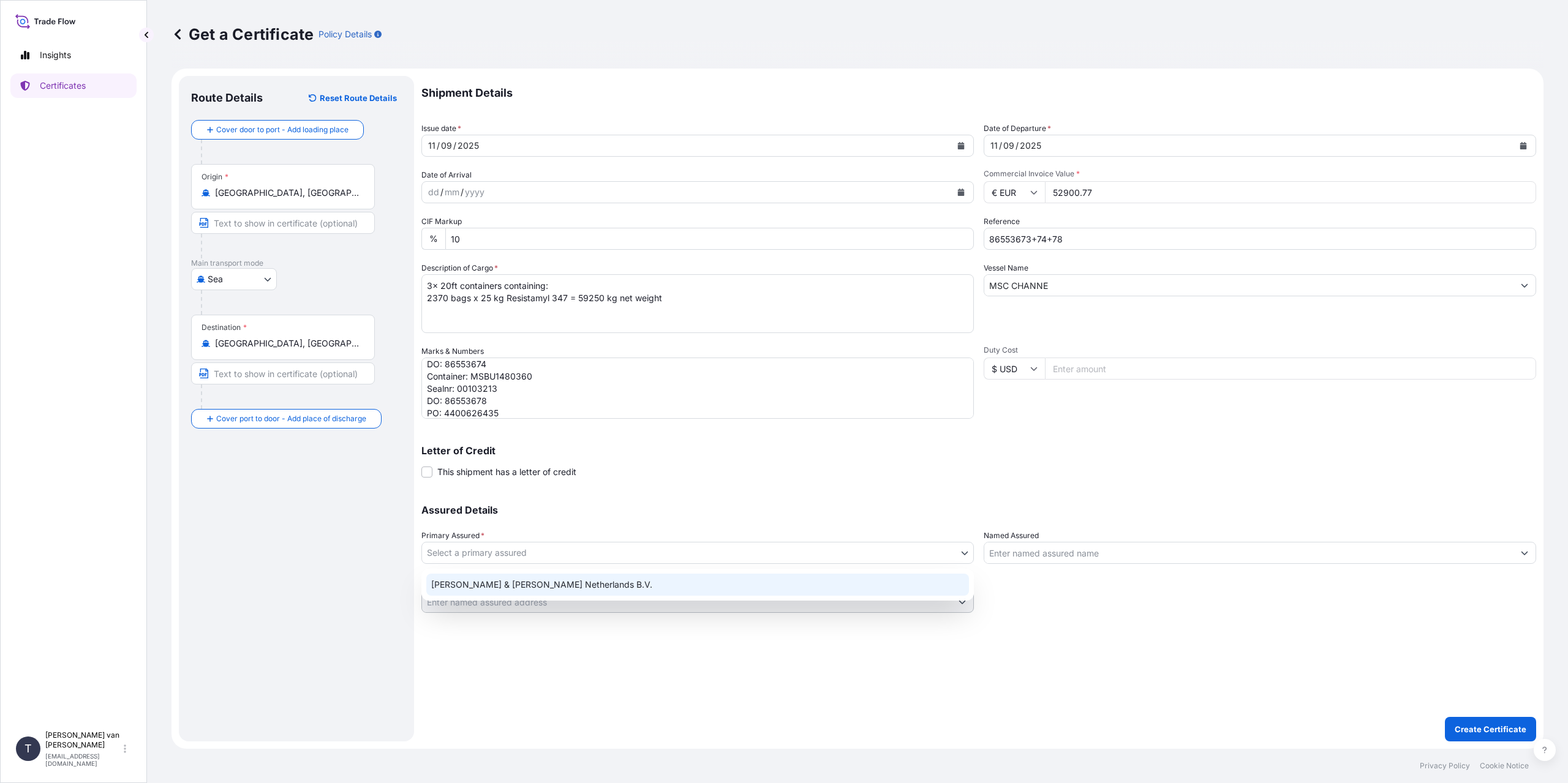
click at [500, 579] on div "[PERSON_NAME] & [PERSON_NAME] Netherlands B.V." at bounding box center [698, 585] width 542 height 22
select select "31666"
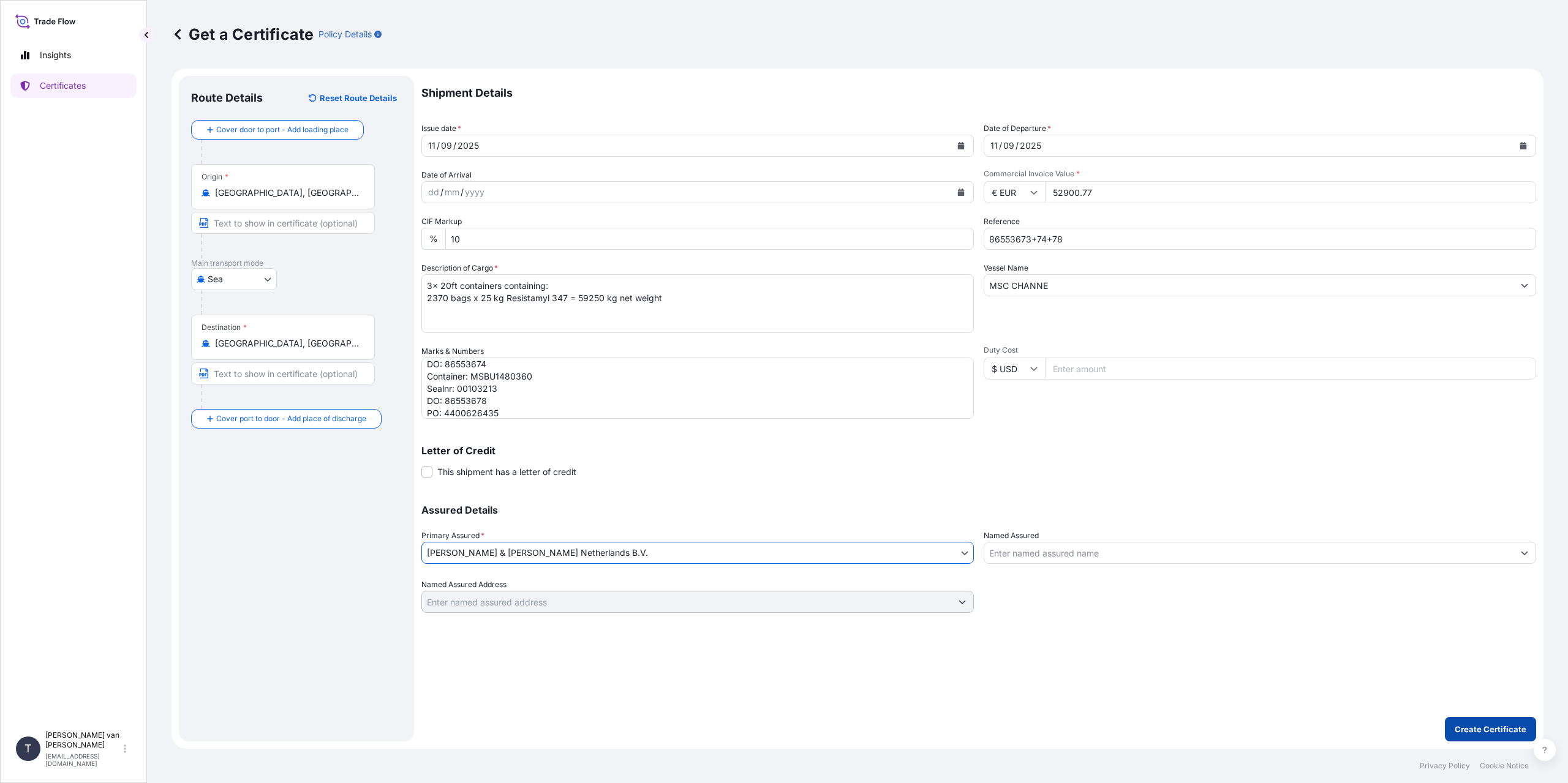
click at [1482, 731] on p "Create Certificate" at bounding box center [1491, 729] width 72 height 12
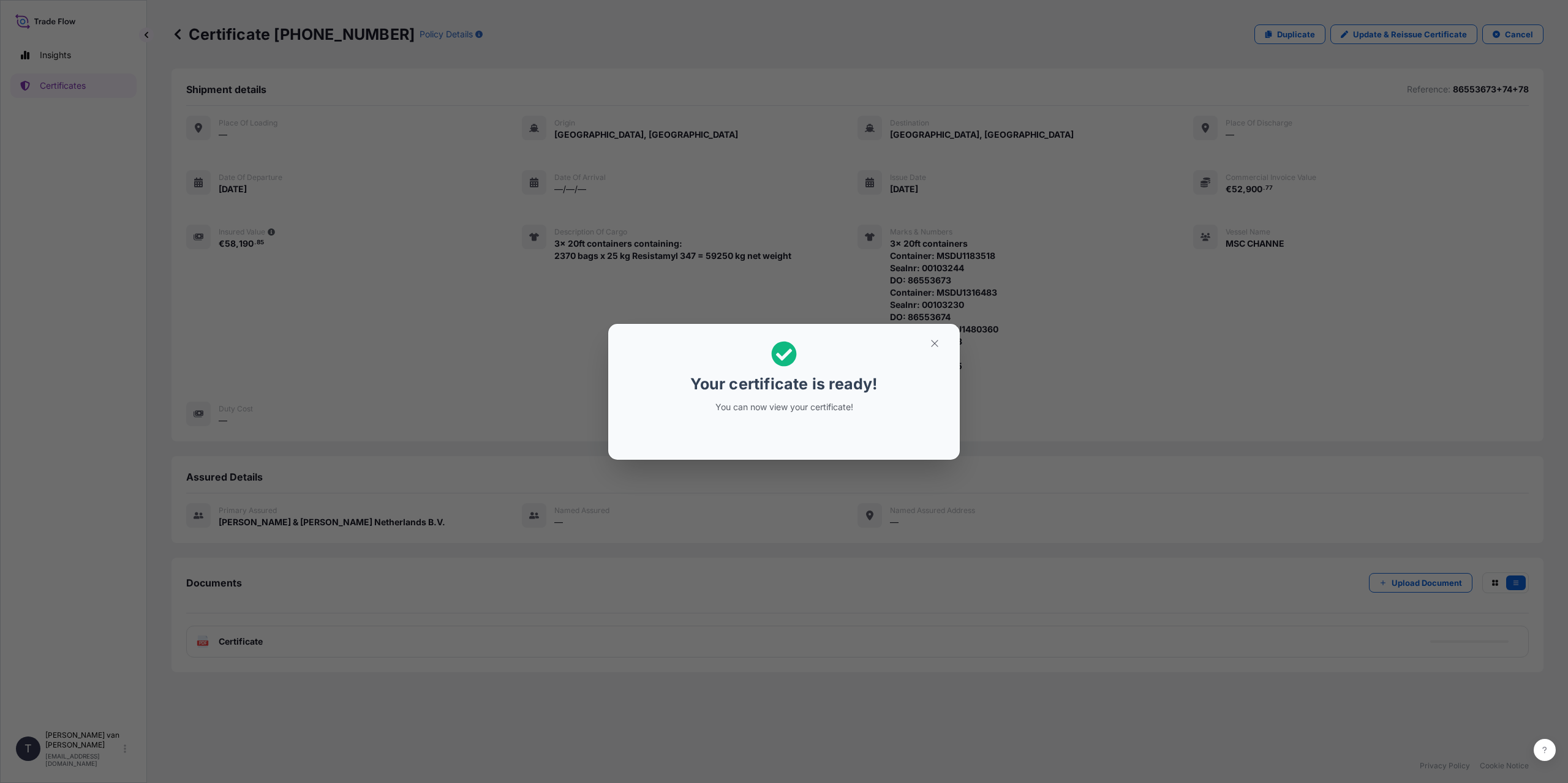
click at [349, 618] on div "Your certificate is ready! You can now view your certificate!" at bounding box center [784, 392] width 1568 height 783
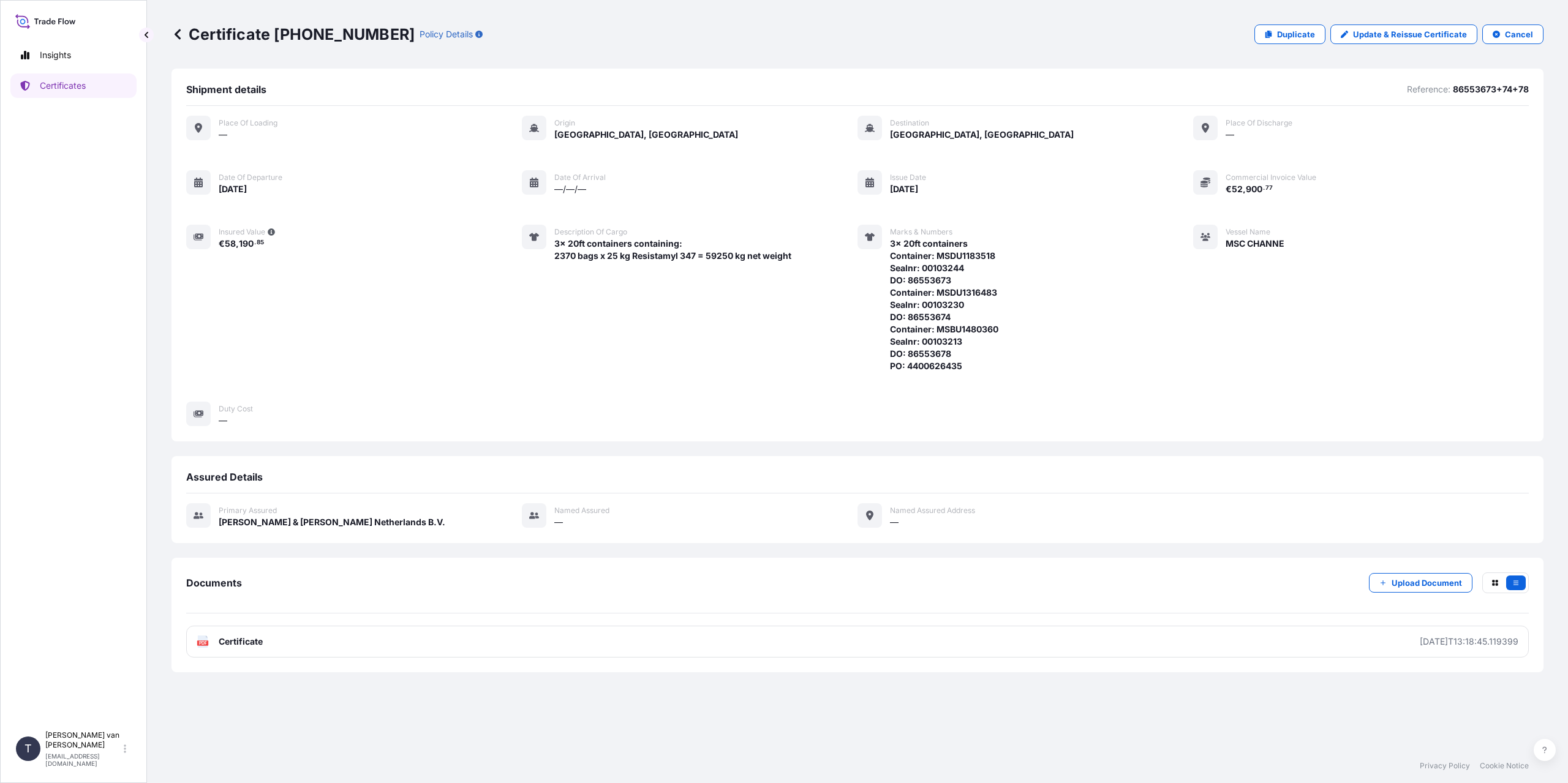
click at [280, 636] on link "PDF Certificate [DATE]T13:18:45.119399" at bounding box center [857, 642] width 1342 height 32
